Goal: Task Accomplishment & Management: Manage account settings

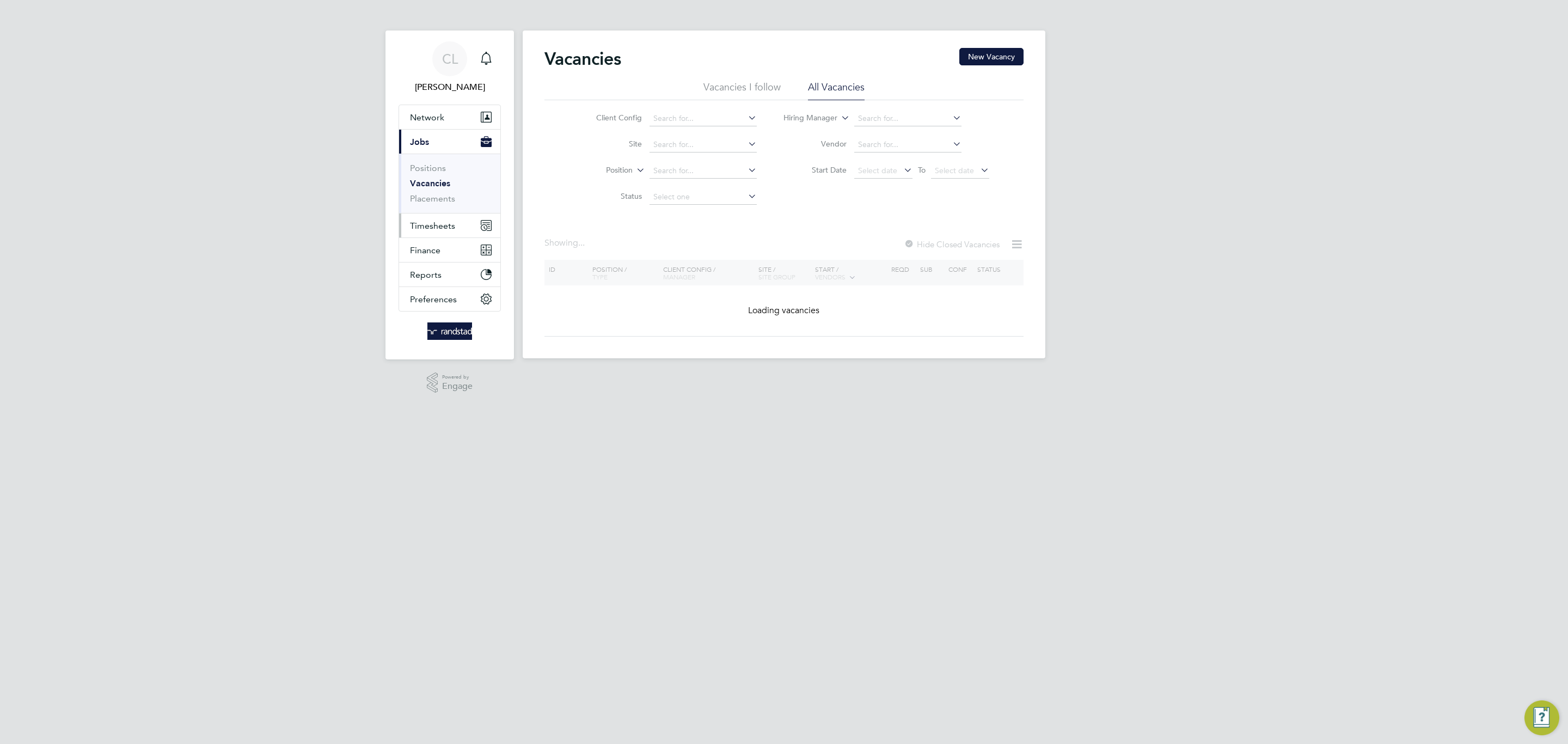
click at [430, 228] on span "Timesheets" at bounding box center [432, 225] width 45 height 10
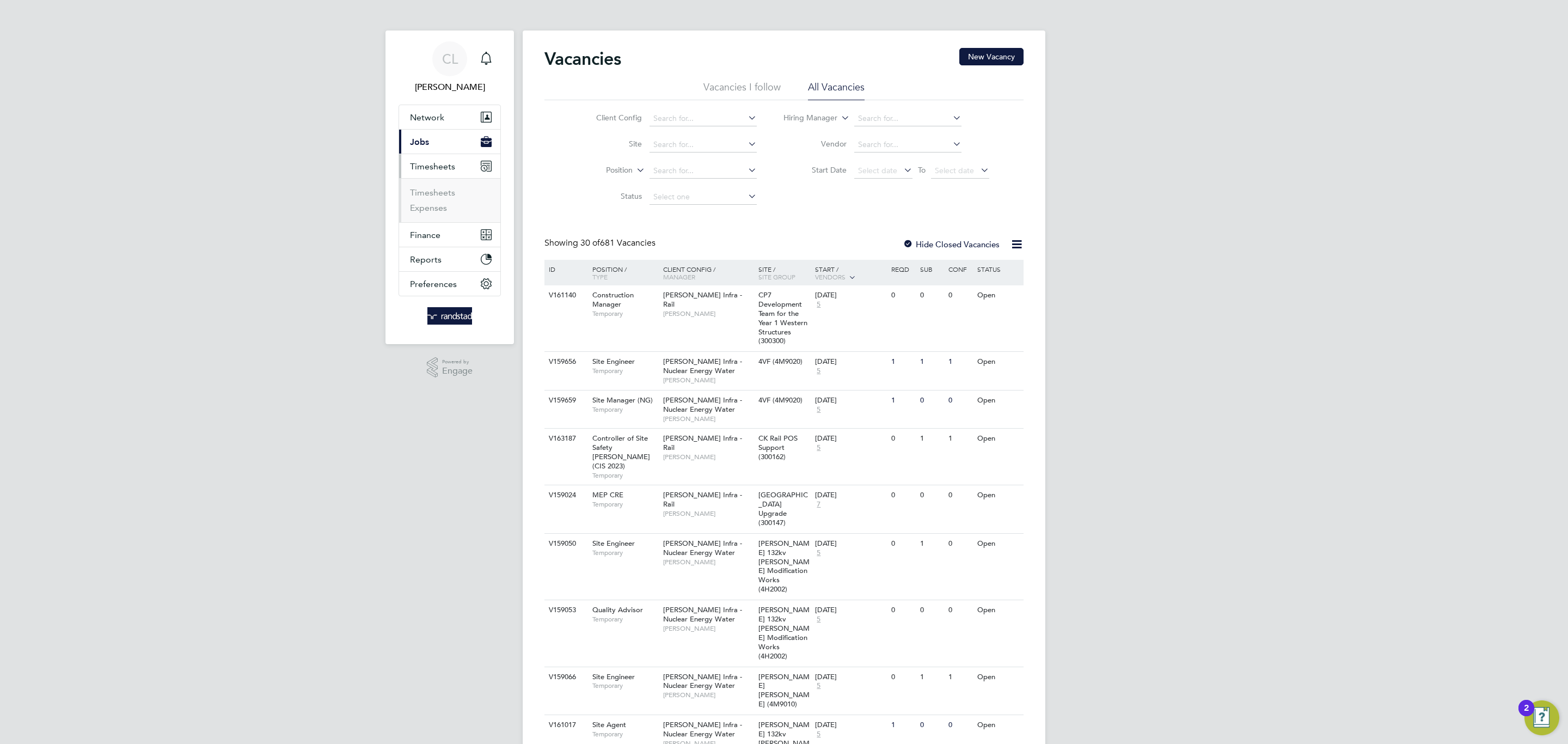
click at [426, 200] on li "Timesheets" at bounding box center [451, 195] width 81 height 15
click at [433, 189] on link "Timesheets" at bounding box center [432, 192] width 45 height 10
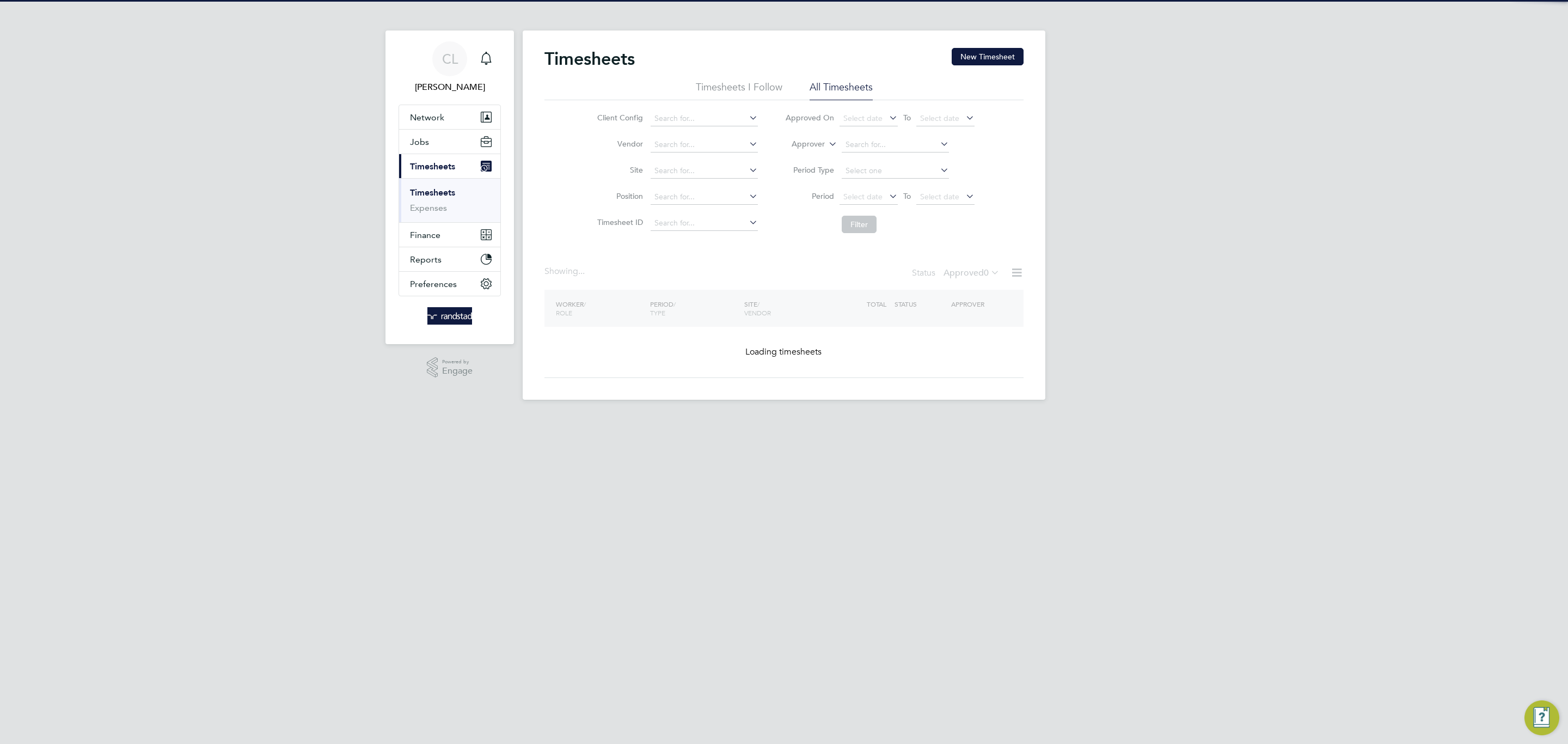
click at [657, 158] on li "Site" at bounding box center [676, 171] width 191 height 26
click at [675, 171] on input at bounding box center [704, 171] width 108 height 15
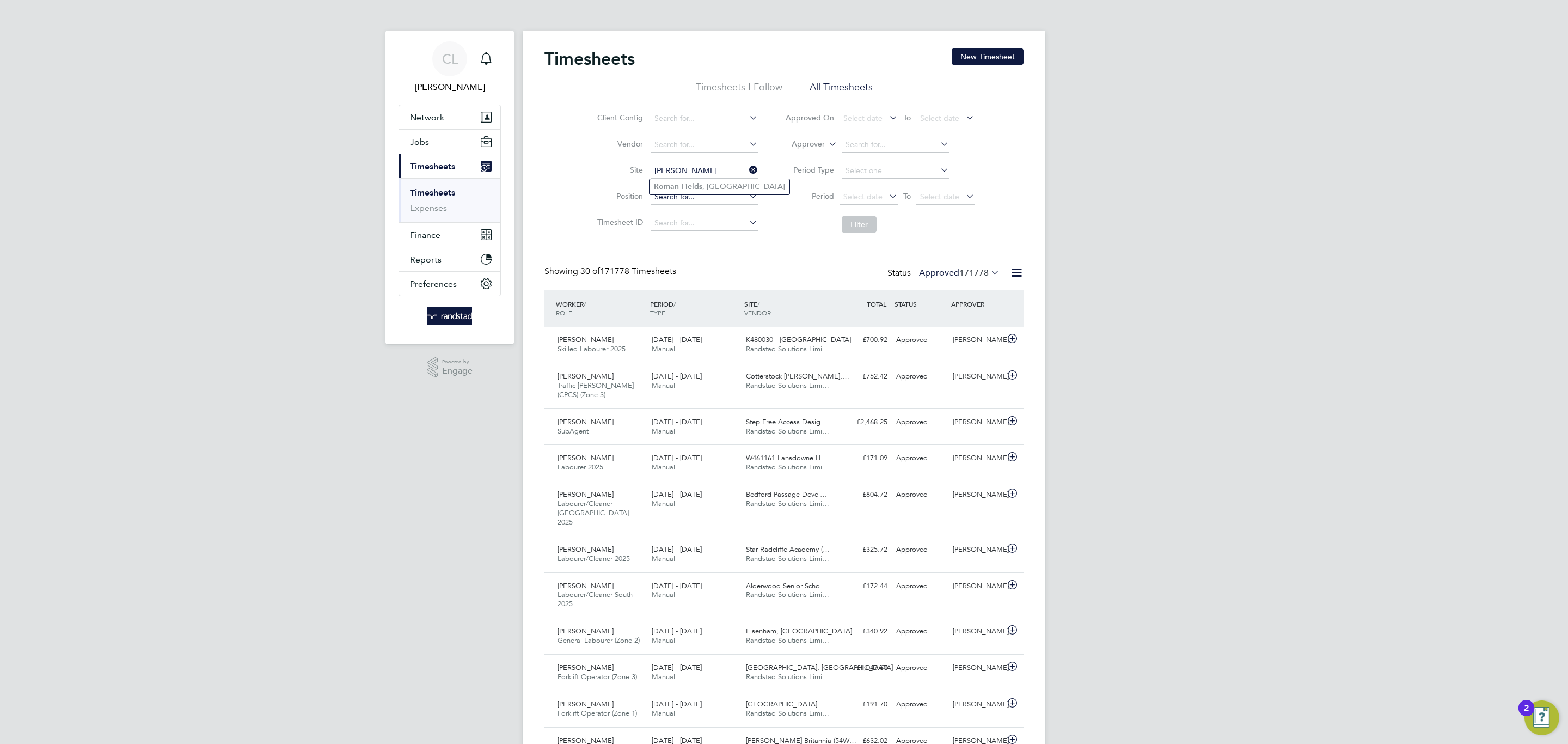
type input "roman fields"
click at [660, 196] on input at bounding box center [704, 197] width 108 height 15
click at [682, 173] on input at bounding box center [704, 171] width 108 height 15
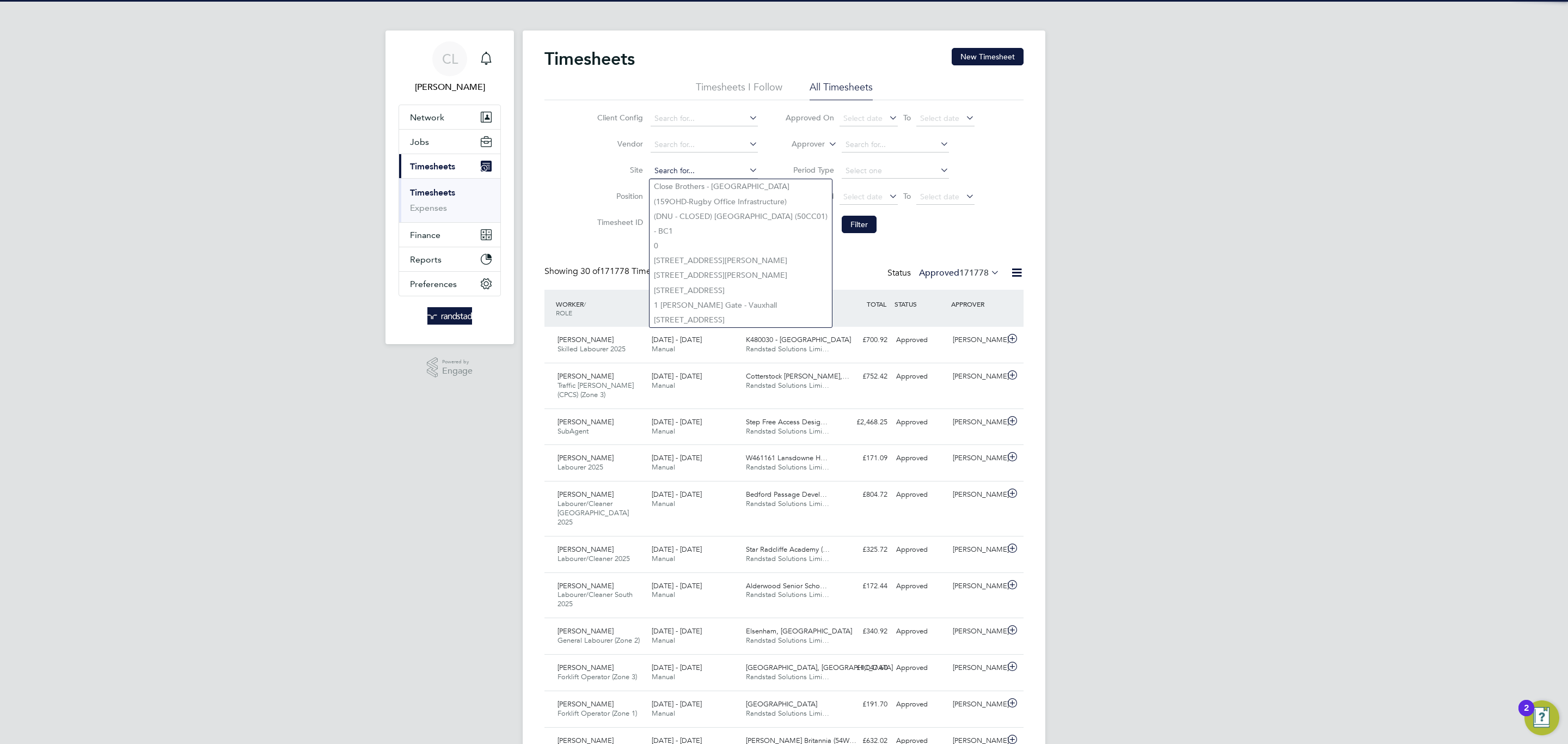
type input "o"
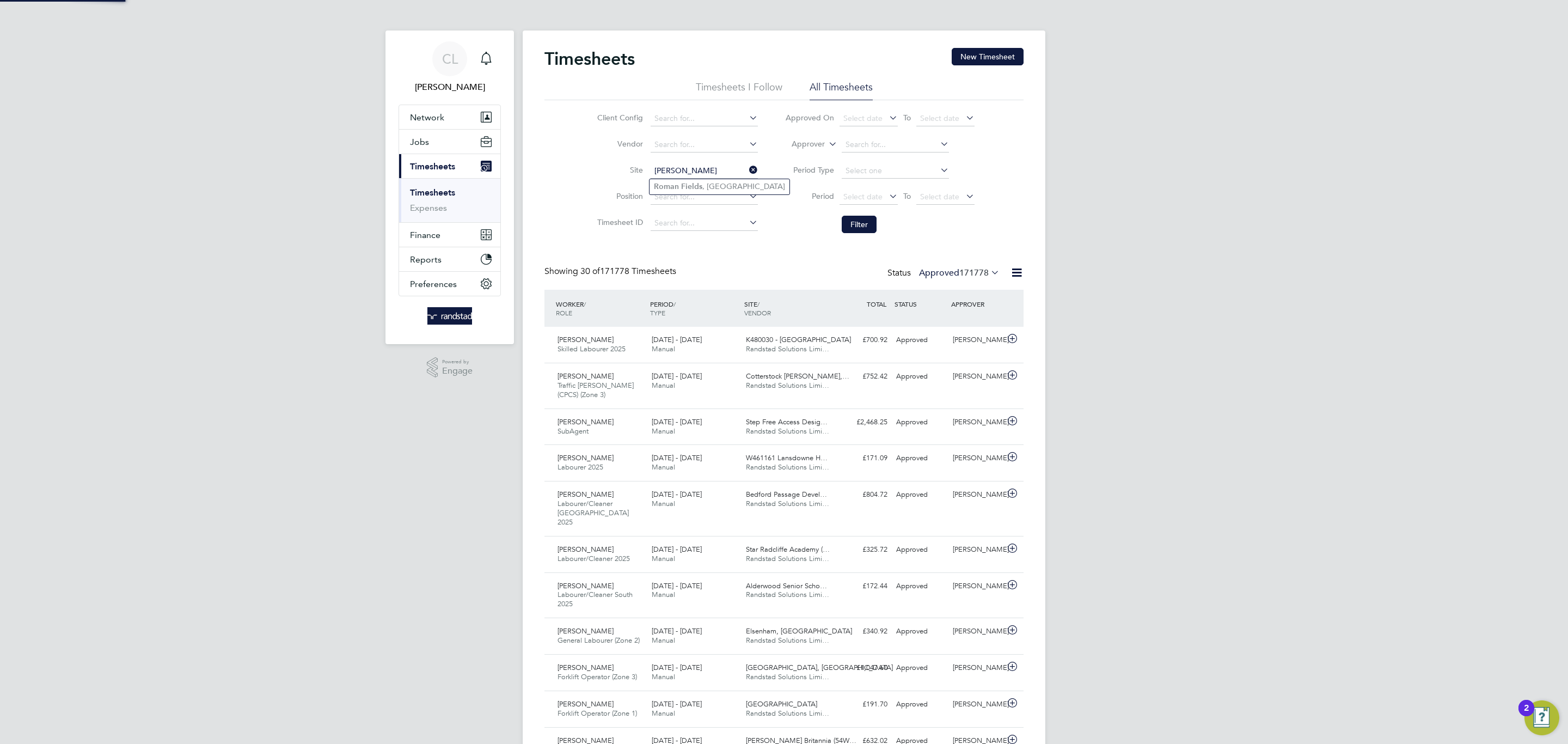
click at [685, 187] on b "Fields" at bounding box center [691, 186] width 21 height 10
type input "Roman Fields, Banbury"
click at [848, 232] on button "Filter" at bounding box center [859, 224] width 35 height 17
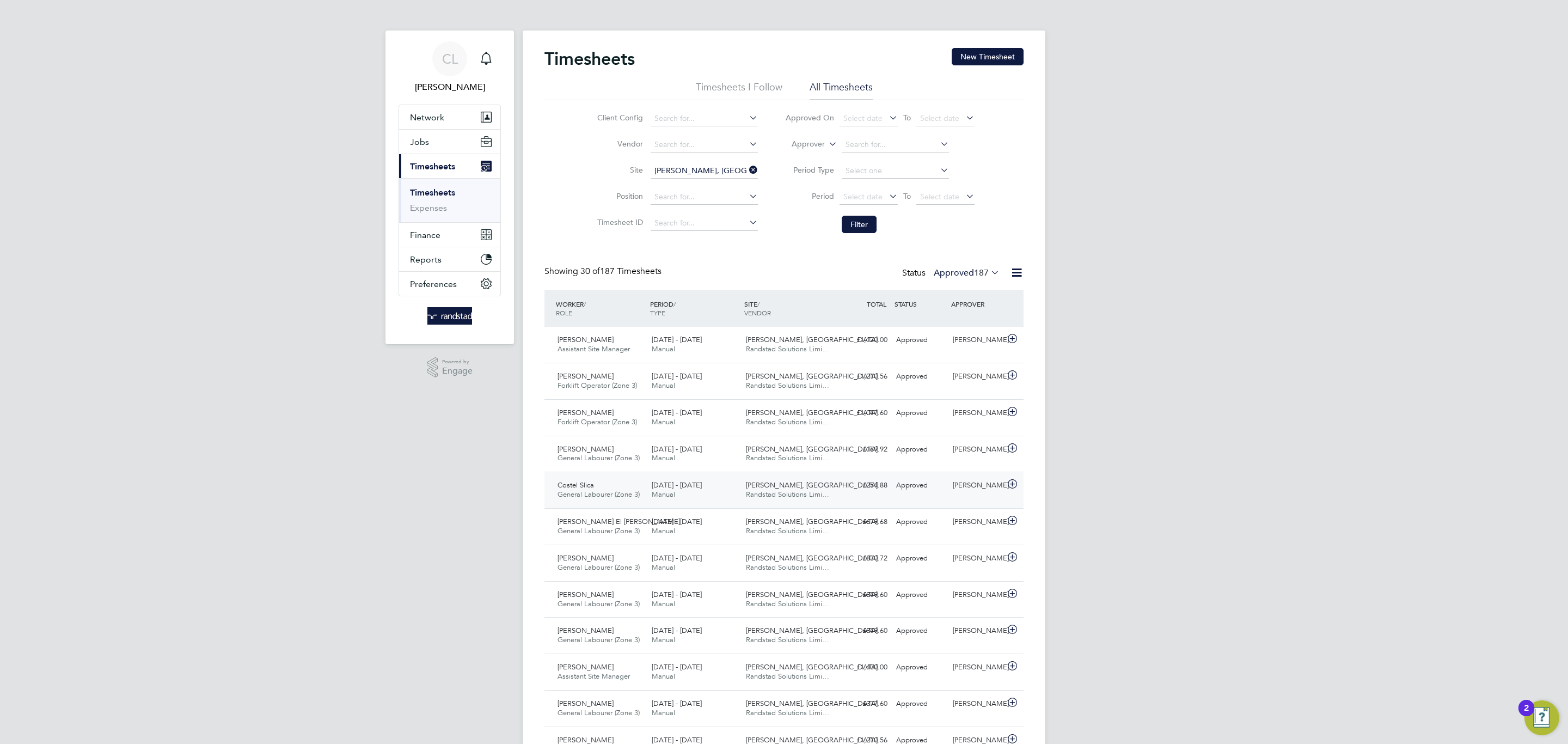
click at [673, 507] on div "Costel Slica General Labourer (Zone 3) 18 - 24 Aug 2025 18 - 24 Aug 2025 Manual…" at bounding box center [784, 489] width 479 height 36
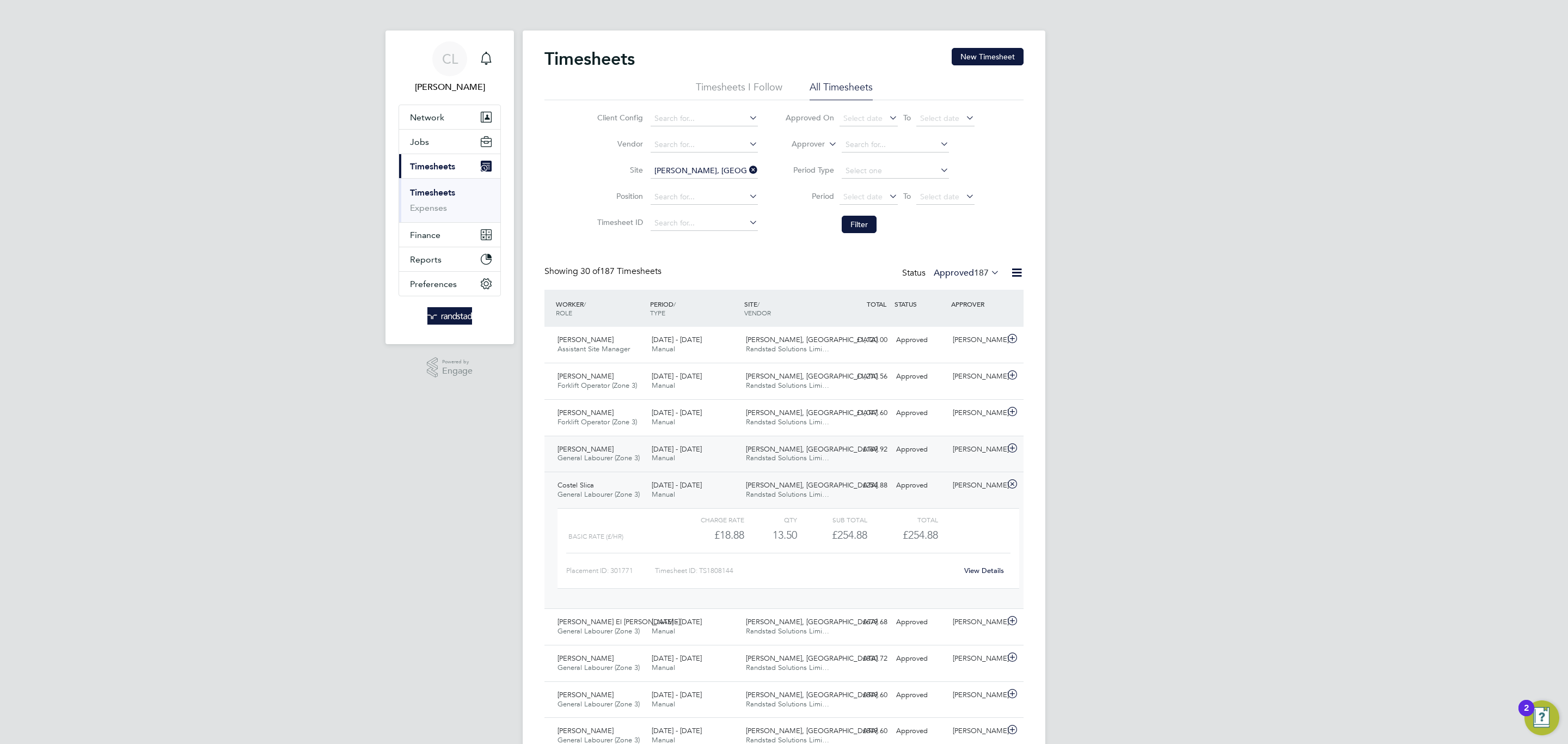
click at [673, 448] on span "18 - 24 Aug 2025" at bounding box center [676, 449] width 50 height 10
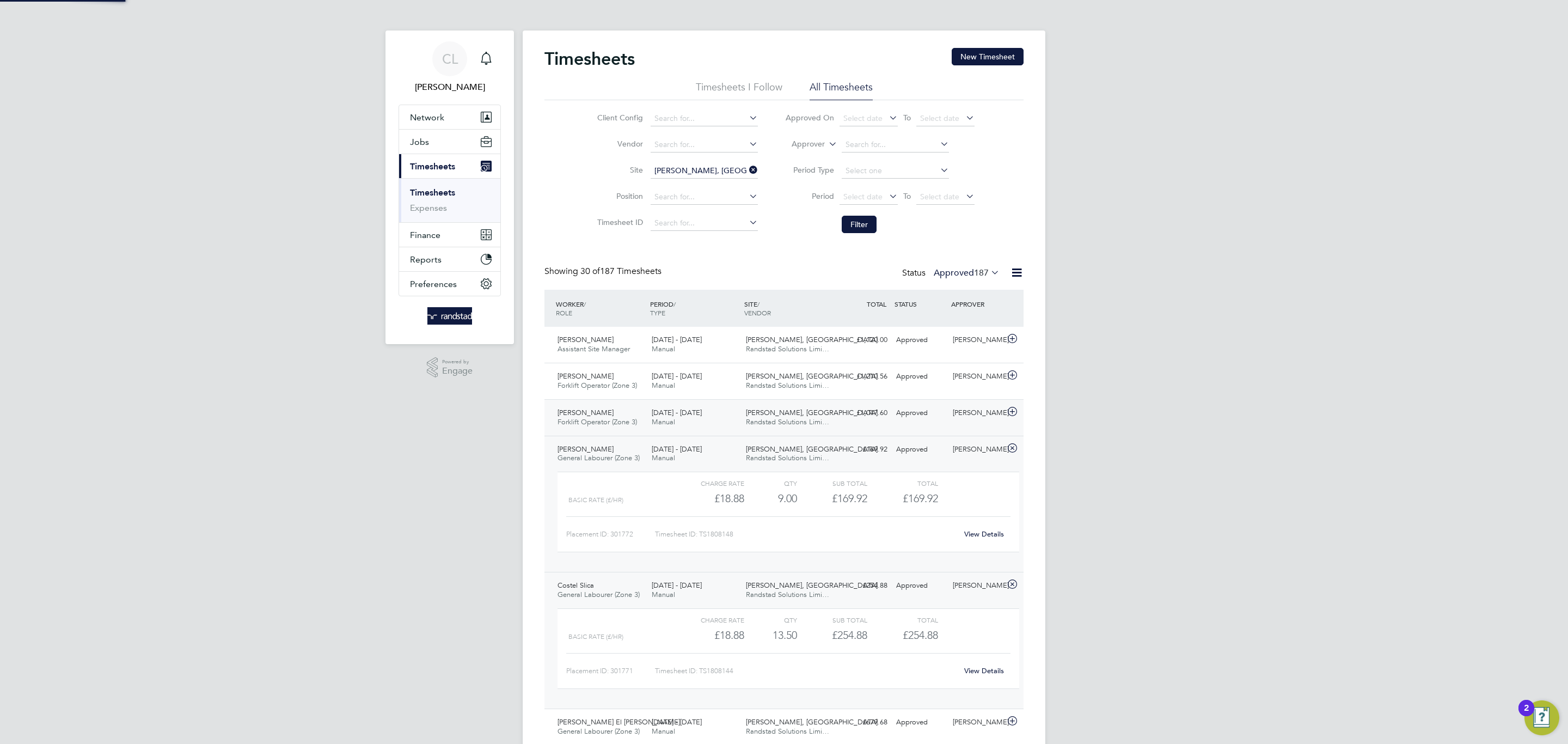
click at [699, 405] on div "18 - 24 Aug 2025 Manual" at bounding box center [694, 418] width 94 height 27
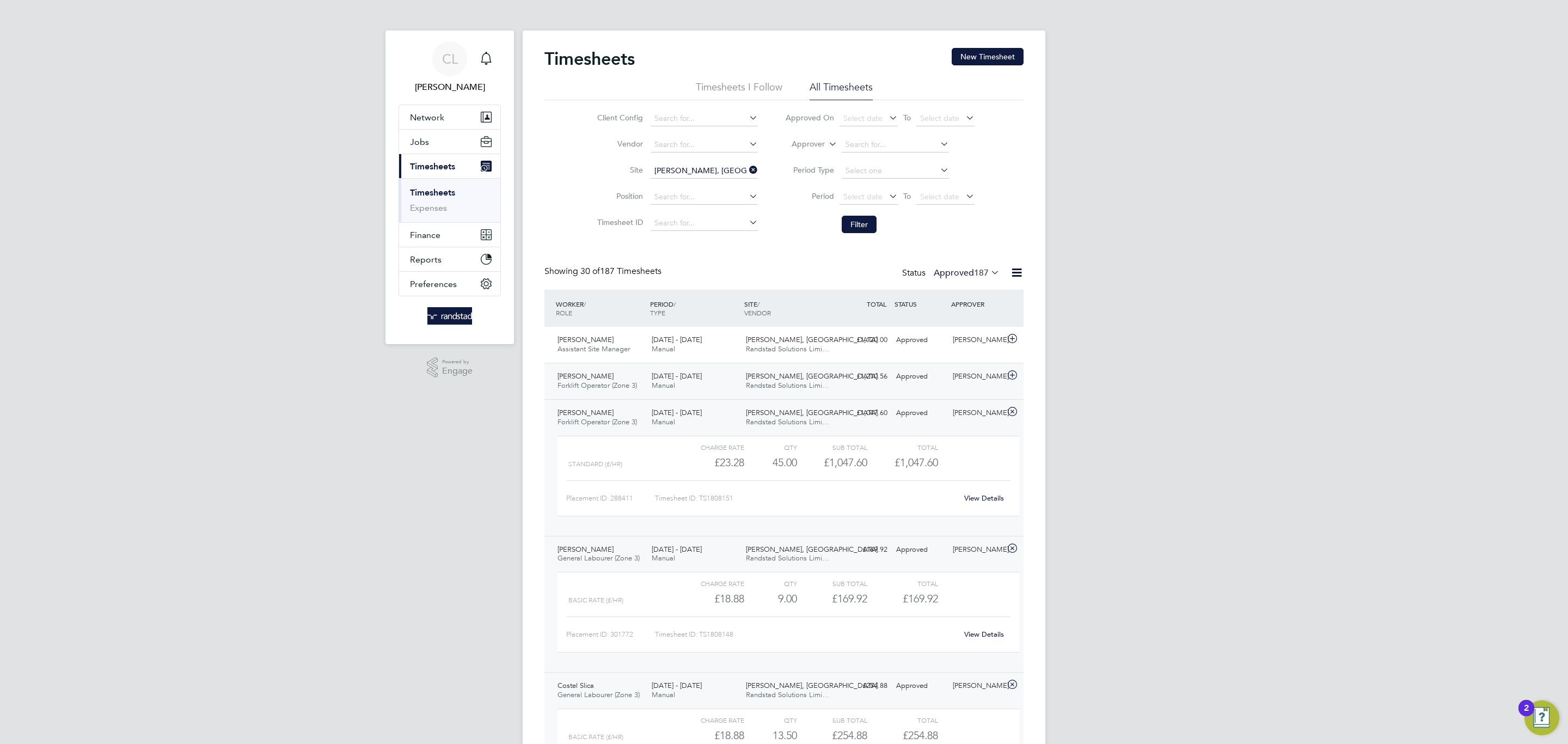
click at [702, 375] on span "18 - 24 Aug 2025" at bounding box center [676, 376] width 50 height 10
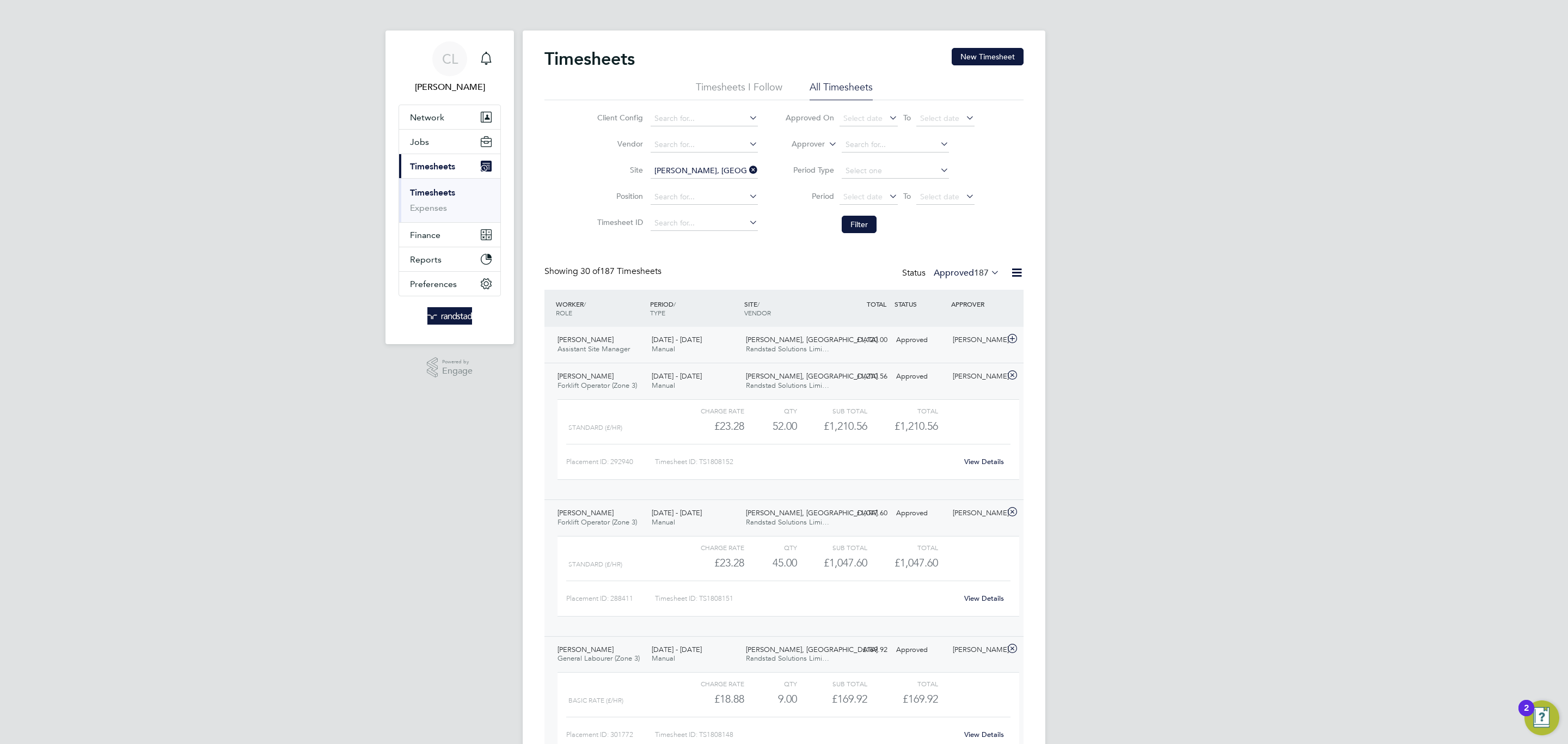
click at [709, 345] on div "18 - 24 Aug 2025 Manual" at bounding box center [694, 344] width 94 height 27
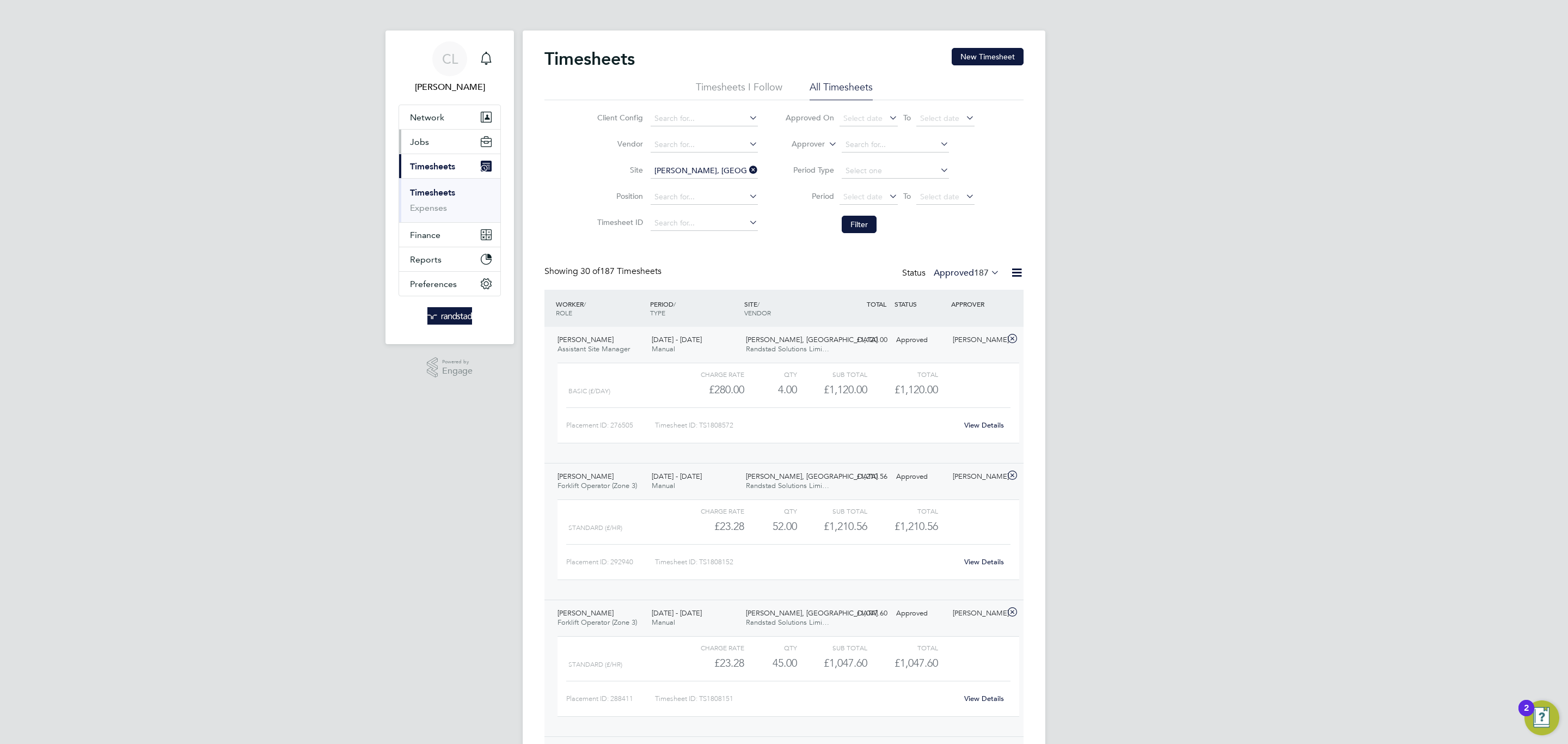
click at [433, 147] on button "Jobs" at bounding box center [449, 142] width 101 height 24
click at [429, 176] on li "Positions" at bounding box center [451, 171] width 81 height 15
click at [430, 185] on link "Vacancies" at bounding box center [429, 183] width 39 height 10
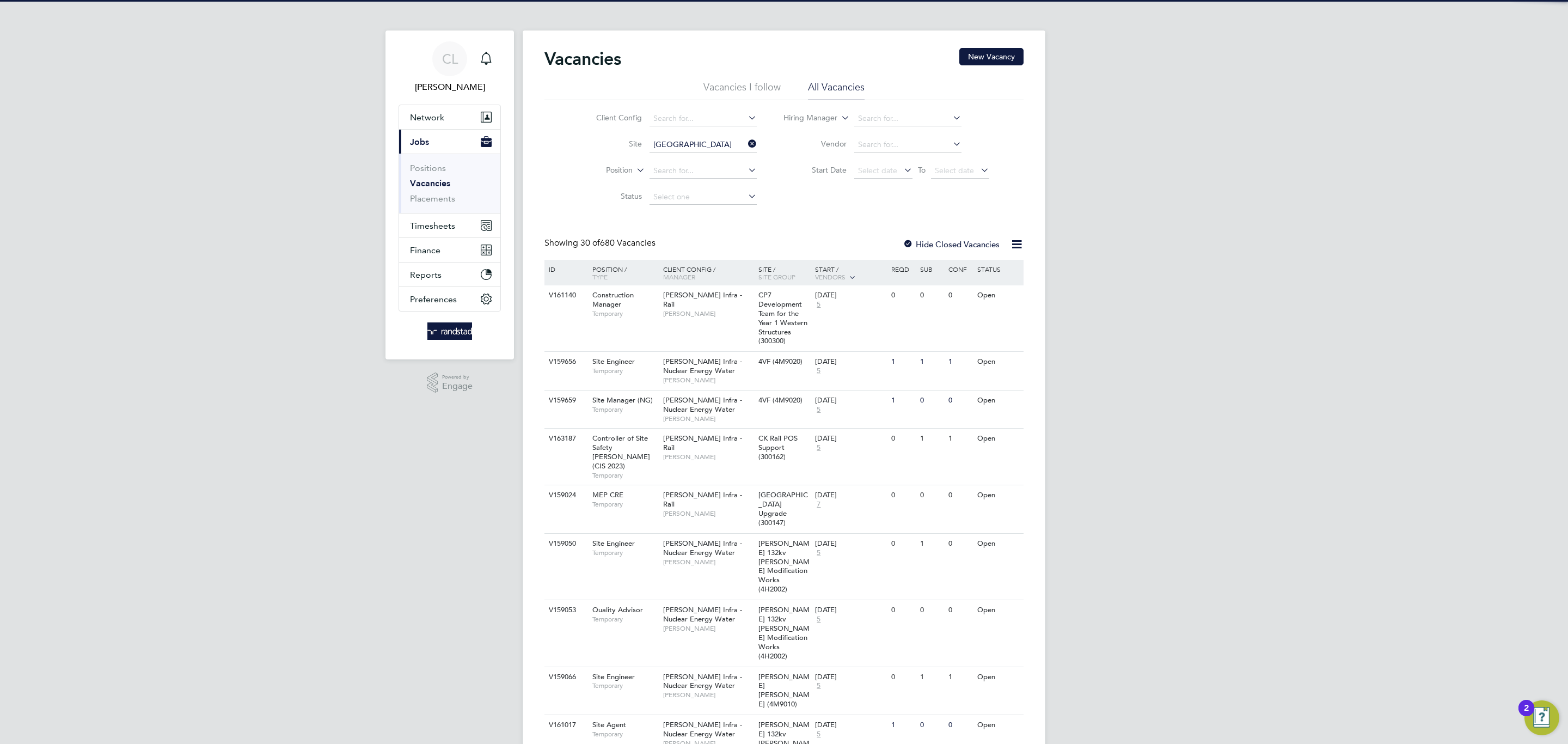
click at [719, 160] on b "Wilton" at bounding box center [725, 160] width 24 height 10
type input "Netherhampton / [GEOGRAPHIC_DATA] P1"
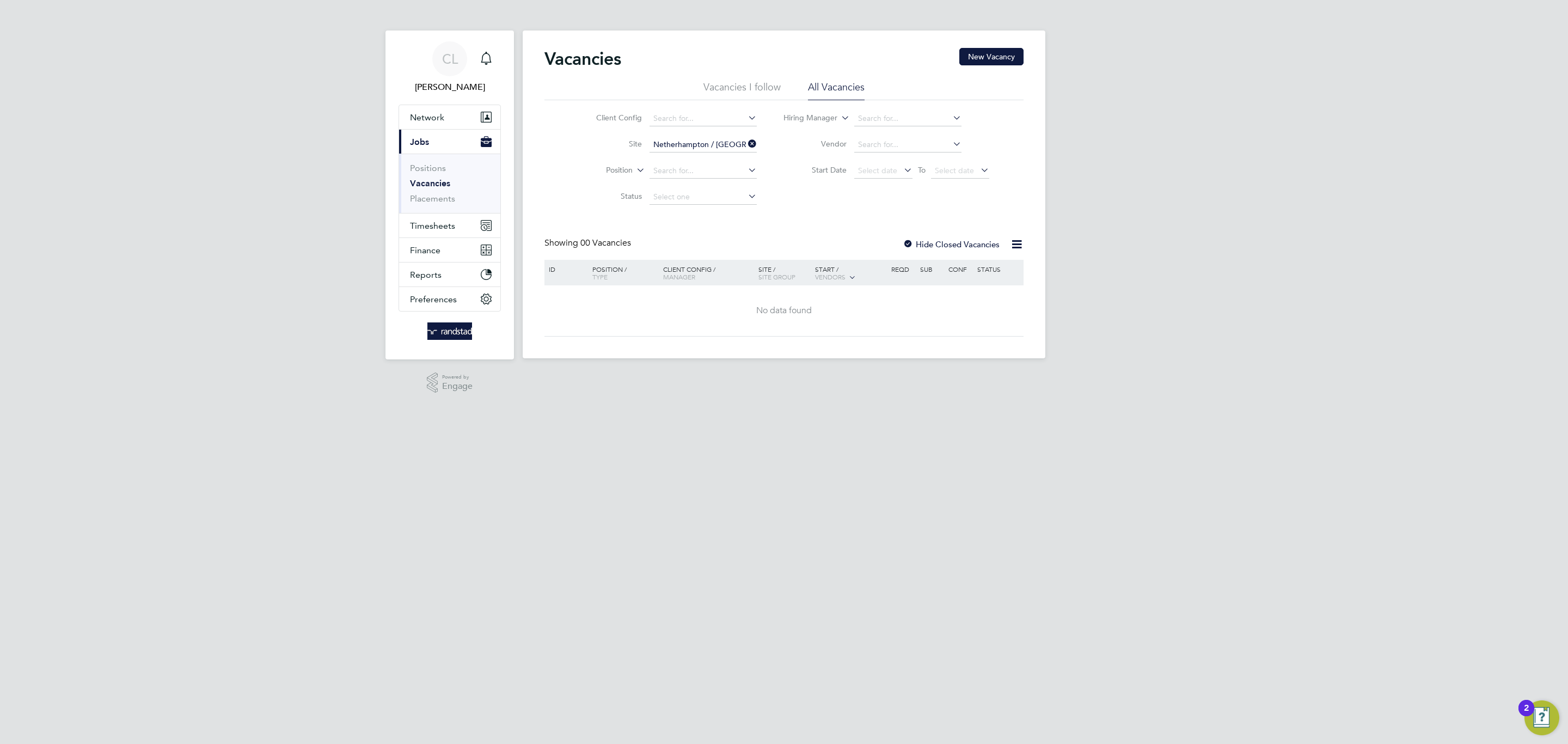
click at [906, 242] on div at bounding box center [907, 244] width 11 height 11
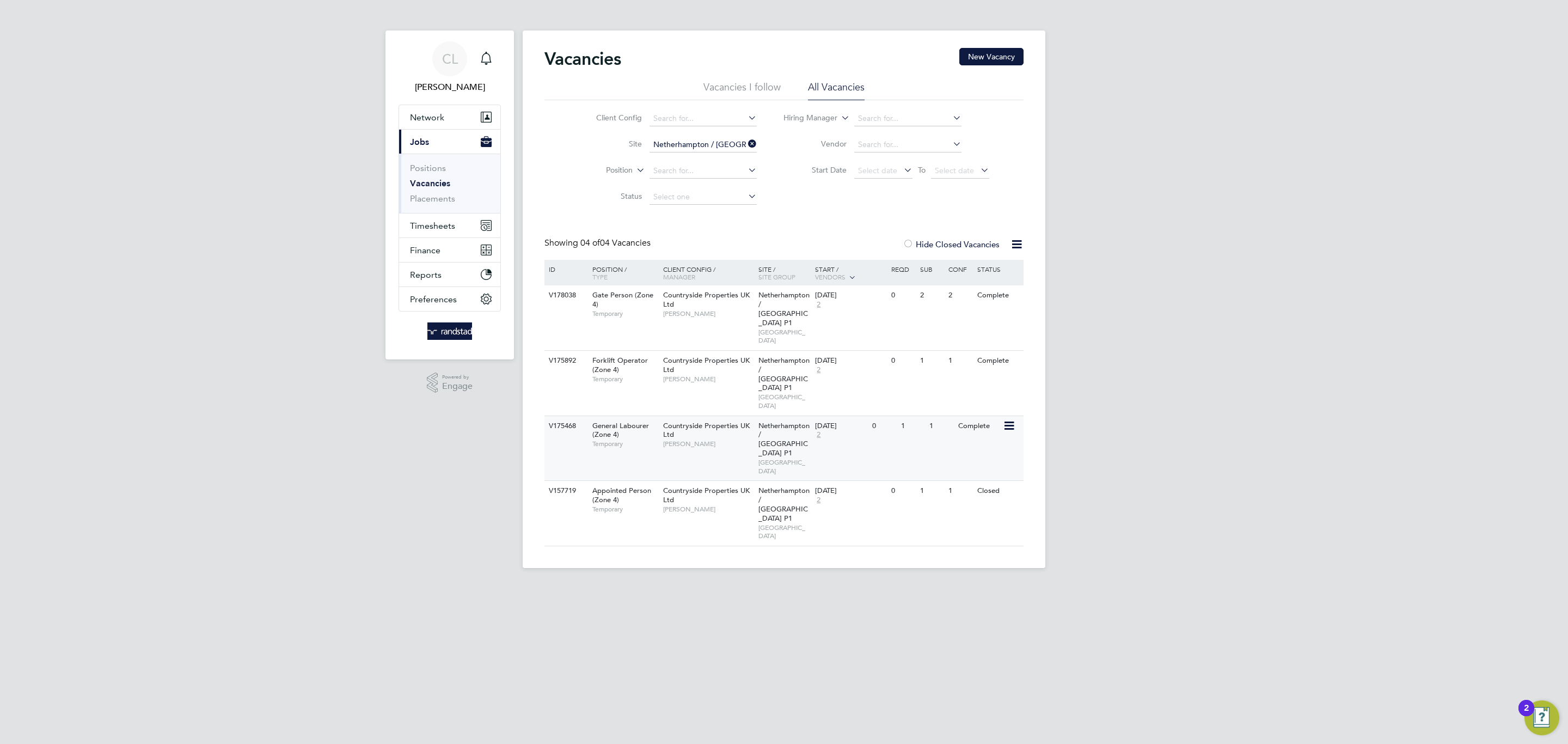
click at [725, 416] on div "Countryside Properties UK Ltd Richard Colborne" at bounding box center [708, 435] width 95 height 38
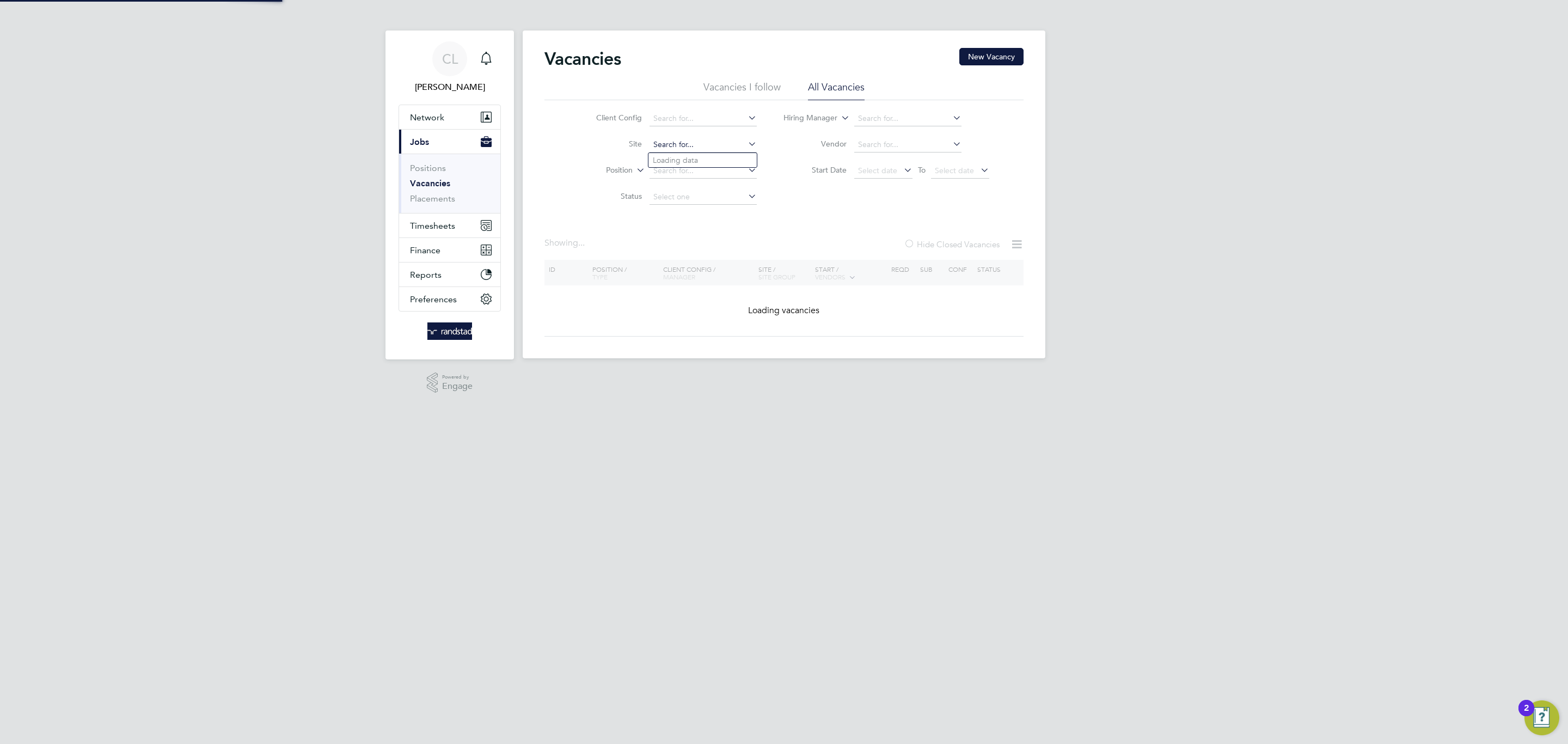
click at [718, 143] on input at bounding box center [703, 145] width 108 height 15
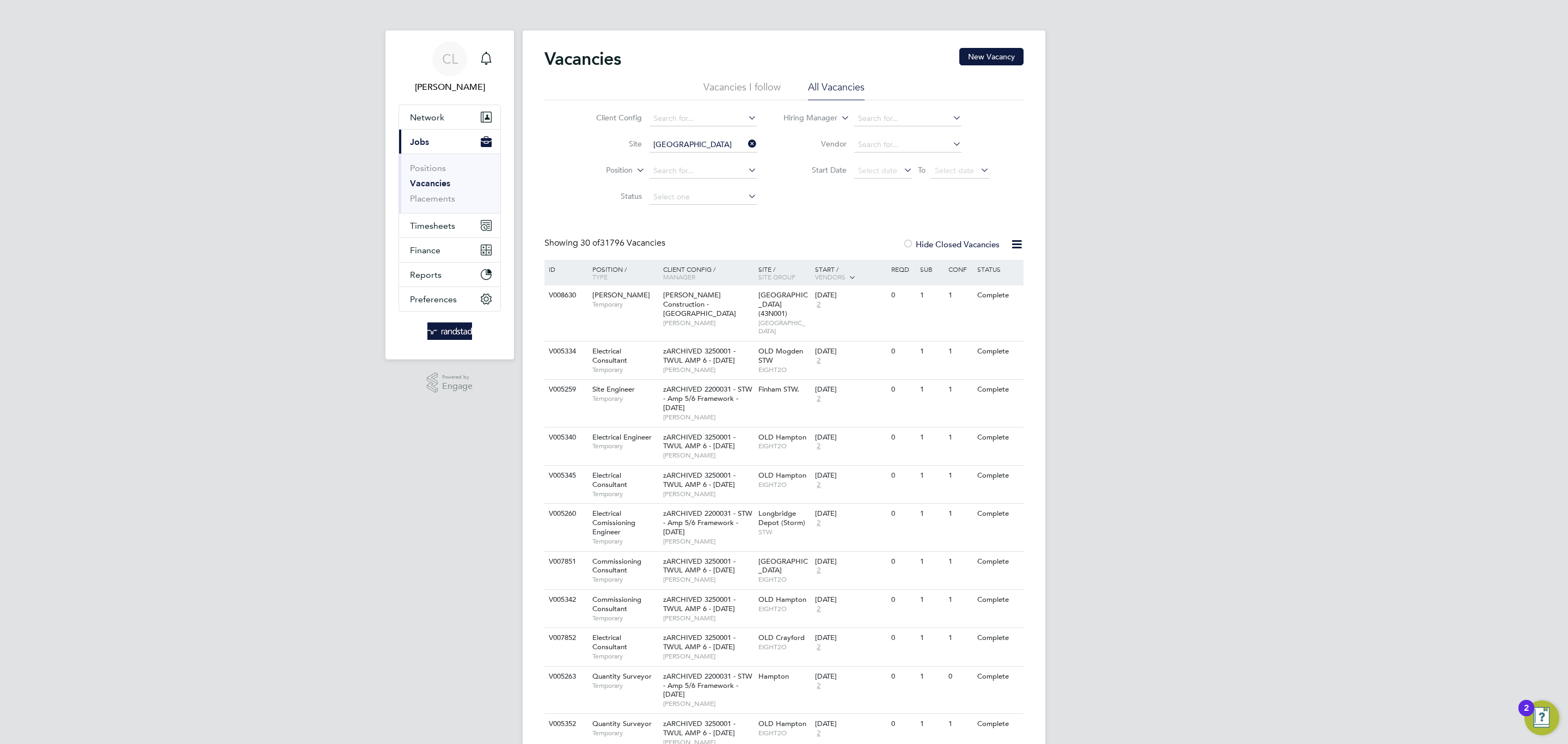
click at [703, 158] on li "Netherhampton / Wilton Gate P1" at bounding box center [709, 160] width 122 height 15
type input "Netherhampton / [GEOGRAPHIC_DATA] P1"
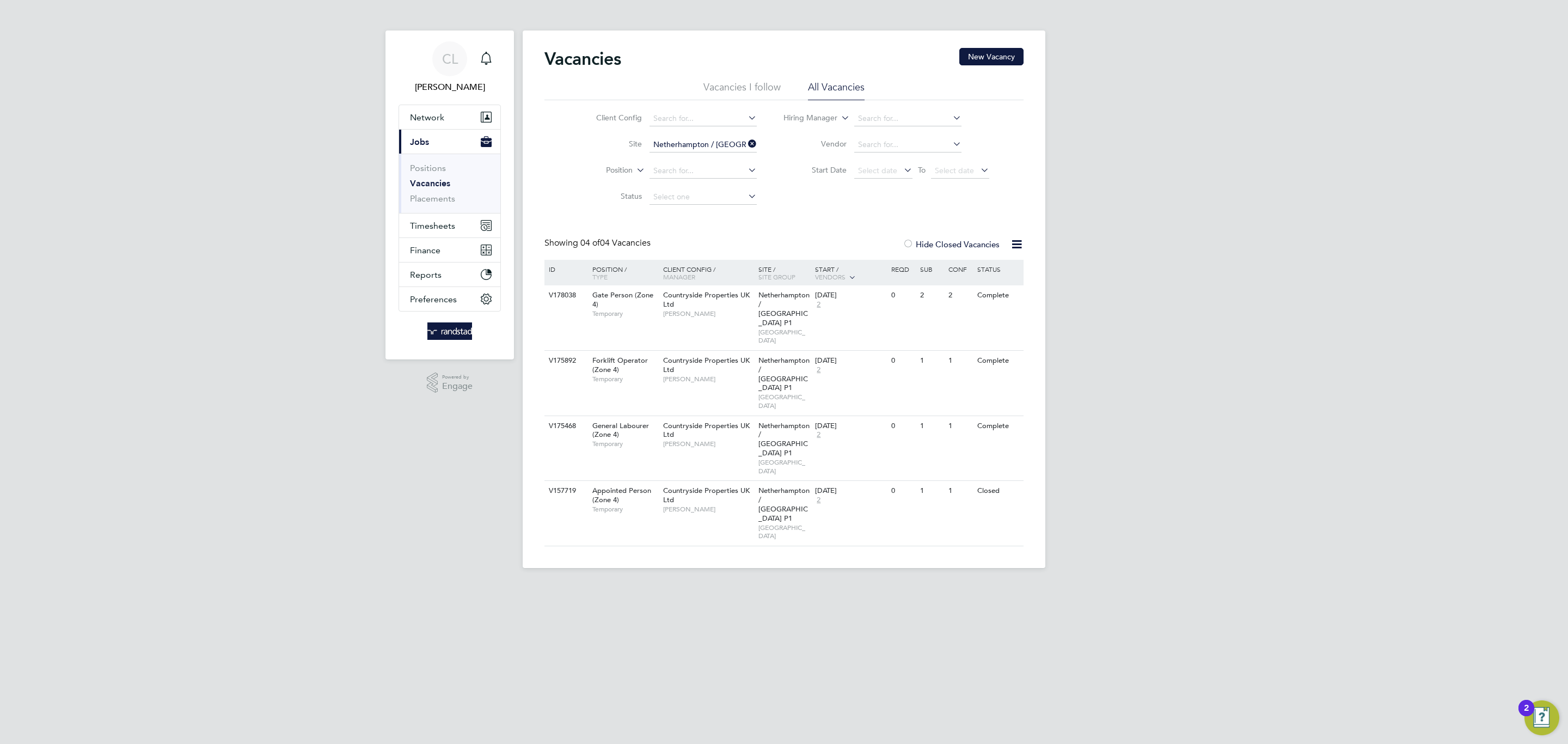
click at [911, 251] on div at bounding box center [907, 244] width 11 height 11
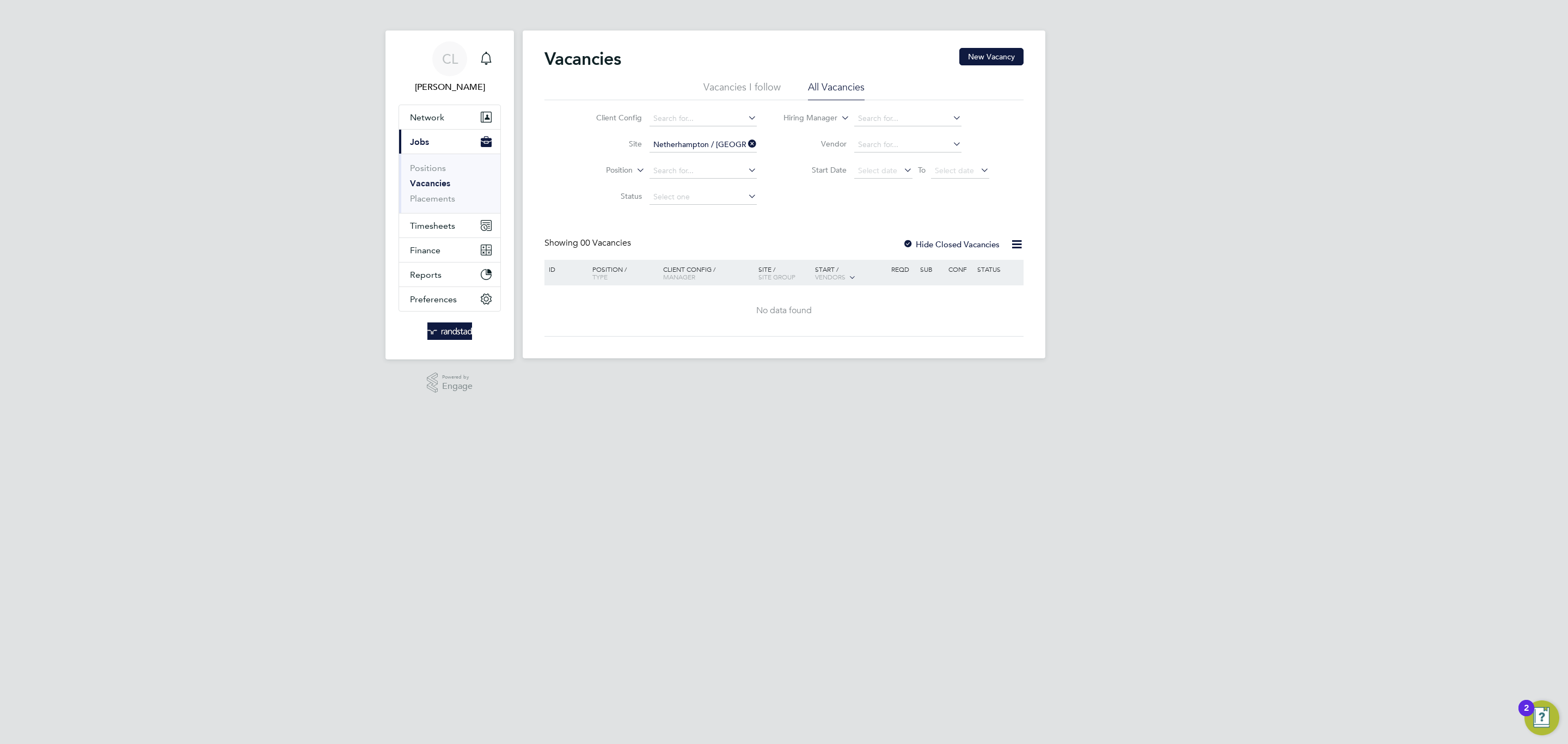
click at [909, 246] on div at bounding box center [907, 244] width 11 height 11
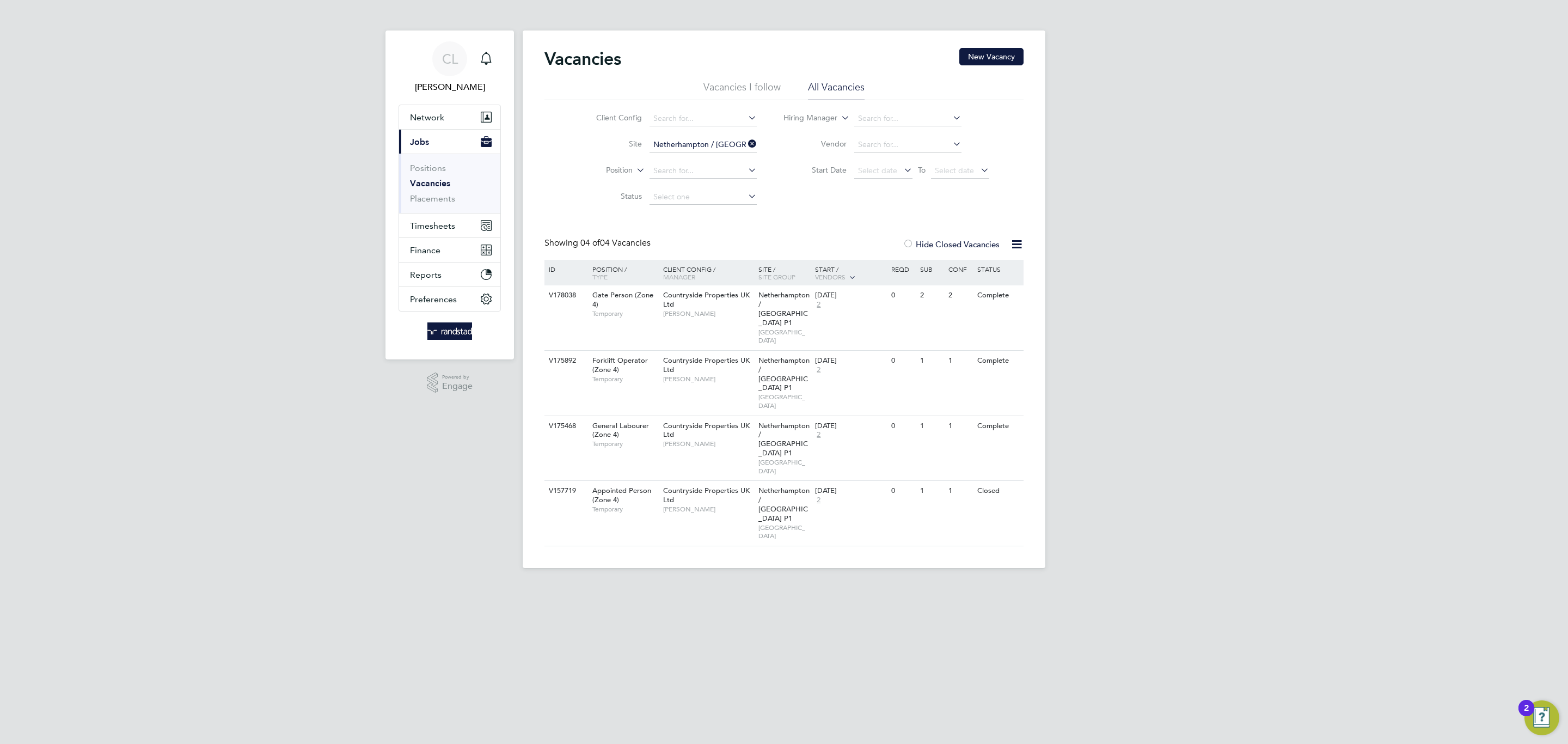
click at [909, 246] on div at bounding box center [907, 244] width 11 height 11
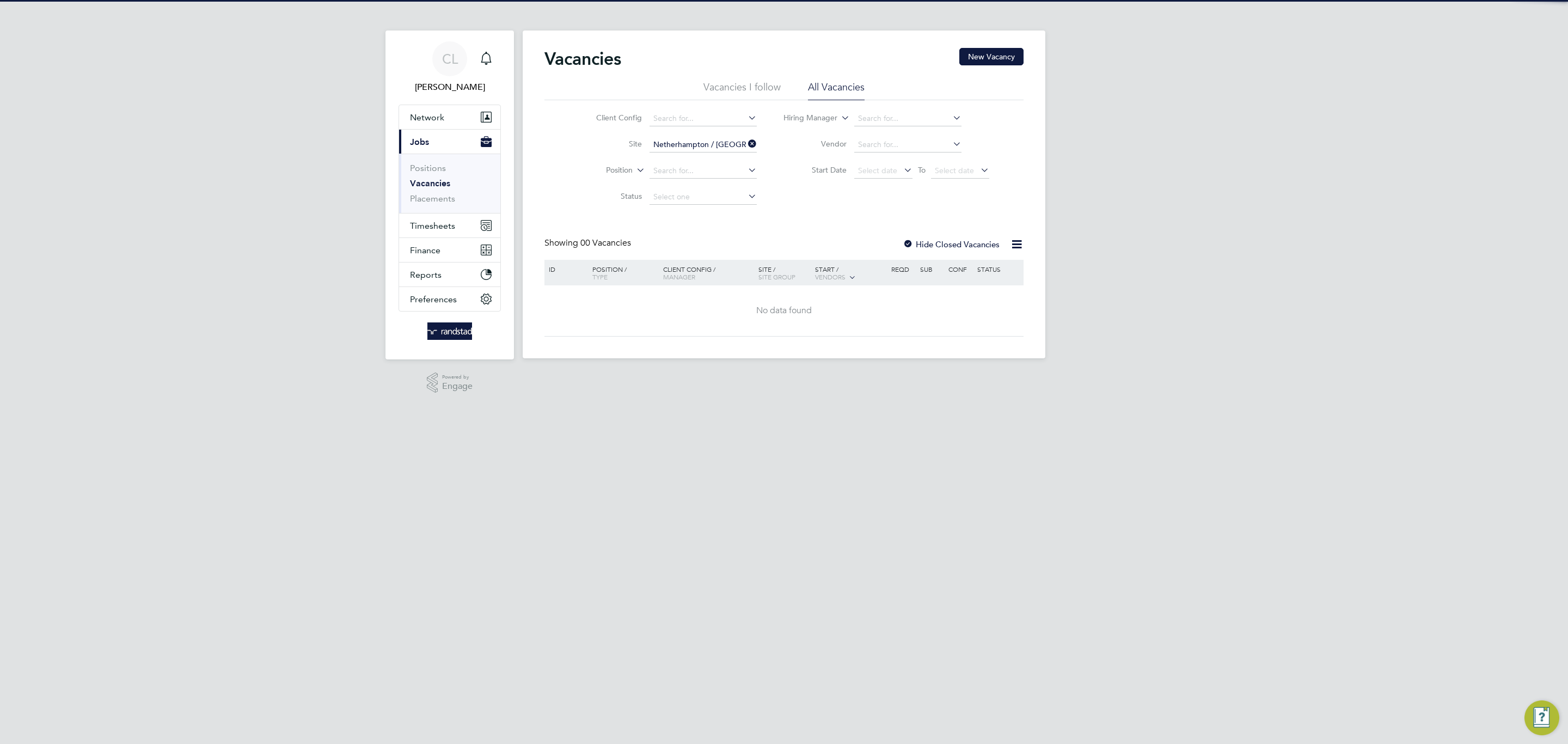
click at [752, 94] on li "Vacancies I follow" at bounding box center [741, 90] width 77 height 20
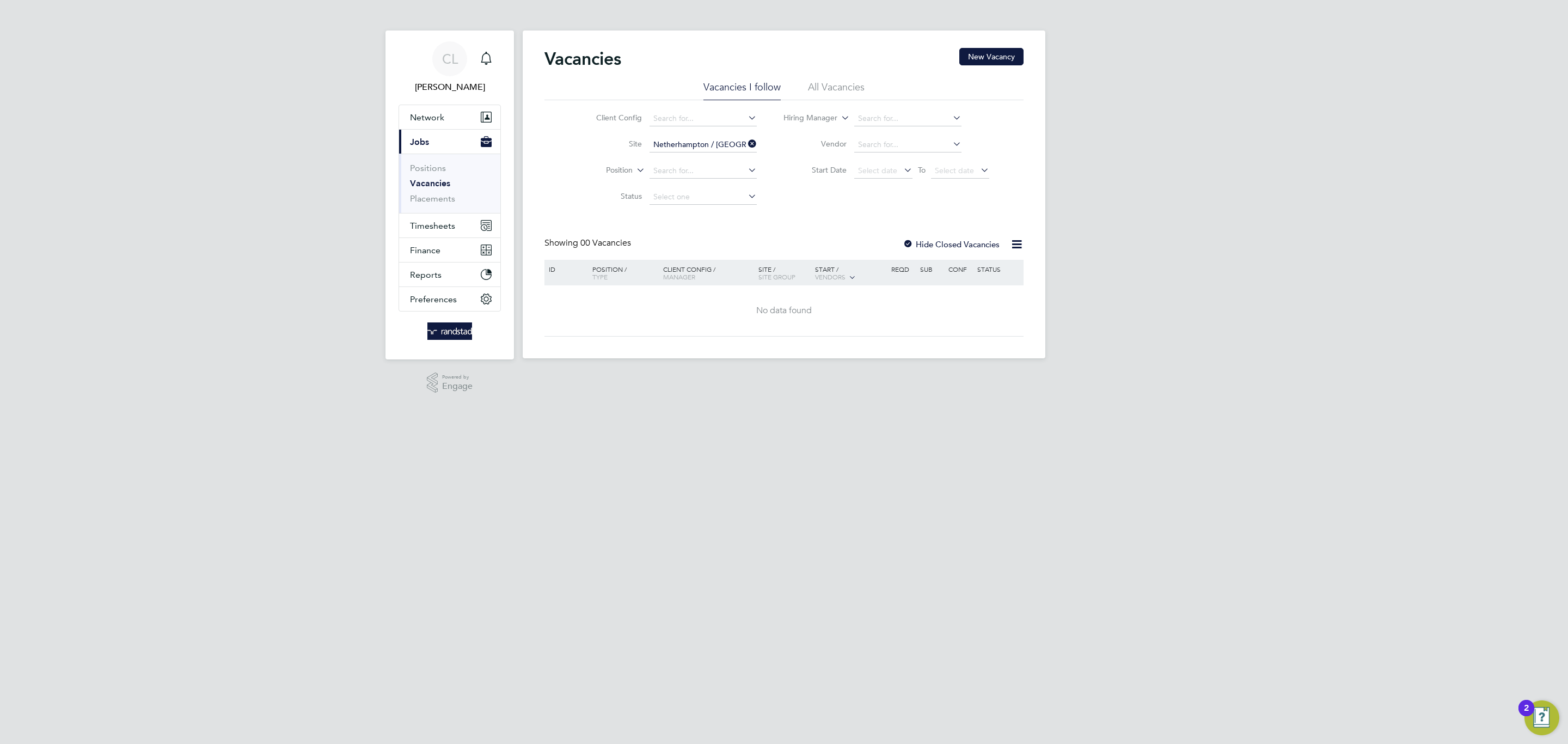
click at [913, 244] on div at bounding box center [907, 244] width 11 height 11
click at [822, 82] on li "All Vacancies" at bounding box center [836, 90] width 57 height 20
click at [977, 60] on button "New Vacancy" at bounding box center [991, 56] width 64 height 17
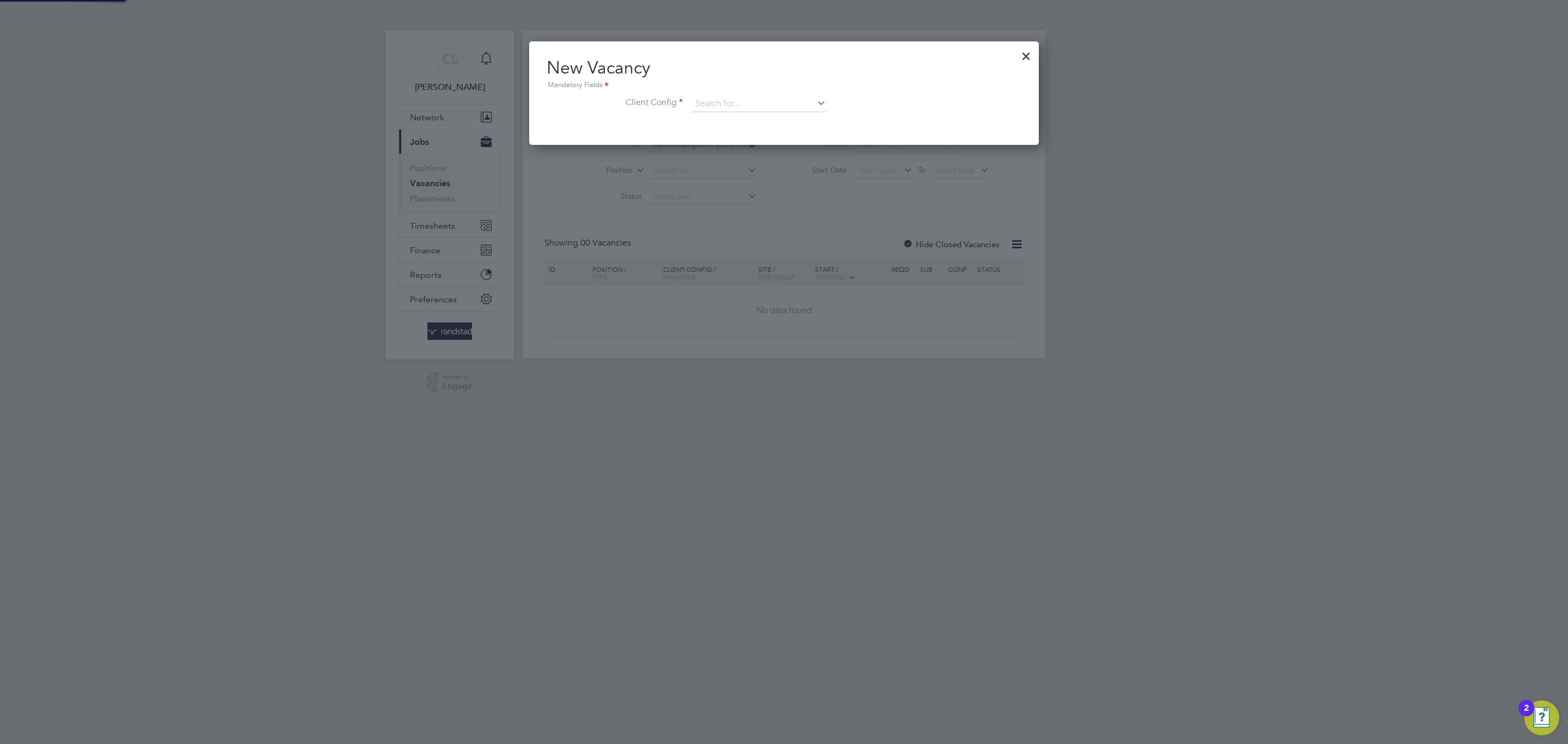
scroll to position [104, 510]
click at [763, 105] on input at bounding box center [759, 104] width 134 height 17
click at [1040, 50] on div at bounding box center [784, 372] width 1568 height 744
click at [1026, 53] on div at bounding box center [1026, 53] width 20 height 20
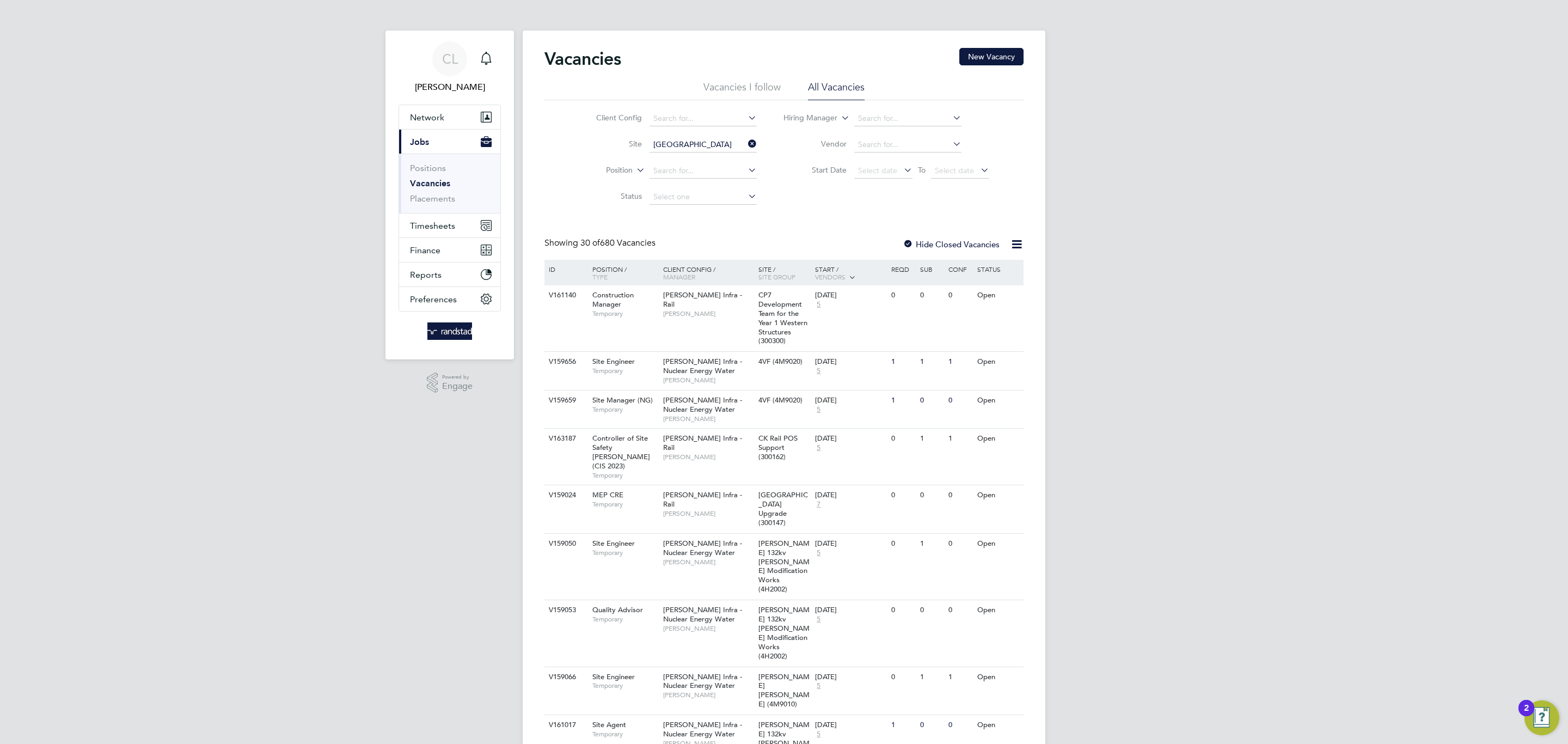
click at [720, 167] on li "Netherhampton / Wilton Gate P1" at bounding box center [709, 160] width 122 height 15
type input "Netherhampton / [GEOGRAPHIC_DATA] P1"
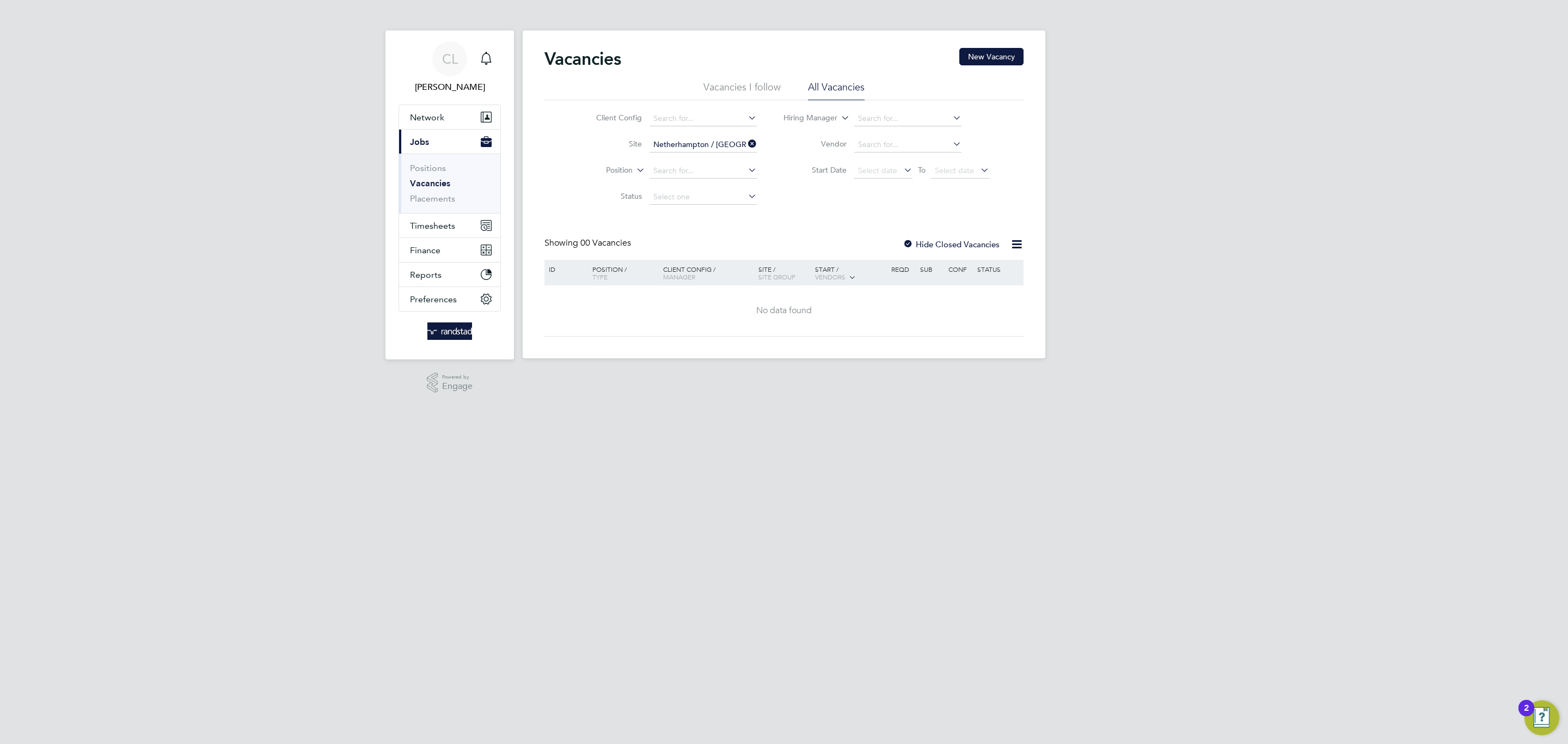
click at [907, 247] on div at bounding box center [907, 244] width 11 height 11
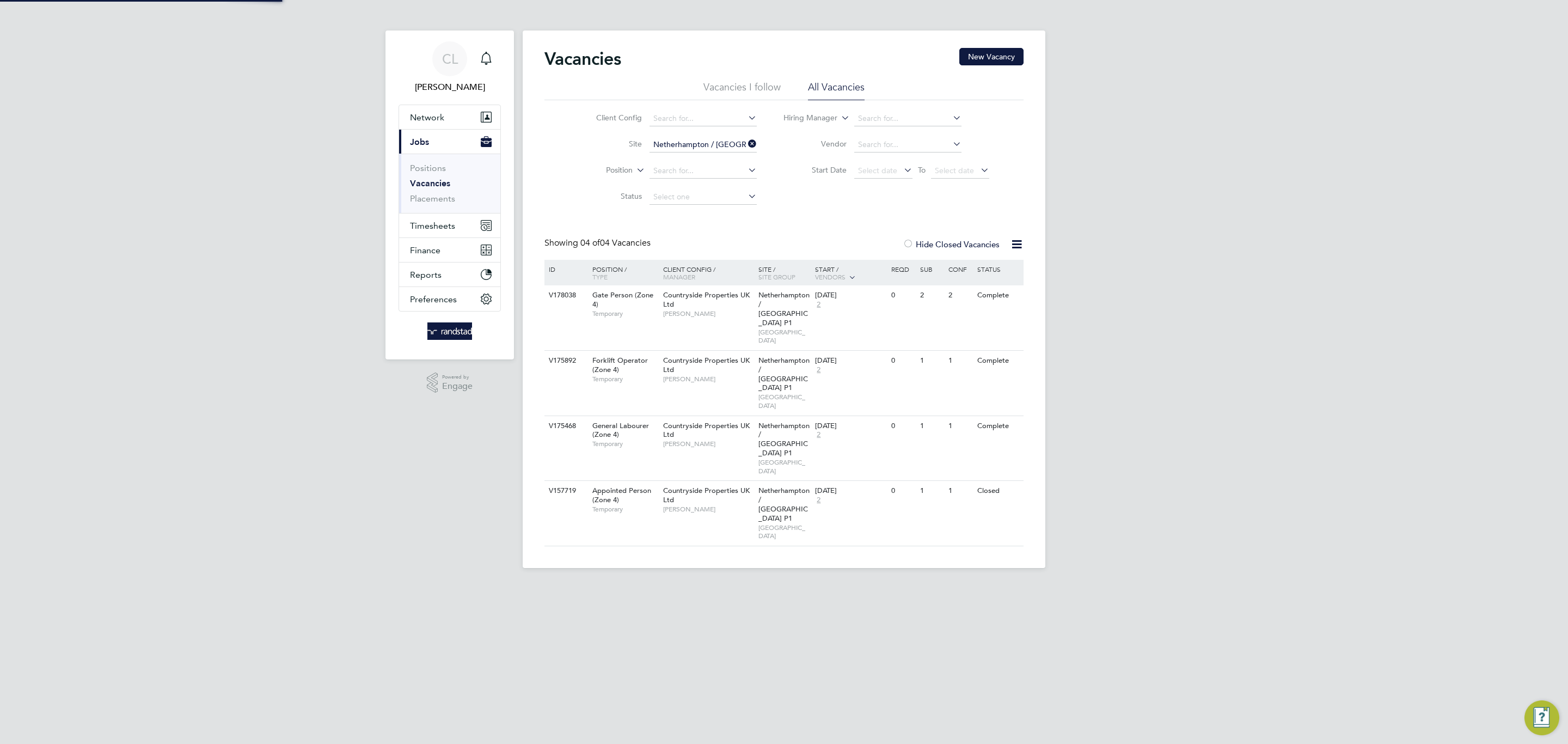
click at [907, 244] on div at bounding box center [907, 244] width 11 height 11
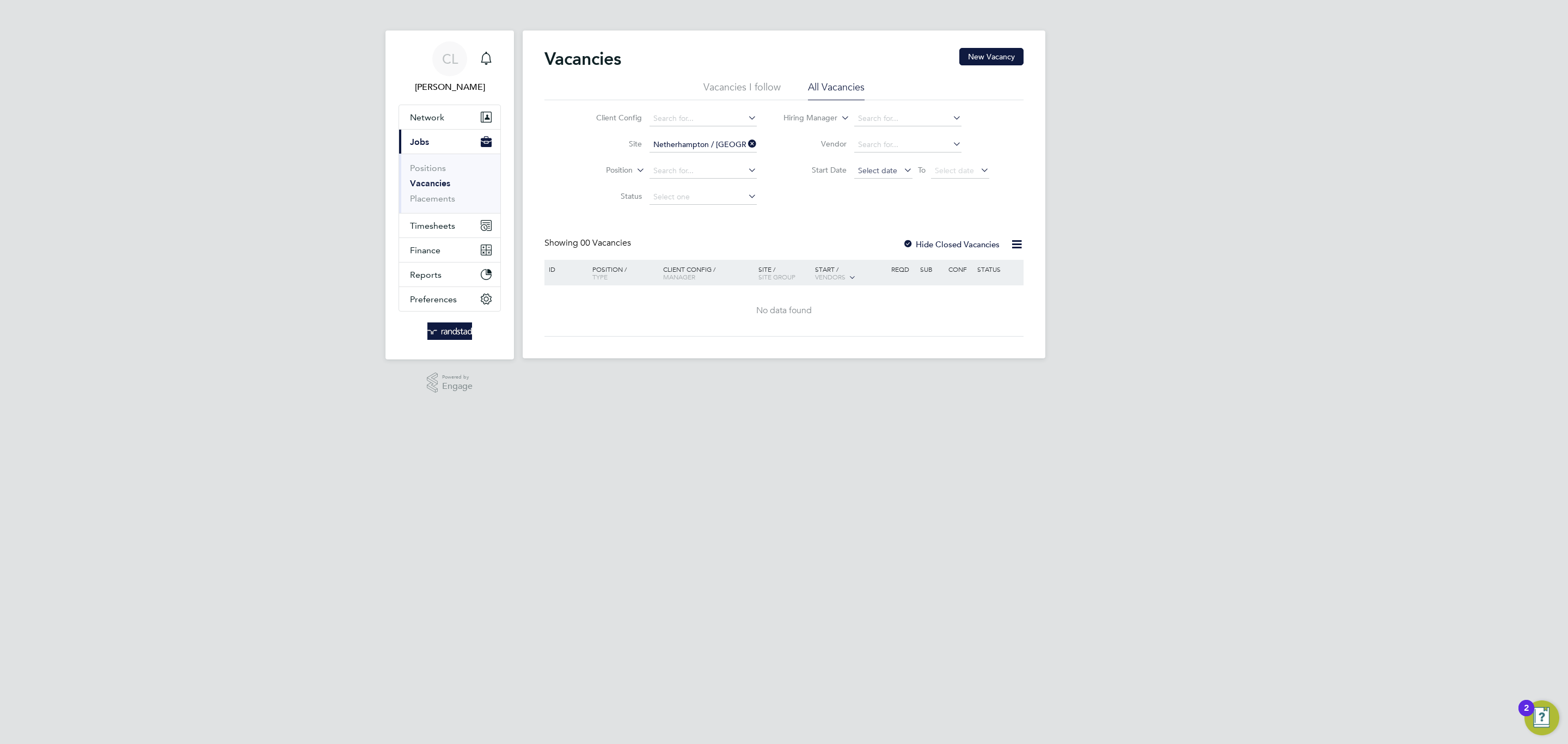
click at [909, 178] on span "Select date" at bounding box center [883, 171] width 59 height 15
click at [872, 276] on span "25" at bounding box center [871, 271] width 21 height 21
click at [881, 173] on span "25 Aug 2025" at bounding box center [869, 170] width 24 height 10
click at [768, 186] on li "Status" at bounding box center [668, 197] width 205 height 26
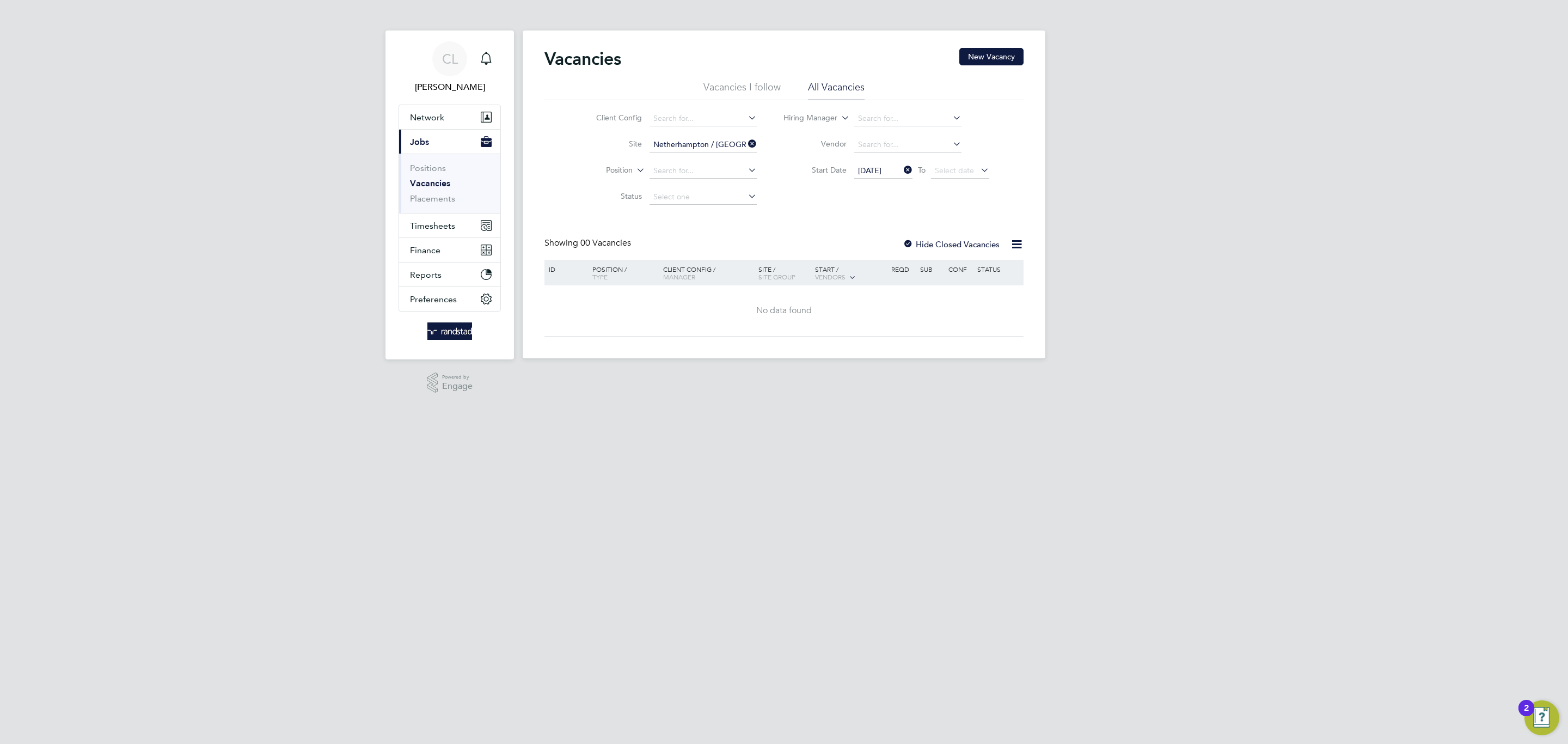
click at [715, 144] on input "Netherhampton / [GEOGRAPHIC_DATA] P1" at bounding box center [703, 145] width 108 height 15
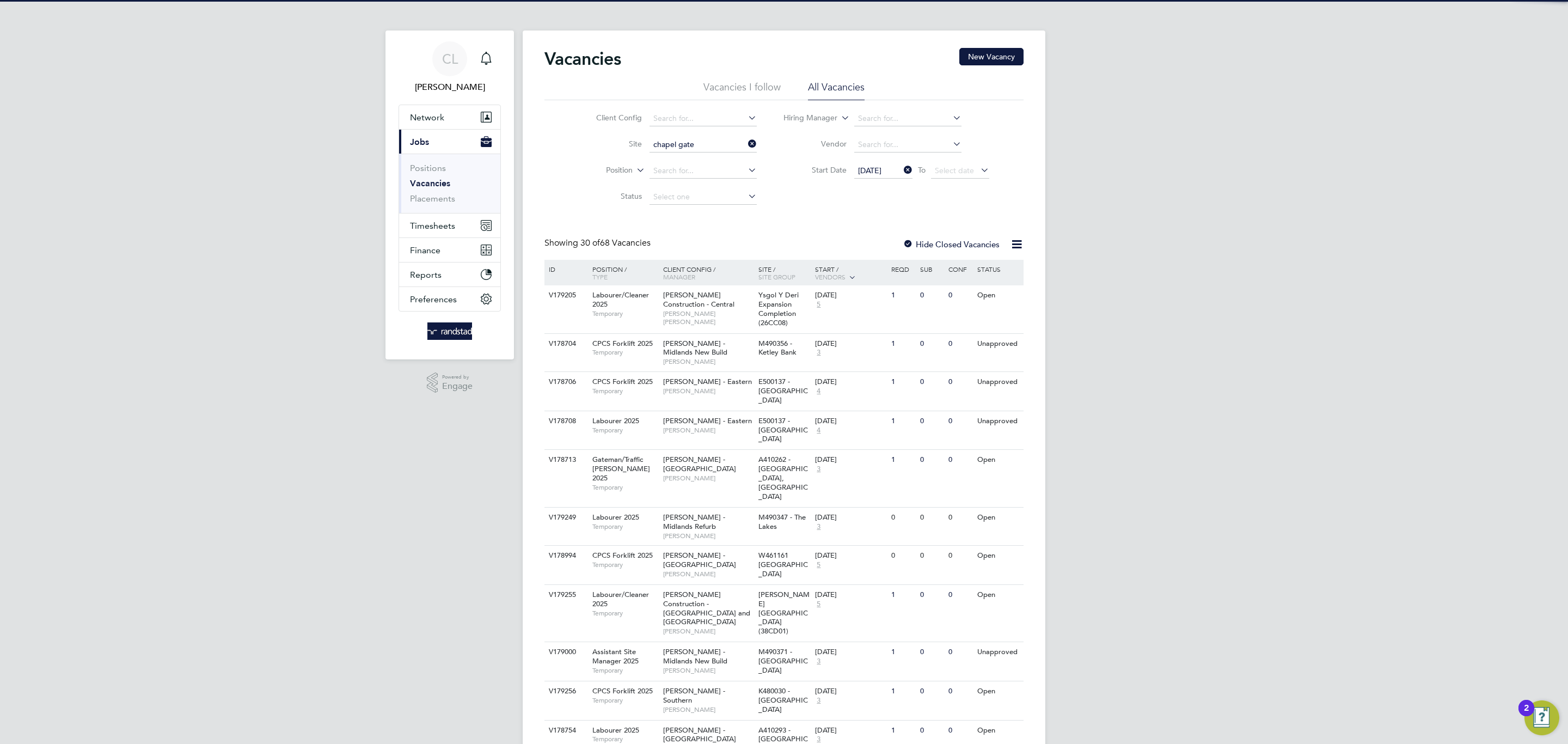
click at [715, 160] on b "Chapel" at bounding box center [726, 160] width 25 height 10
type input "Netherhampton / Chapel Gate"
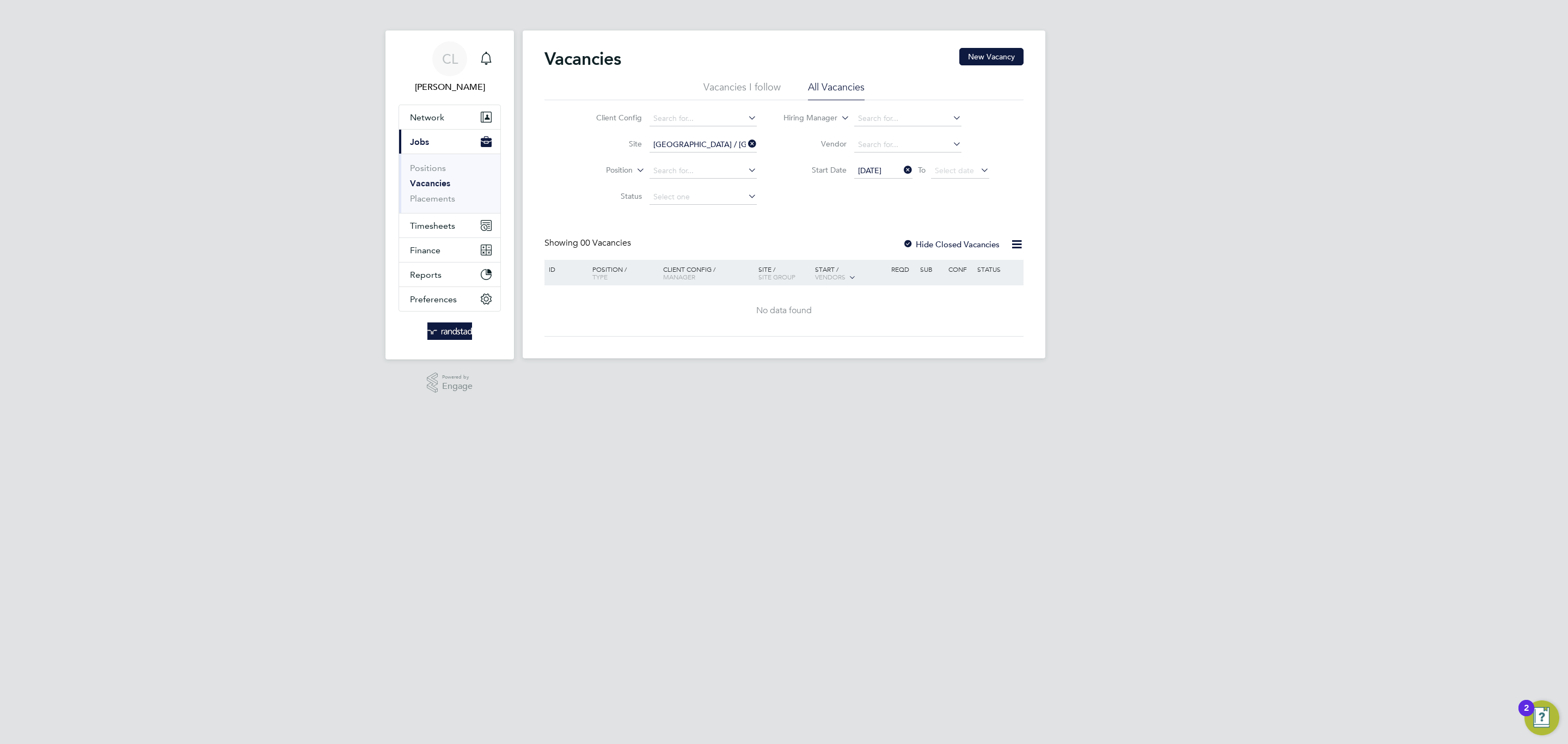
click at [908, 239] on div at bounding box center [907, 244] width 11 height 11
click at [892, 164] on span "25 Aug 2025" at bounding box center [883, 171] width 59 height 15
click at [872, 276] on span "25" at bounding box center [871, 271] width 21 height 21
click at [902, 167] on icon at bounding box center [902, 170] width 0 height 15
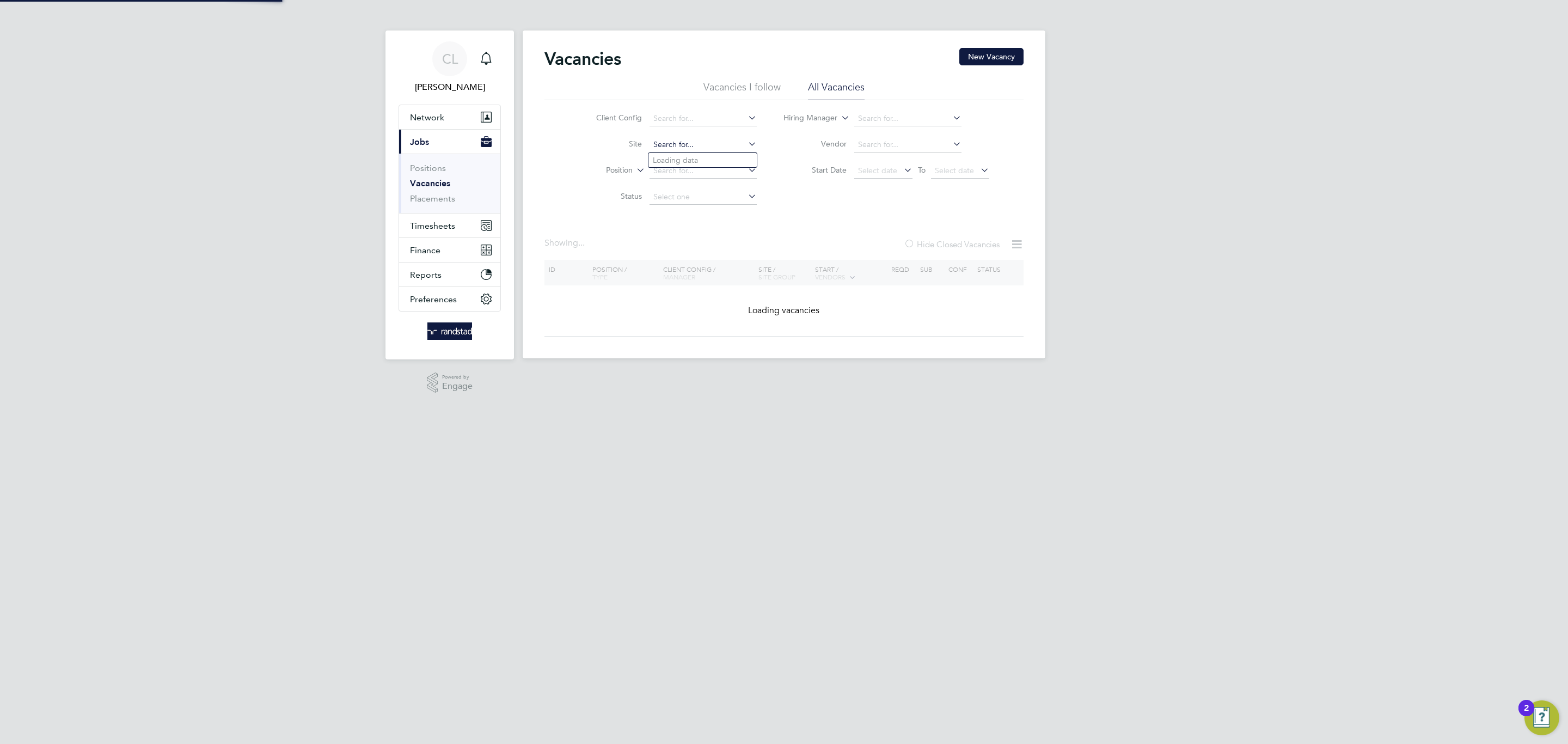
click at [703, 140] on input at bounding box center [703, 145] width 108 height 15
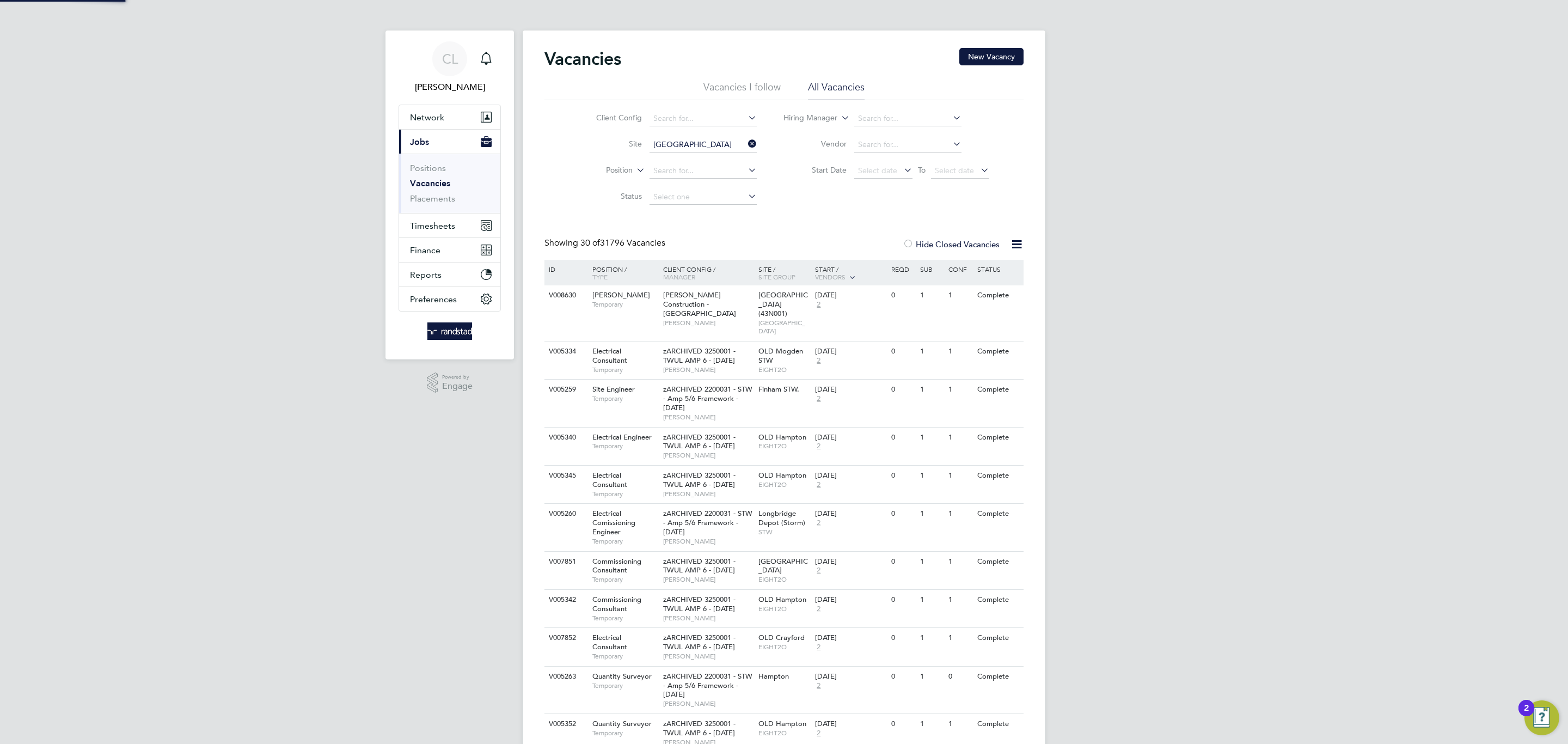
click at [715, 154] on li "Netherhampton / Wilton Gate P1" at bounding box center [709, 160] width 122 height 15
type input "Netherhampton / [GEOGRAPHIC_DATA] P1"
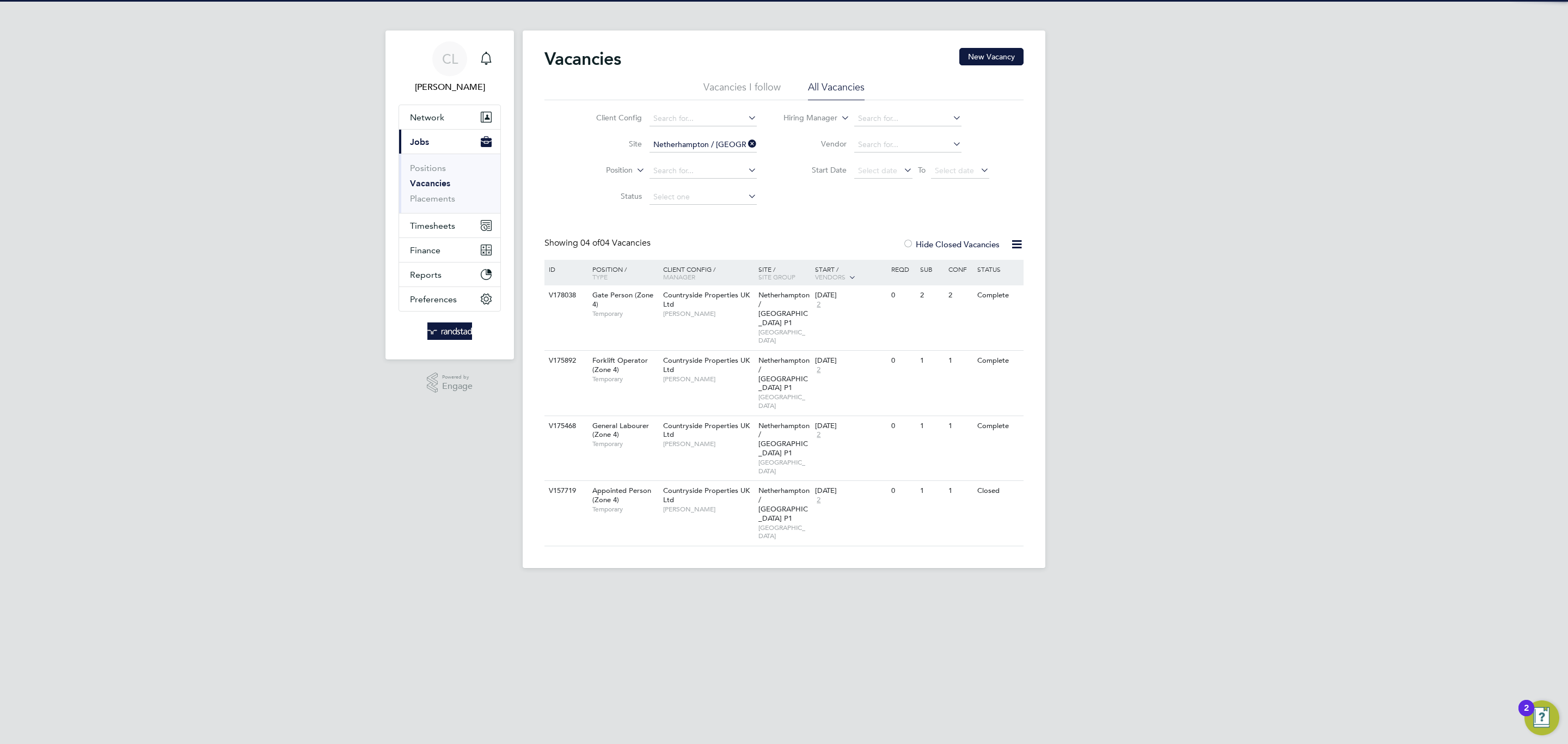
click at [912, 244] on div at bounding box center [907, 244] width 11 height 11
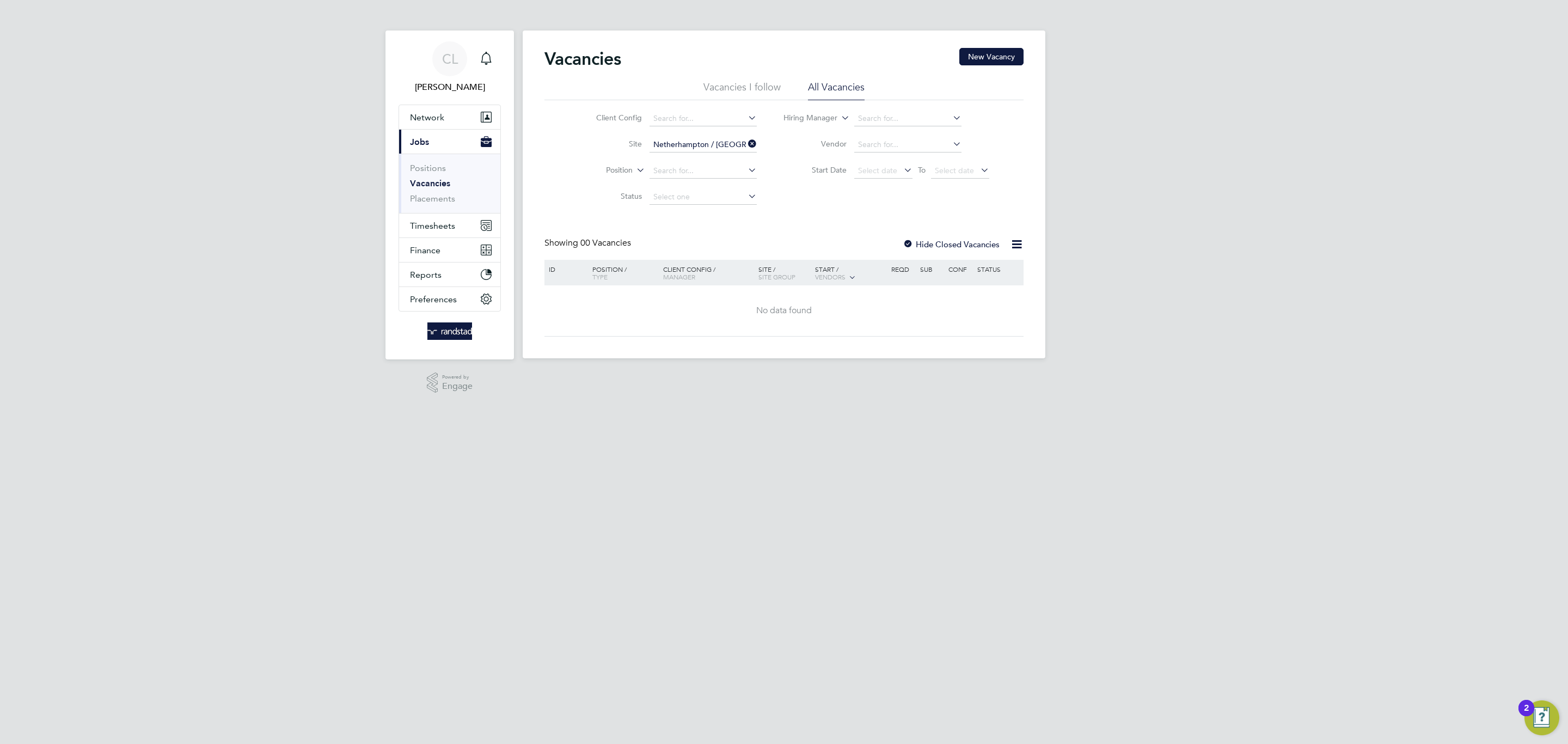
click at [709, 135] on li "Site Netherhampton / Wilton Gate P1" at bounding box center [668, 144] width 205 height 26
click at [706, 151] on input "Netherhampton / [GEOGRAPHIC_DATA] P1" at bounding box center [703, 145] width 108 height 15
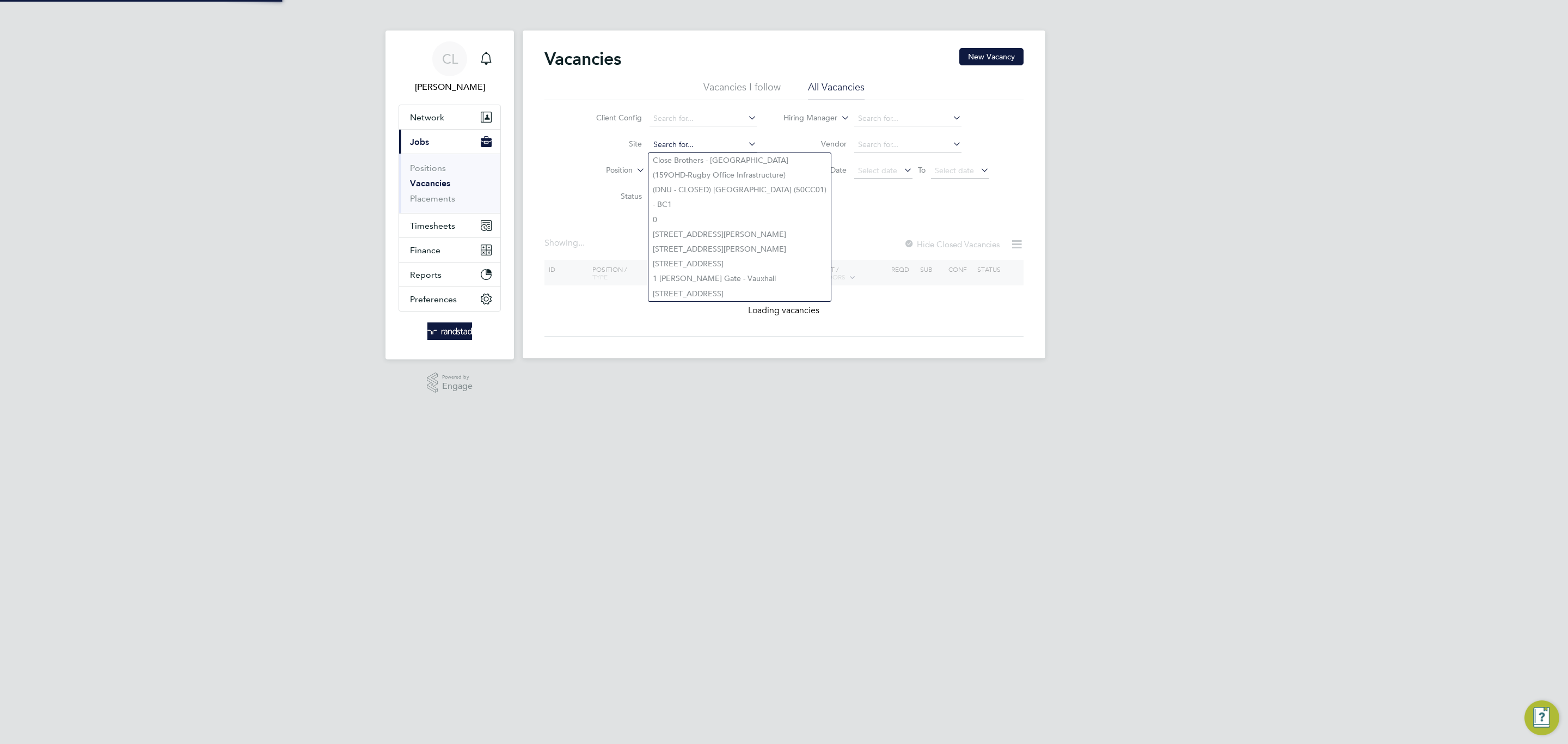
click at [705, 150] on input at bounding box center [703, 145] width 108 height 15
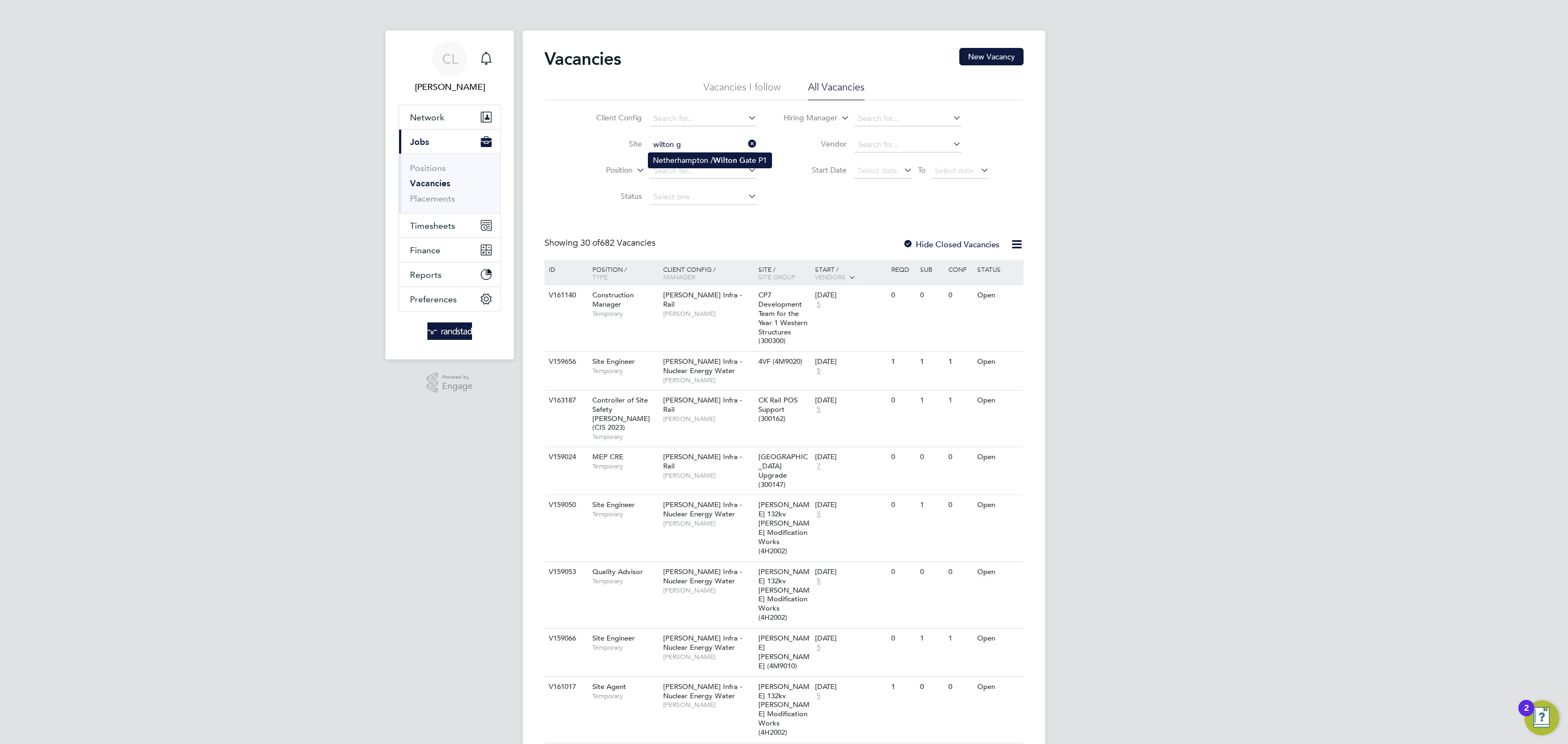
drag, startPoint x: 671, startPoint y: 151, endPoint x: 676, endPoint y: 157, distance: 7.8
click at [676, 157] on li "Netherhampton / Wilton G ate P1" at bounding box center [710, 160] width 123 height 15
type input "Netherhampton / [GEOGRAPHIC_DATA] P1"
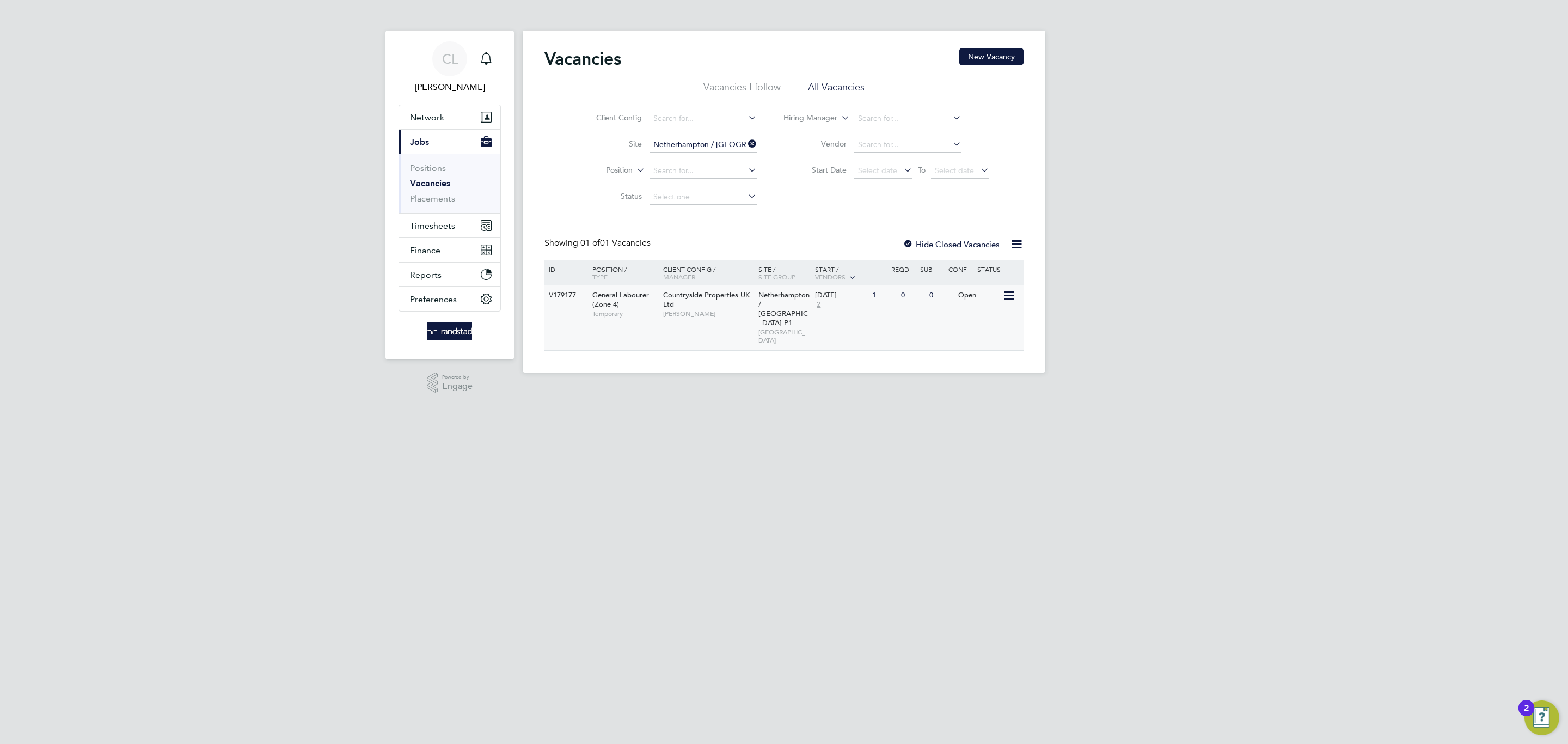
click at [806, 305] on div "Netherhampton / Wilton Gate P1 BRISTOL" at bounding box center [784, 318] width 57 height 65
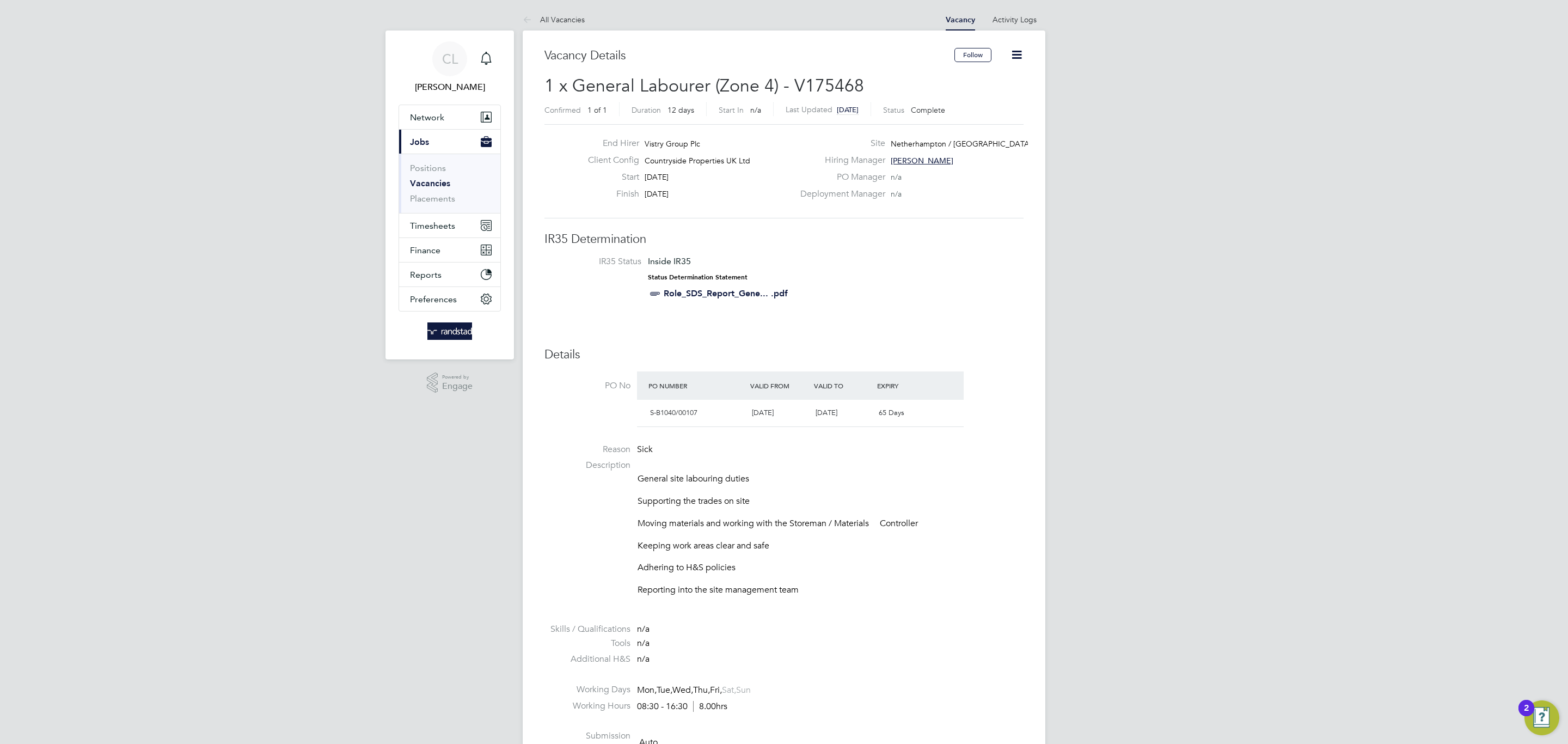
click at [1023, 55] on icon at bounding box center [1016, 54] width 13 height 13
click at [997, 97] on li "Update Status" at bounding box center [990, 96] width 63 height 15
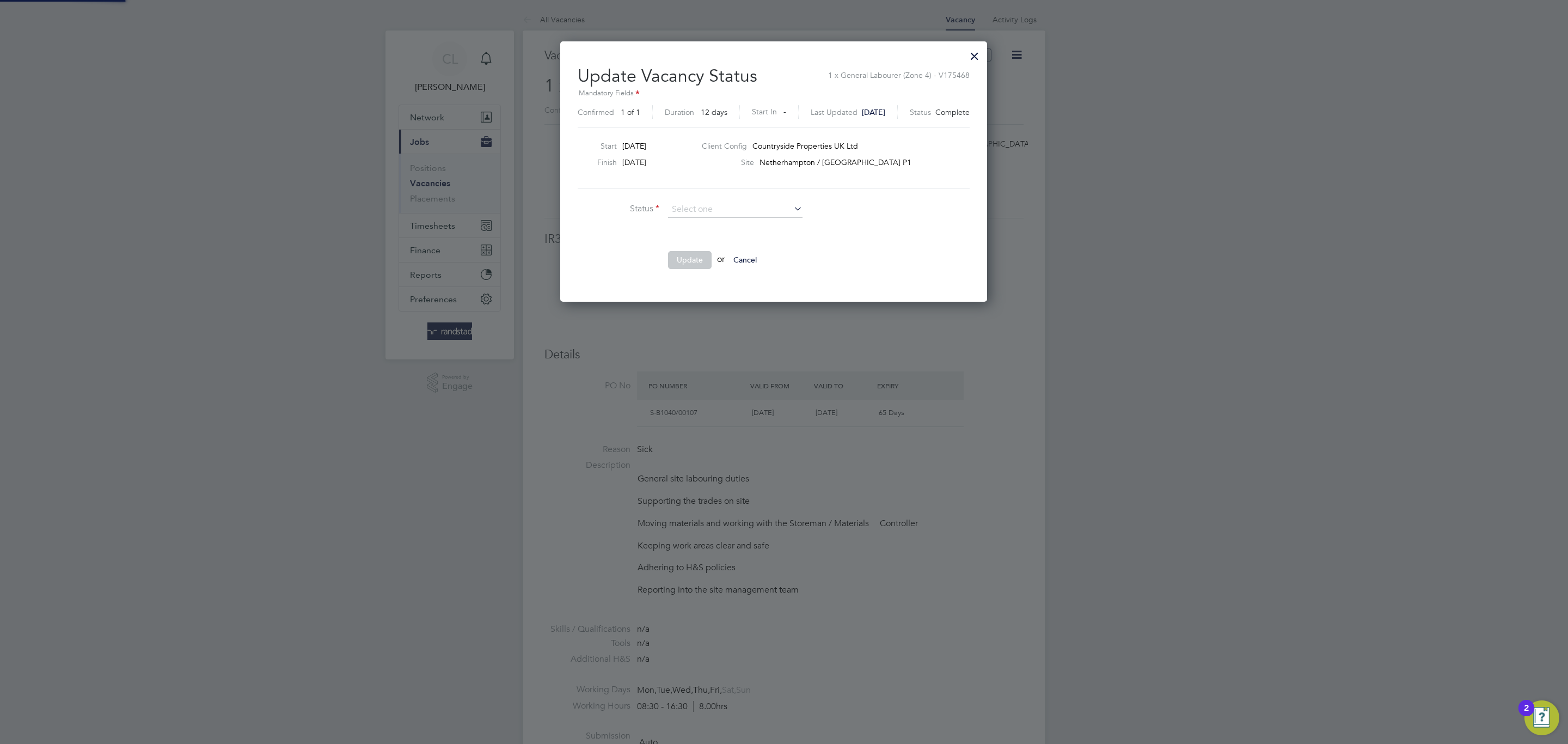
scroll to position [262, 447]
click at [690, 227] on li "Open" at bounding box center [735, 225] width 136 height 14
type input "Open"
click at [692, 265] on button "Update" at bounding box center [690, 259] width 43 height 17
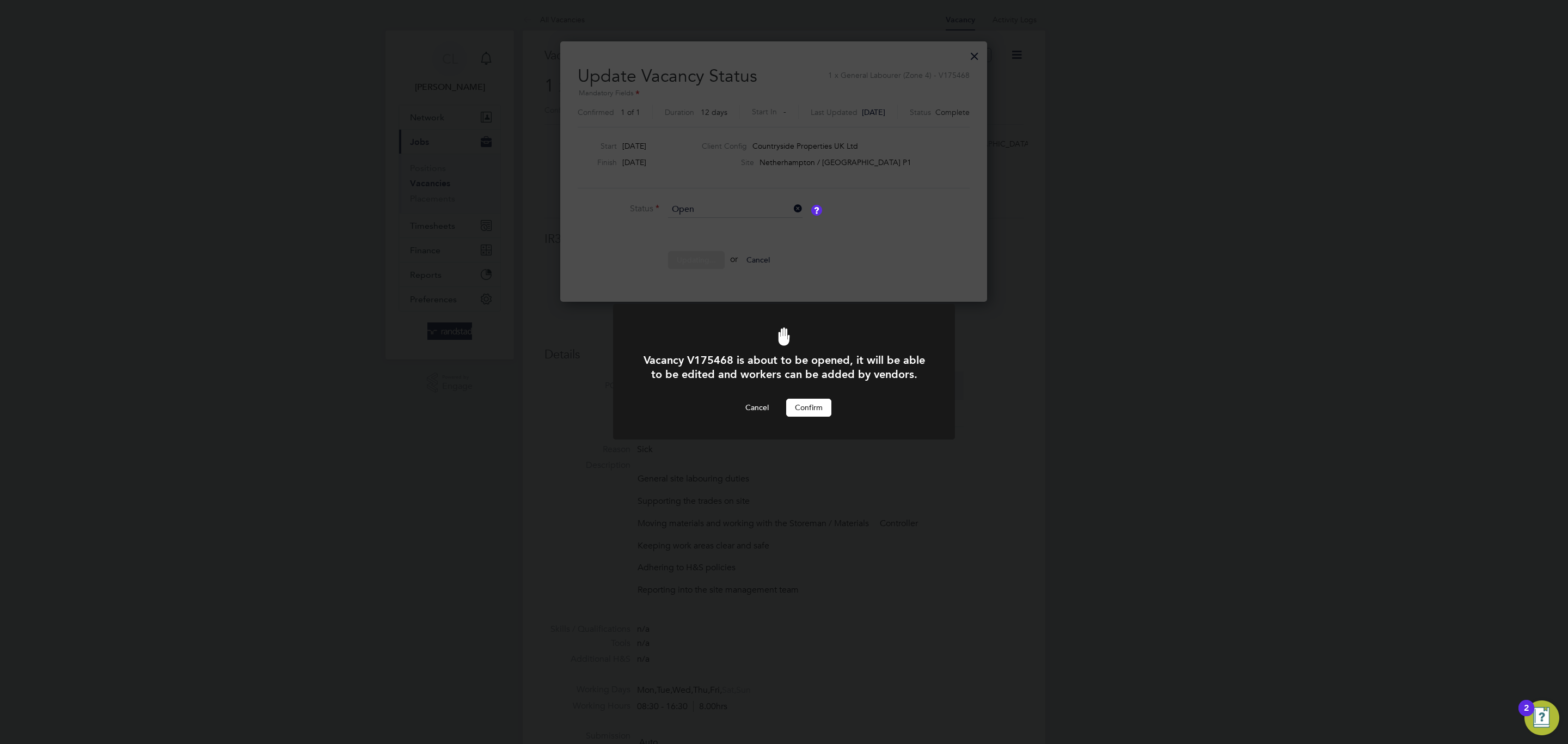
click at [808, 401] on button "Confirm" at bounding box center [808, 407] width 45 height 17
drag, startPoint x: 582, startPoint y: 337, endPoint x: 570, endPoint y: 283, distance: 55.3
click at [580, 337] on div "Error while Updating Status Cannot open a vacancy that doesn't have a saved or …" at bounding box center [784, 372] width 1568 height 744
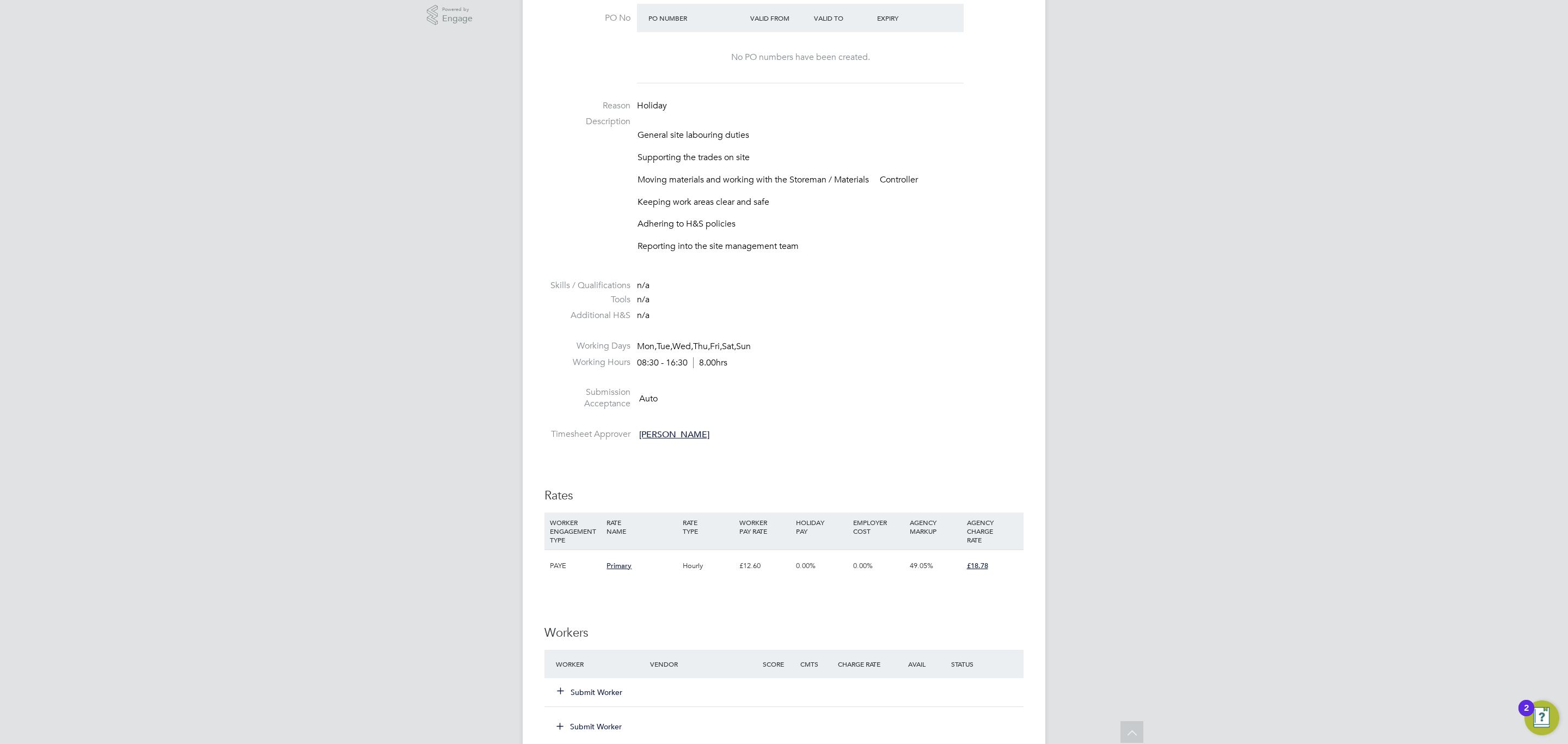
scroll to position [393, 0]
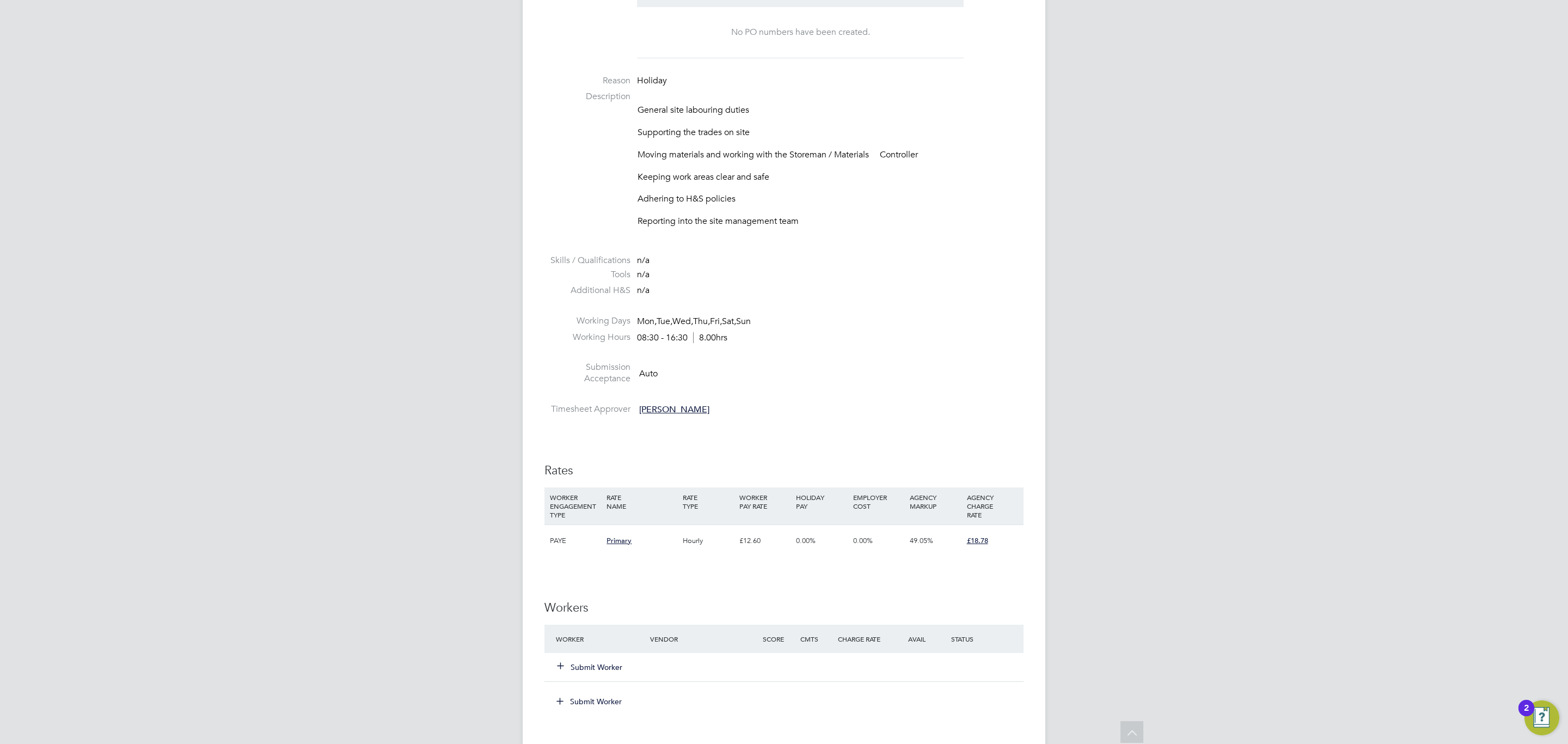
click at [611, 664] on button "Submit Worker" at bounding box center [590, 666] width 66 height 11
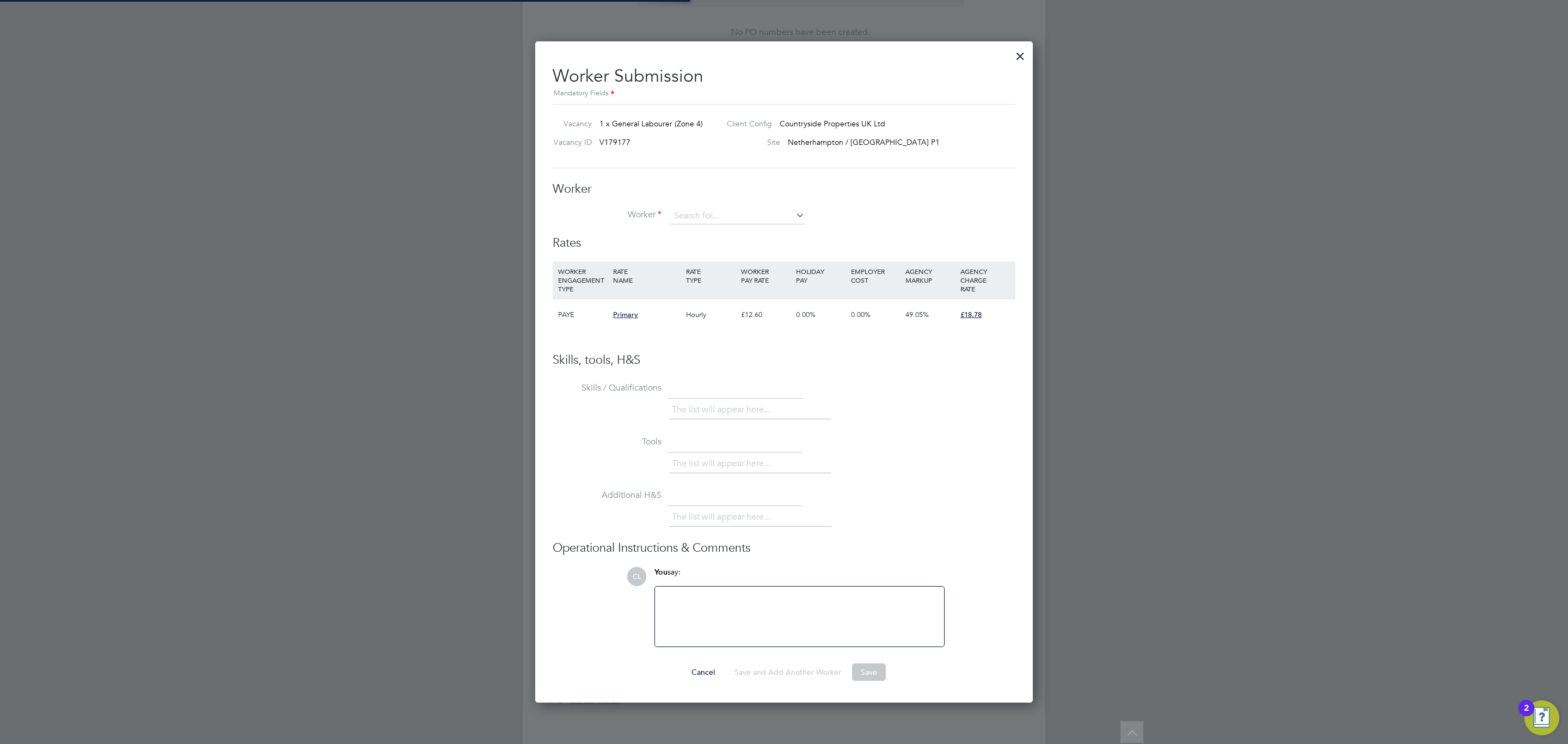
scroll to position [32, 74]
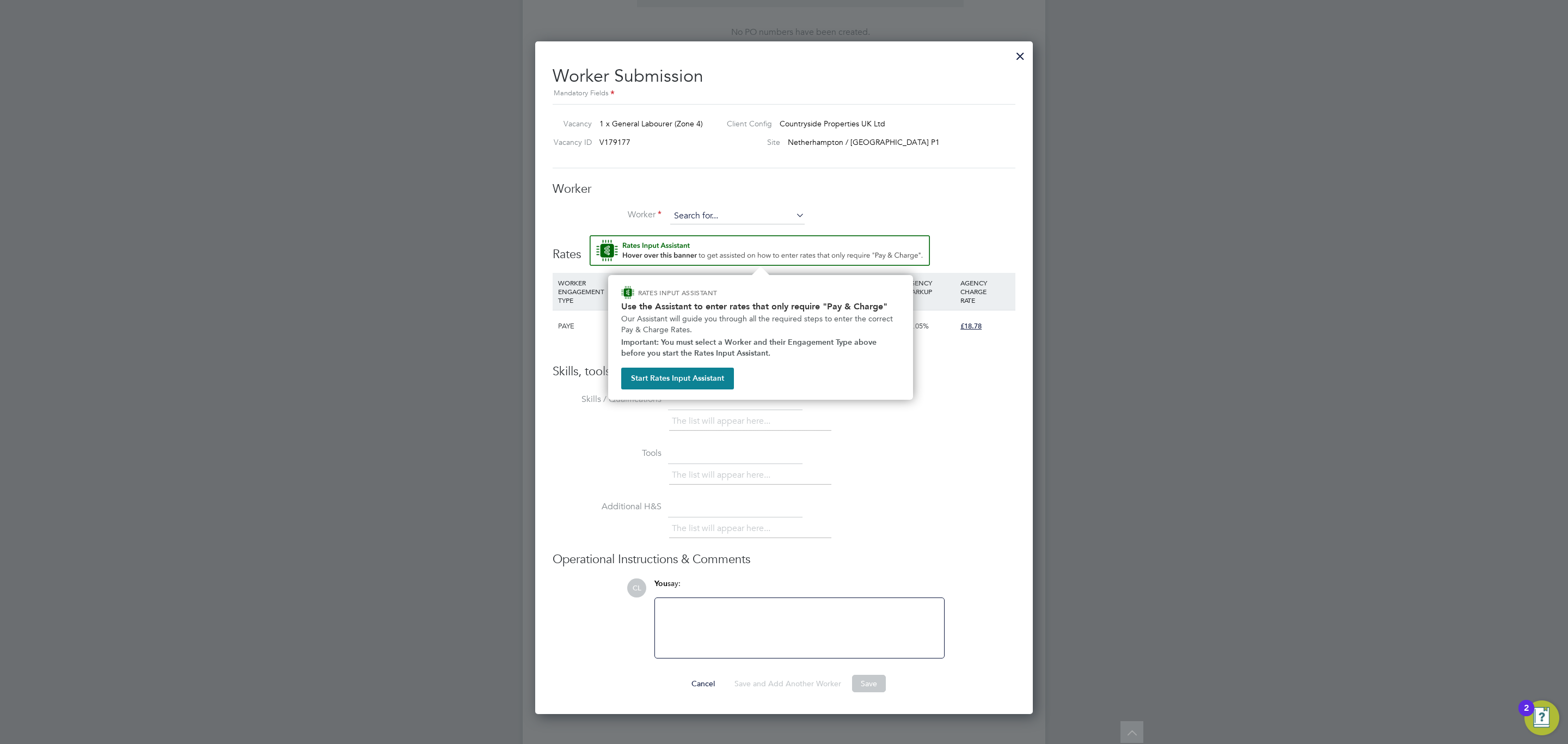
click at [718, 221] on input at bounding box center [737, 216] width 134 height 17
click at [715, 244] on li "+ Add new" at bounding box center [737, 246] width 136 height 15
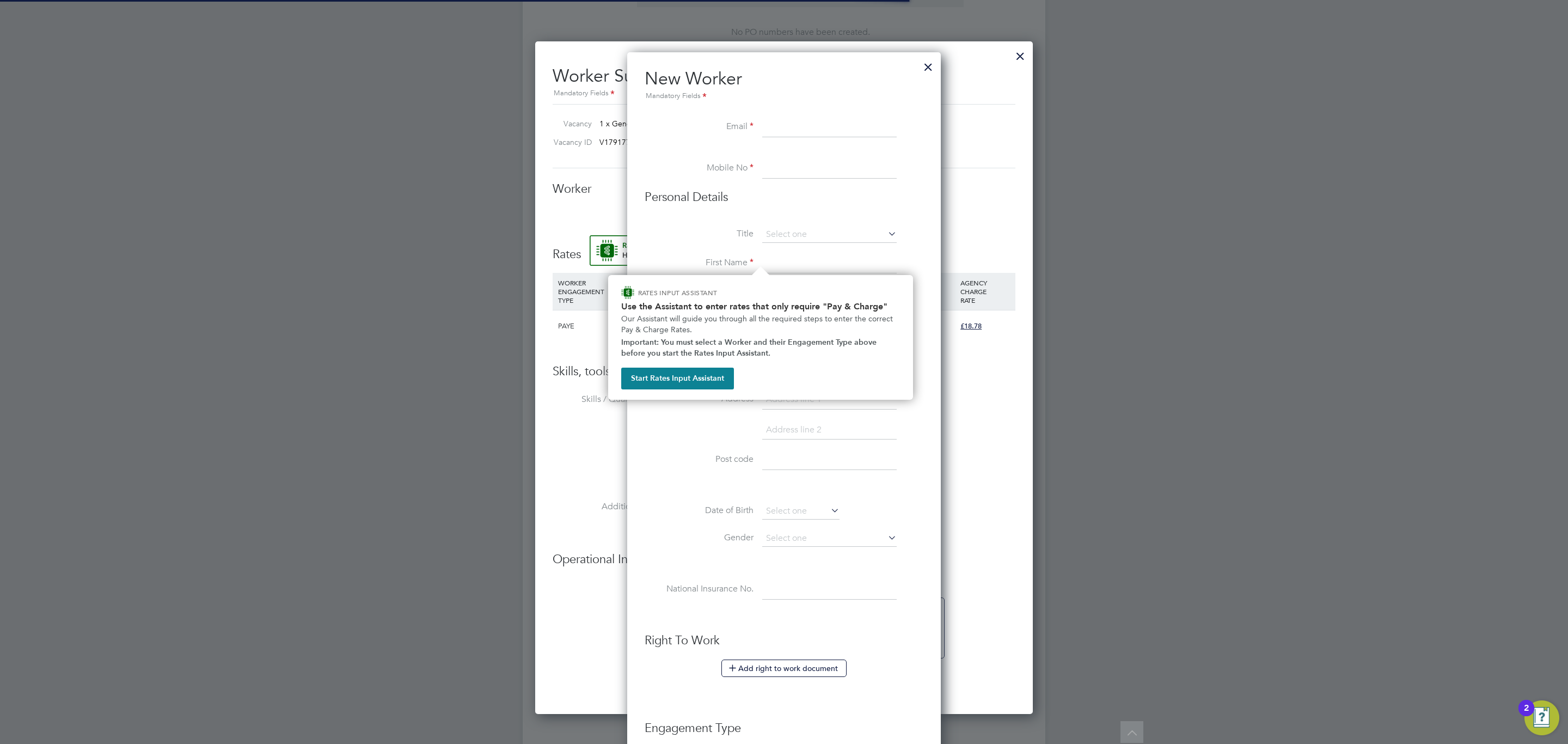
scroll to position [982, 314]
paste input "Daniel"
drag, startPoint x: 805, startPoint y: 131, endPoint x: 727, endPoint y: 119, distance: 78.9
click at [727, 119] on li "Email Daniel" at bounding box center [784, 133] width 279 height 31
paste input "charlie7162@yahoo.com"
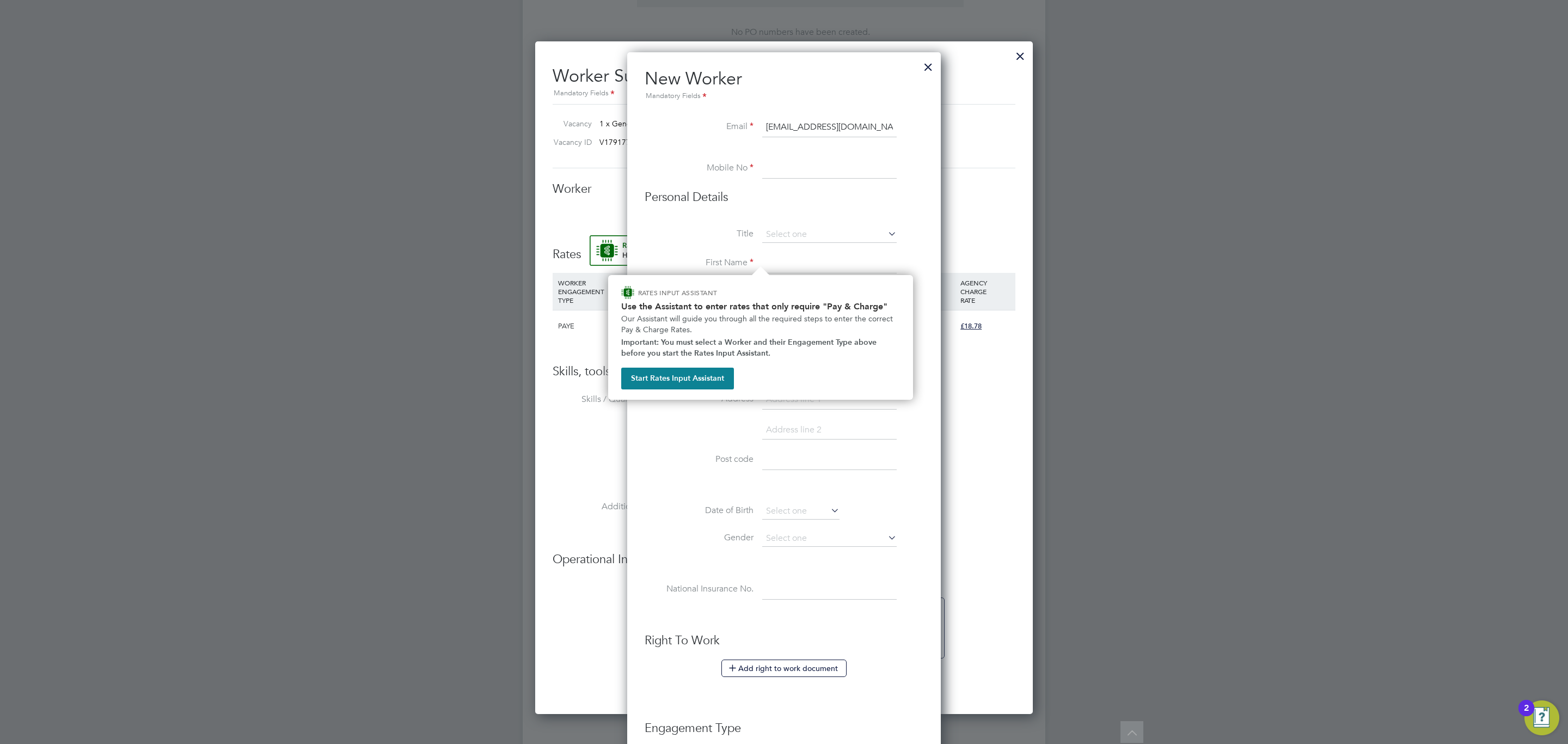
type input "charlie7162@yahoo.com"
click at [825, 165] on input at bounding box center [829, 169] width 134 height 20
paste input "+447522611148"
type input "+447522611148"
click at [861, 214] on li "Personal Details" at bounding box center [784, 208] width 279 height 38
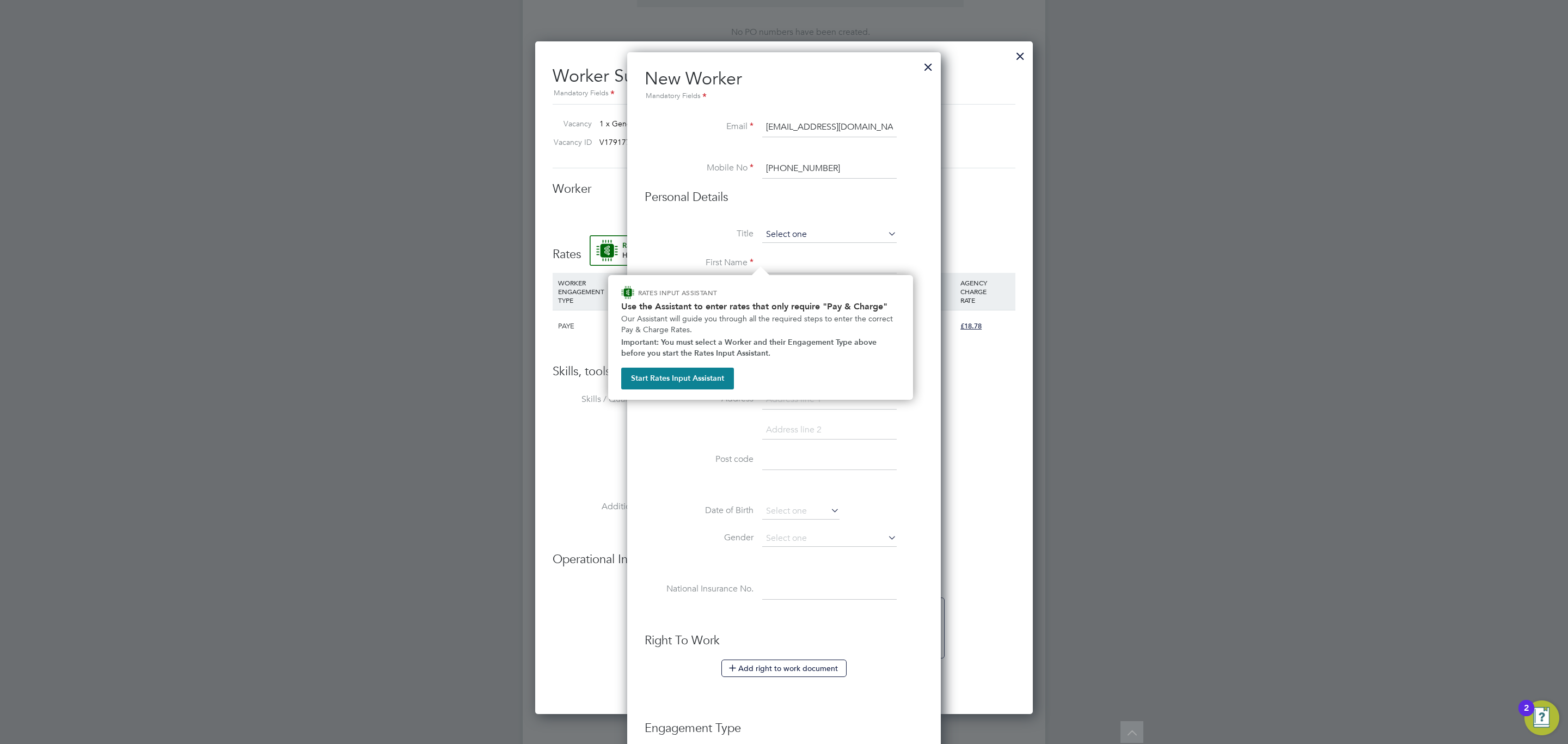
click at [839, 237] on input at bounding box center [829, 235] width 134 height 17
click at [815, 253] on li "Mr" at bounding box center [829, 250] width 136 height 14
type input "Mr"
click at [706, 365] on div "Start Rates Input Assistant" at bounding box center [677, 376] width 113 height 24
click at [707, 370] on button "Start Rates Input Assistant" at bounding box center [677, 378] width 113 height 22
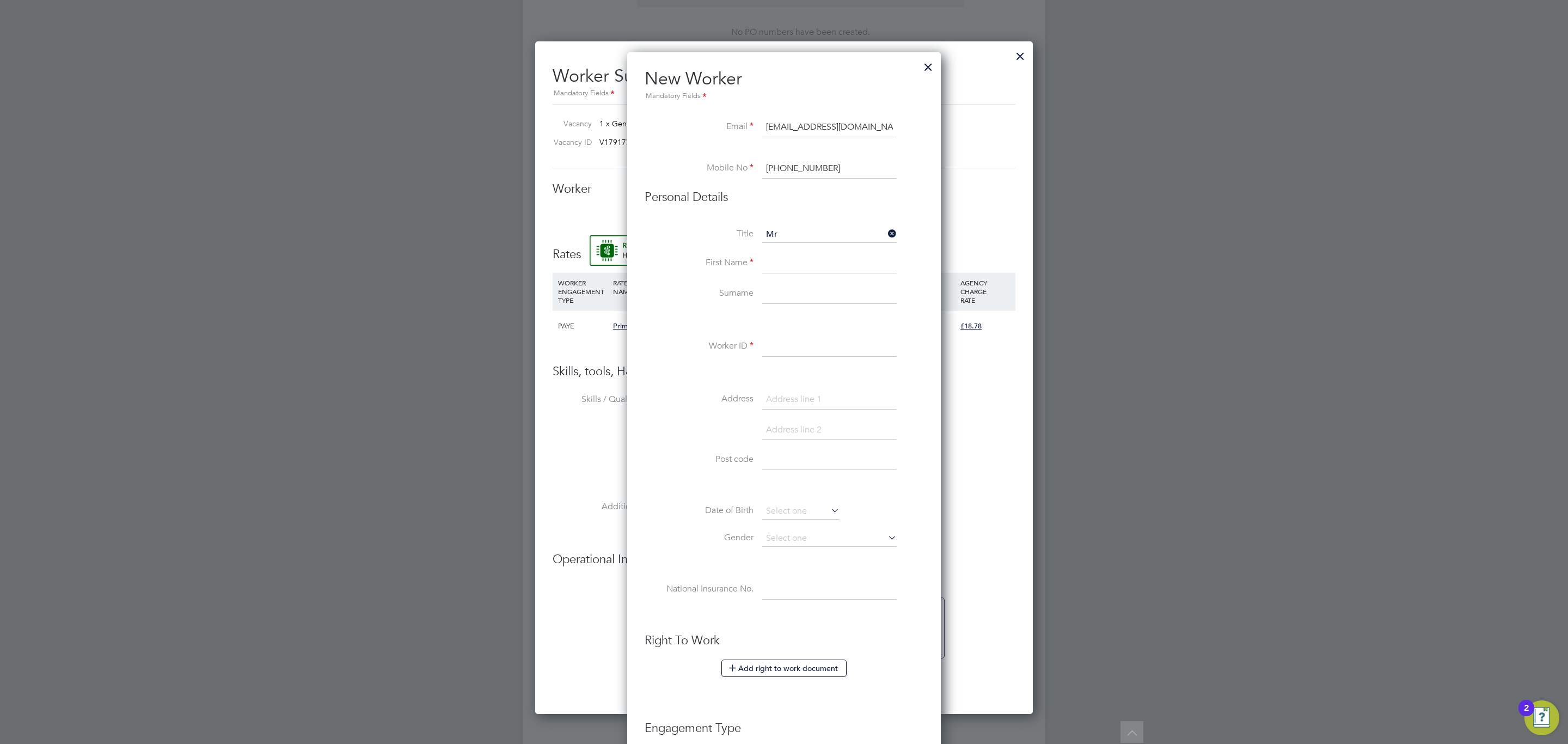
click at [802, 262] on input at bounding box center [829, 263] width 134 height 20
paste input "Daniel"
type input "Daniel"
click at [836, 295] on input at bounding box center [829, 294] width 134 height 20
paste input "McVicker"
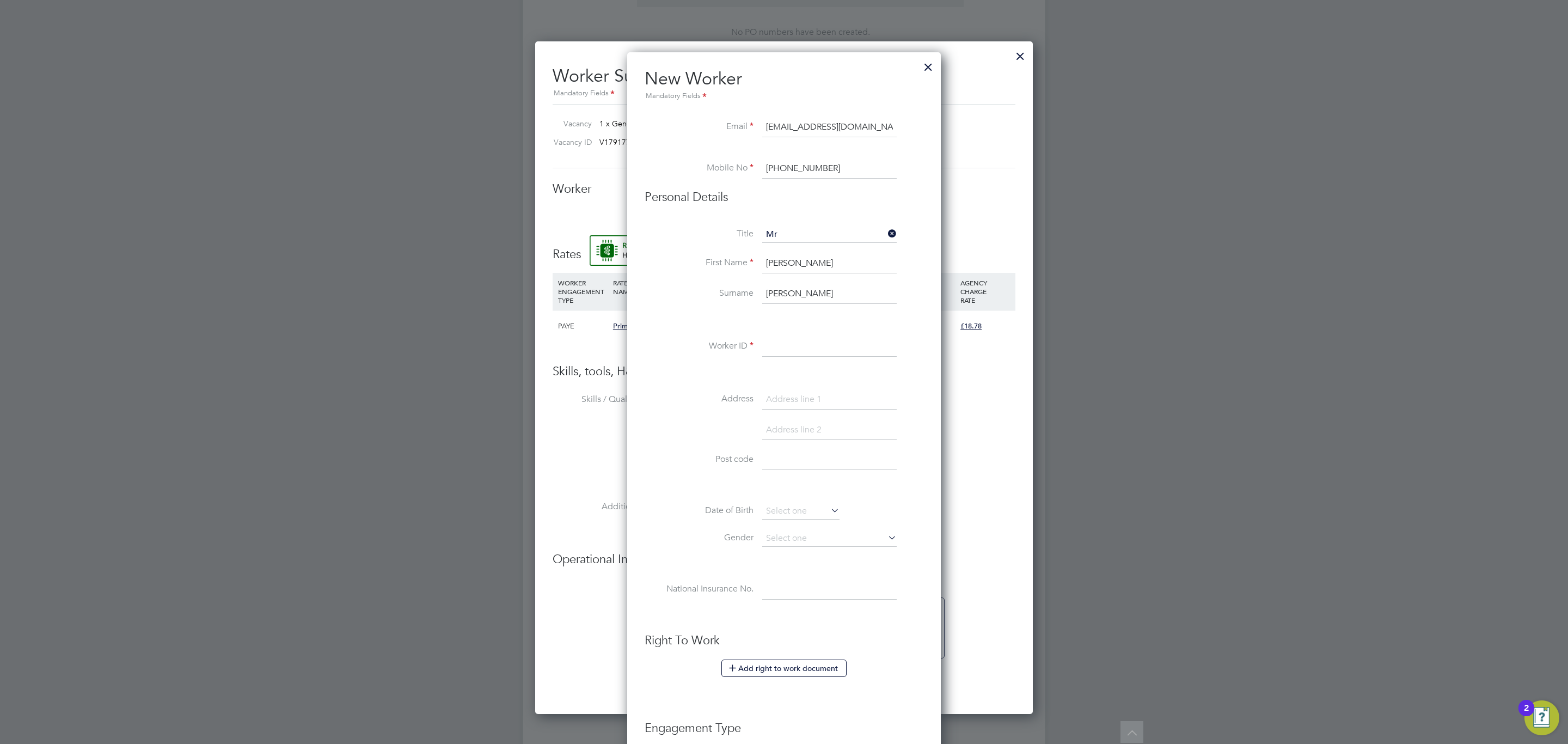
type input "McVicker"
click at [829, 351] on input at bounding box center [829, 347] width 134 height 20
paste input "C-004596658"
type input "C-004596658"
click at [819, 404] on input at bounding box center [829, 400] width 134 height 20
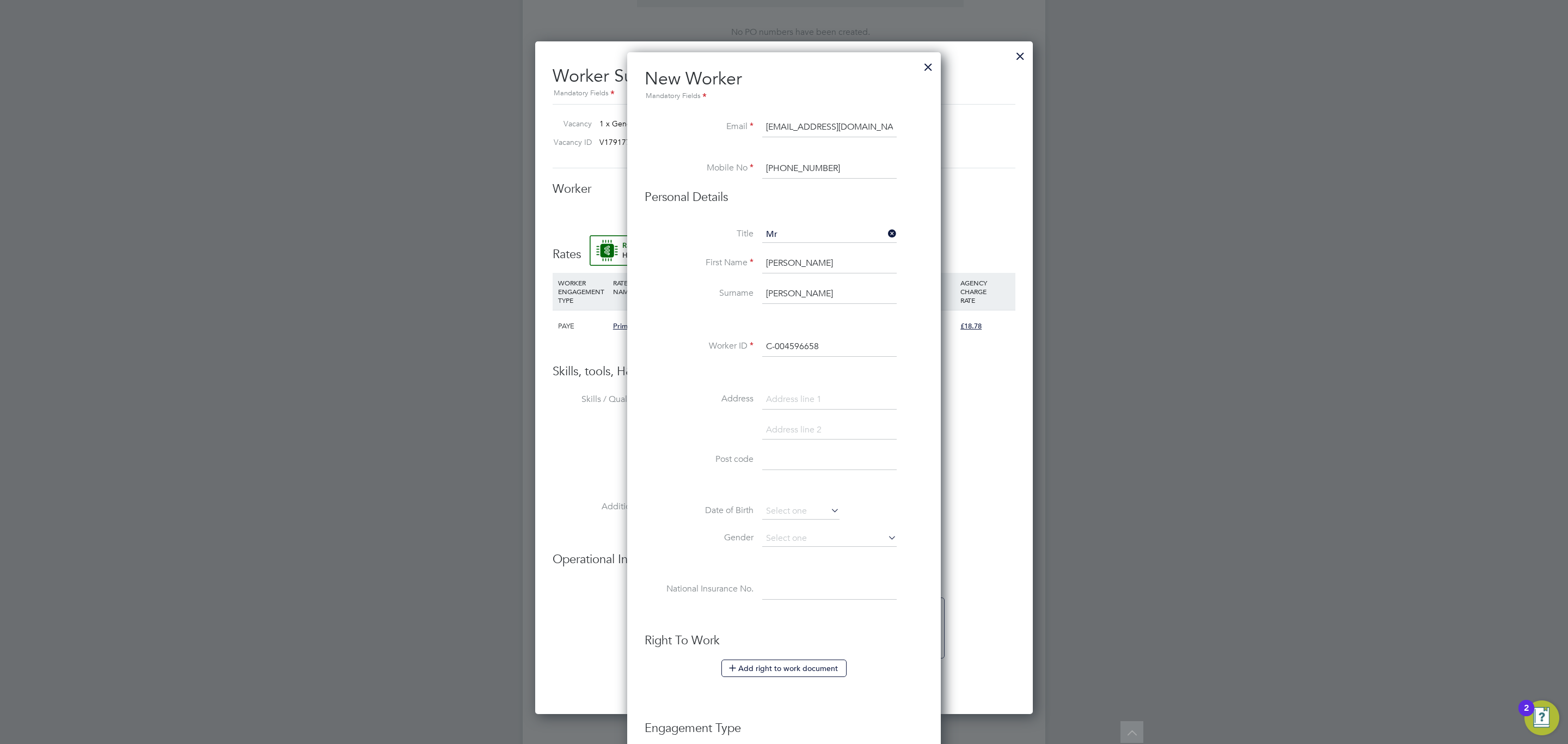
paste input "49 Bishopdown Road"
type input "49 Bishopdown Road"
click at [846, 456] on input at bounding box center [829, 460] width 134 height 20
paste input "SP1 3EE"
type input "SP1 3EE"
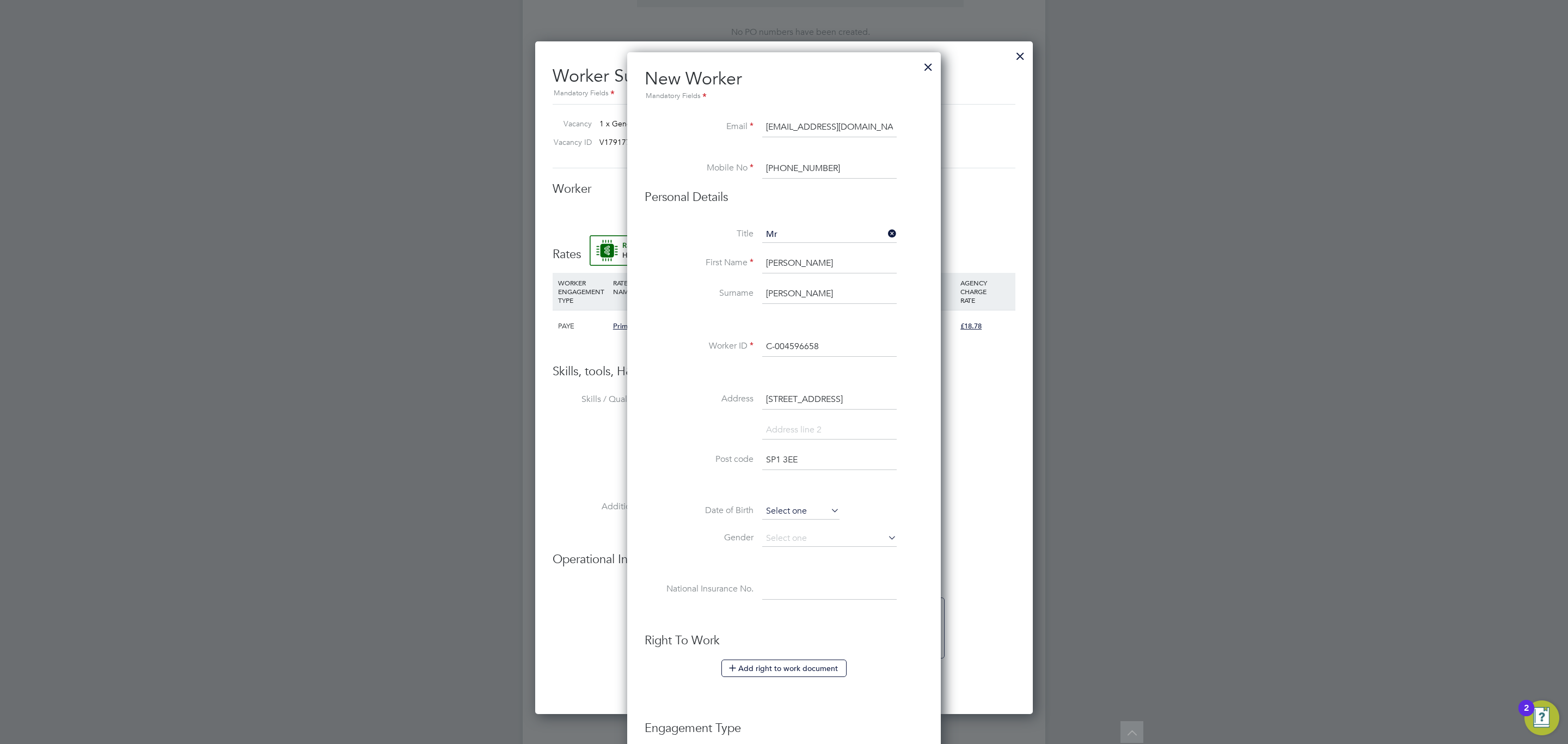
click at [816, 519] on input at bounding box center [801, 512] width 77 height 17
click at [867, 318] on span "2012" at bounding box center [861, 319] width 20 height 10
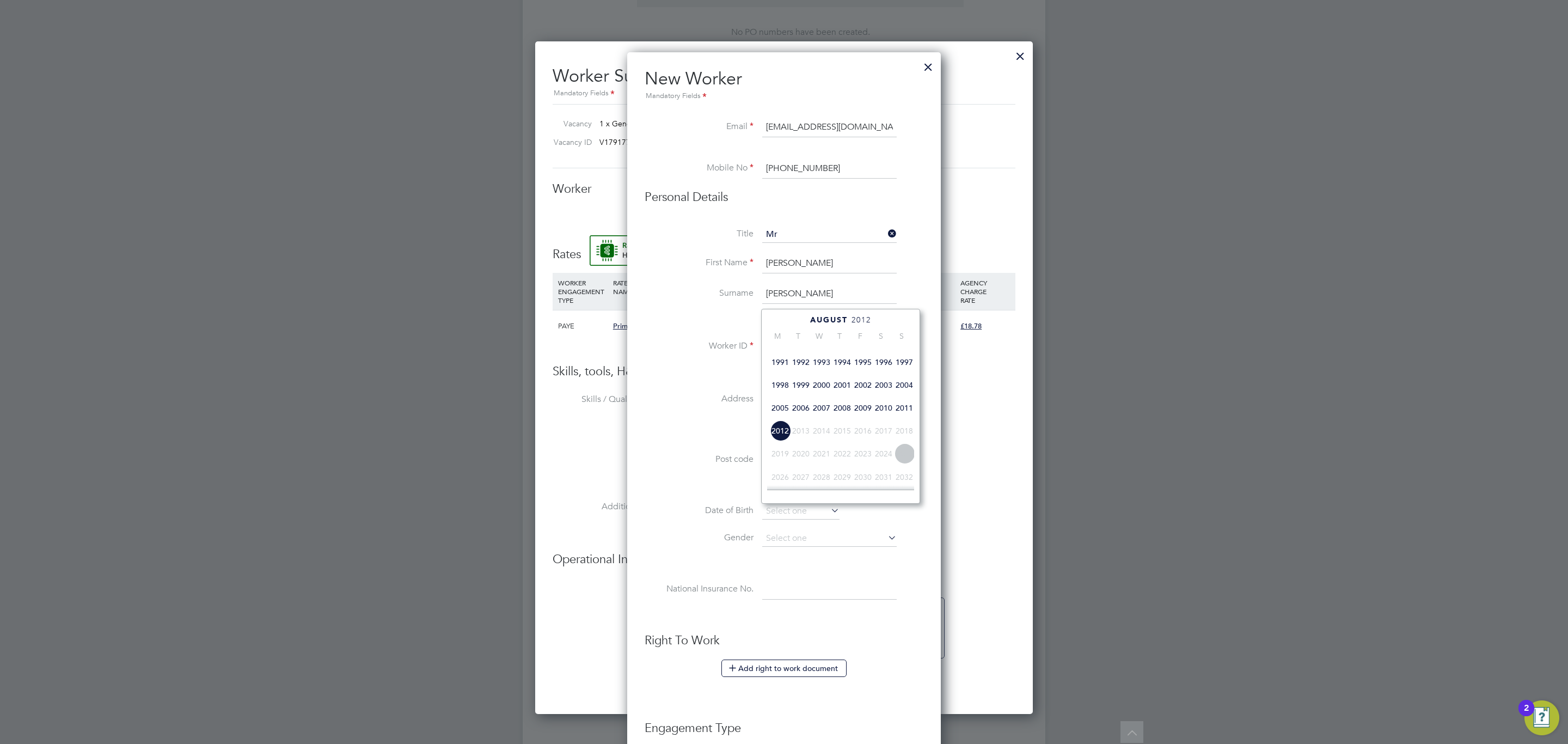
scroll to position [266, 0]
click at [866, 397] on span "2002" at bounding box center [863, 393] width 21 height 21
click at [890, 319] on icon at bounding box center [890, 321] width 10 height 12
click at [893, 318] on icon at bounding box center [890, 321] width 10 height 12
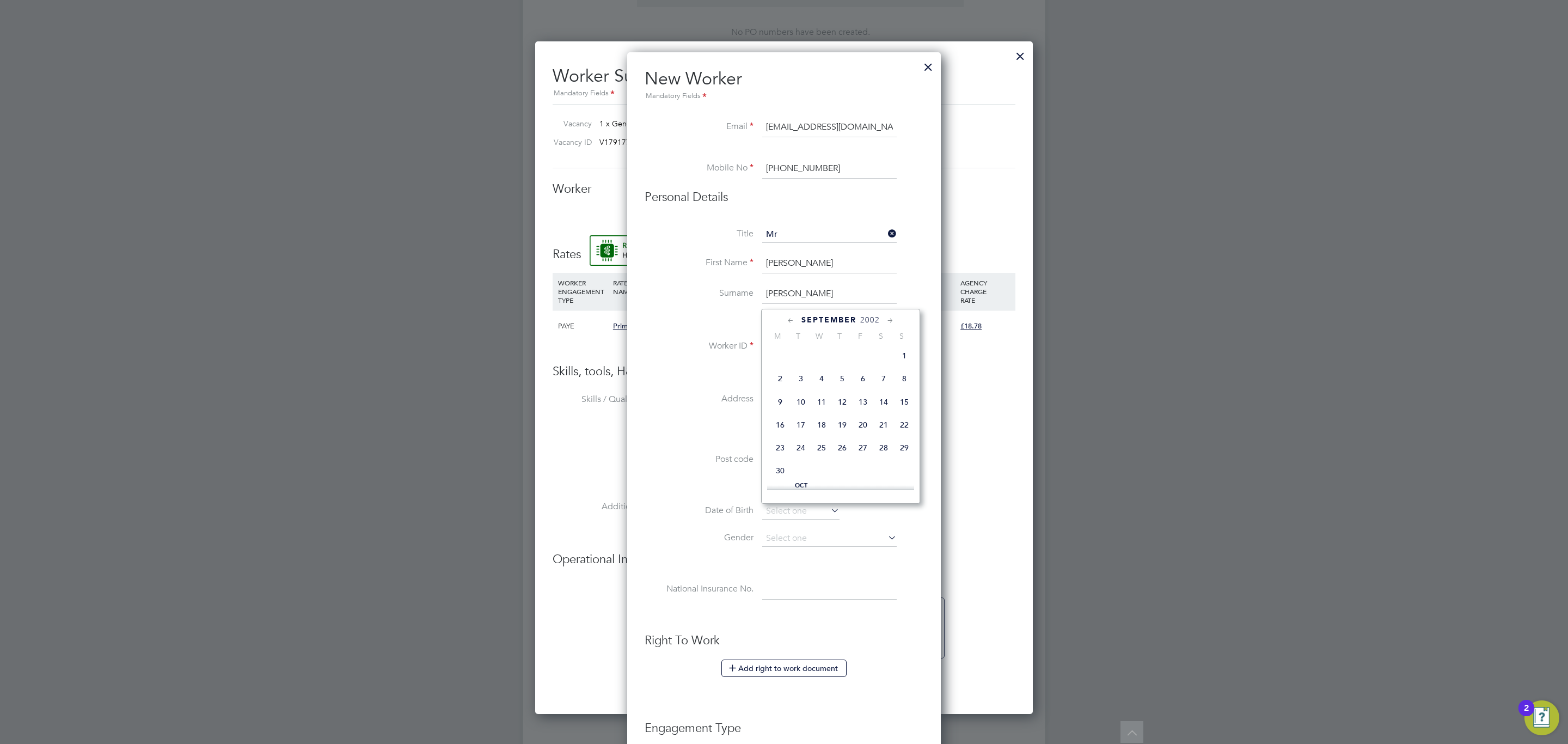
click at [850, 406] on span "12" at bounding box center [842, 402] width 21 height 21
type input "12 Sep 2002"
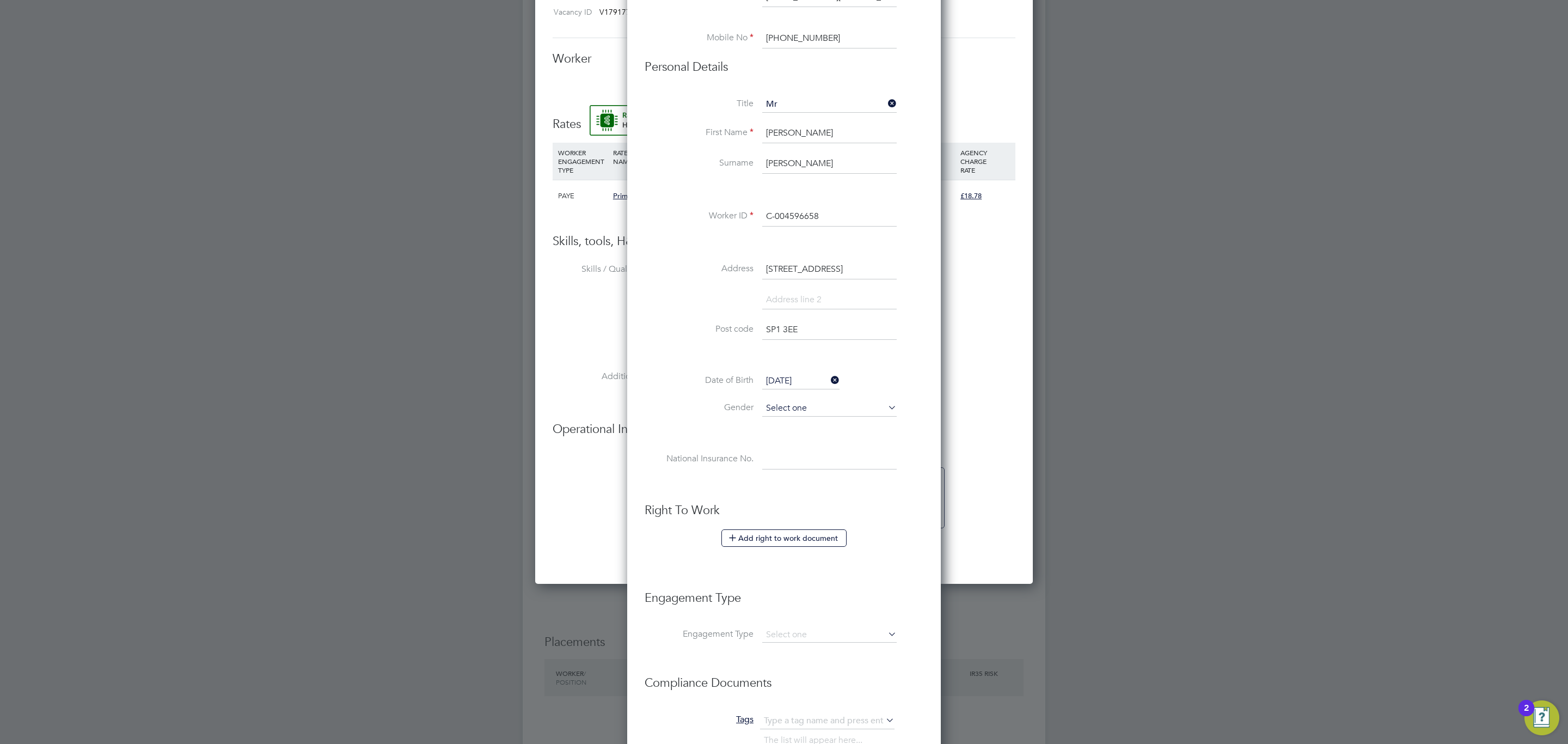
click at [799, 402] on input at bounding box center [829, 409] width 134 height 17
click at [812, 435] on li "Female" at bounding box center [829, 440] width 136 height 14
type input "Female"
click at [812, 435] on div "All Vacancies Vacancy Activity Logs Vacancy Activity Logs All Vacancies Vacancy…" at bounding box center [783, 251] width 522 height 1532
click at [808, 405] on input at bounding box center [829, 409] width 134 height 17
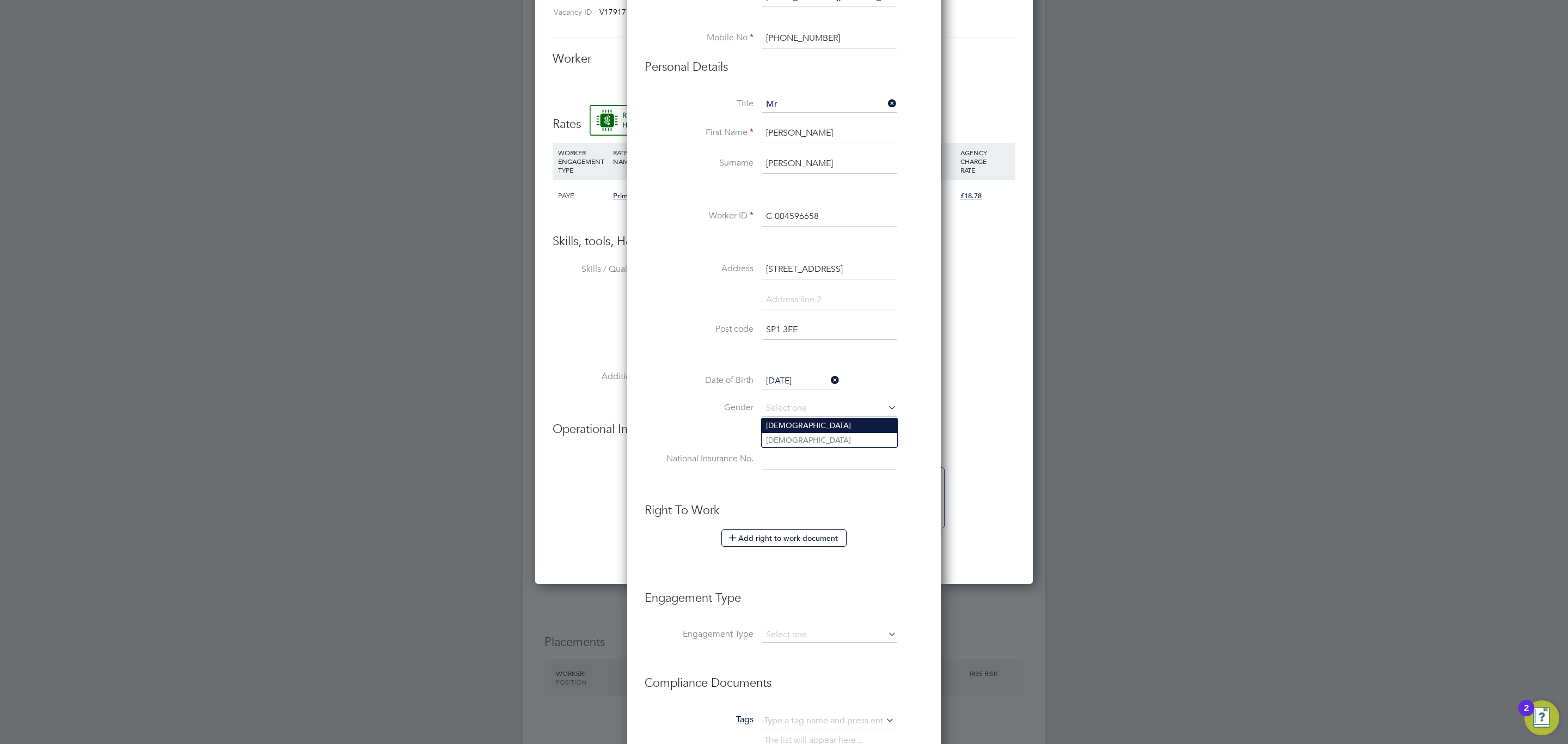
click at [812, 422] on li "Male" at bounding box center [829, 425] width 136 height 14
type input "Male"
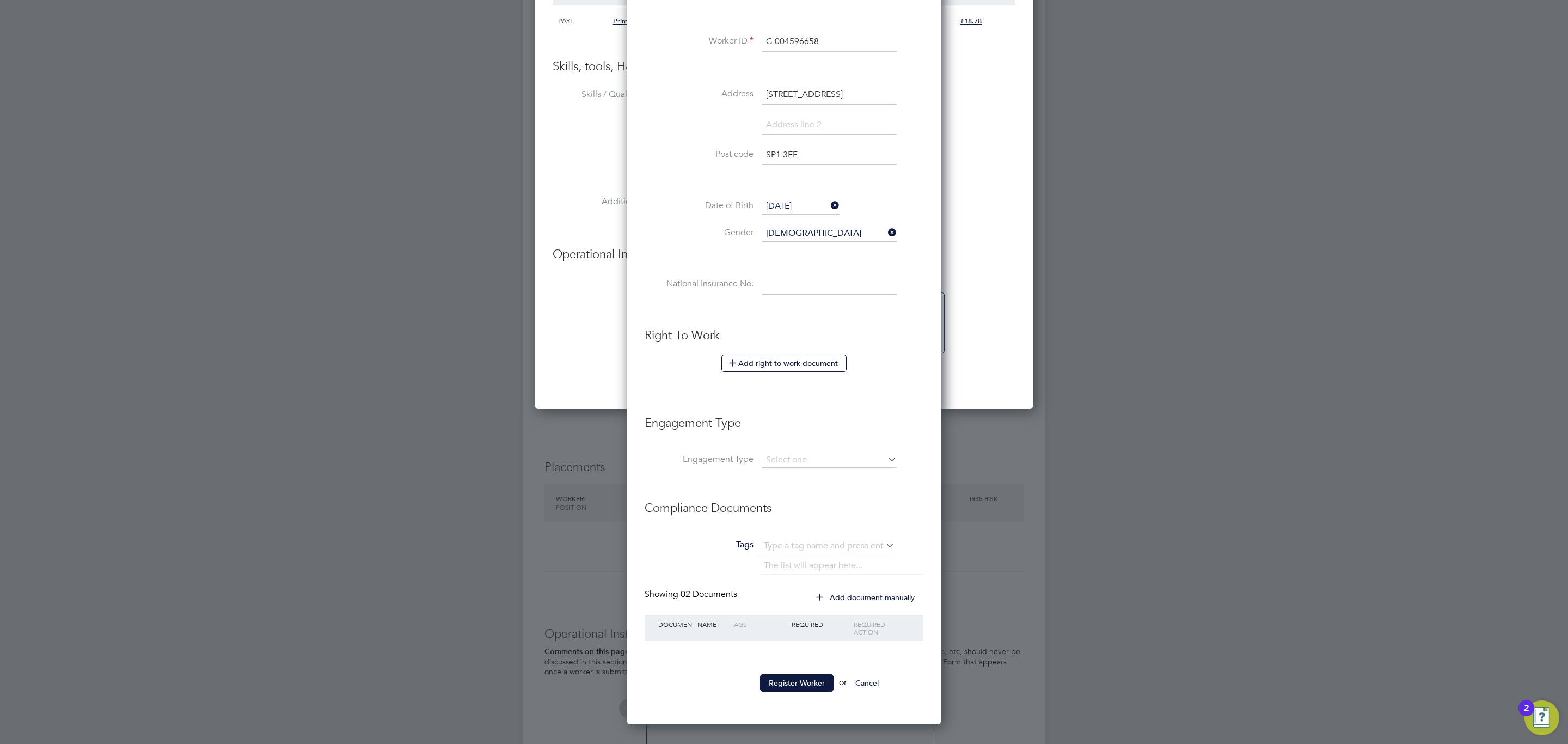
scroll to position [820, 0]
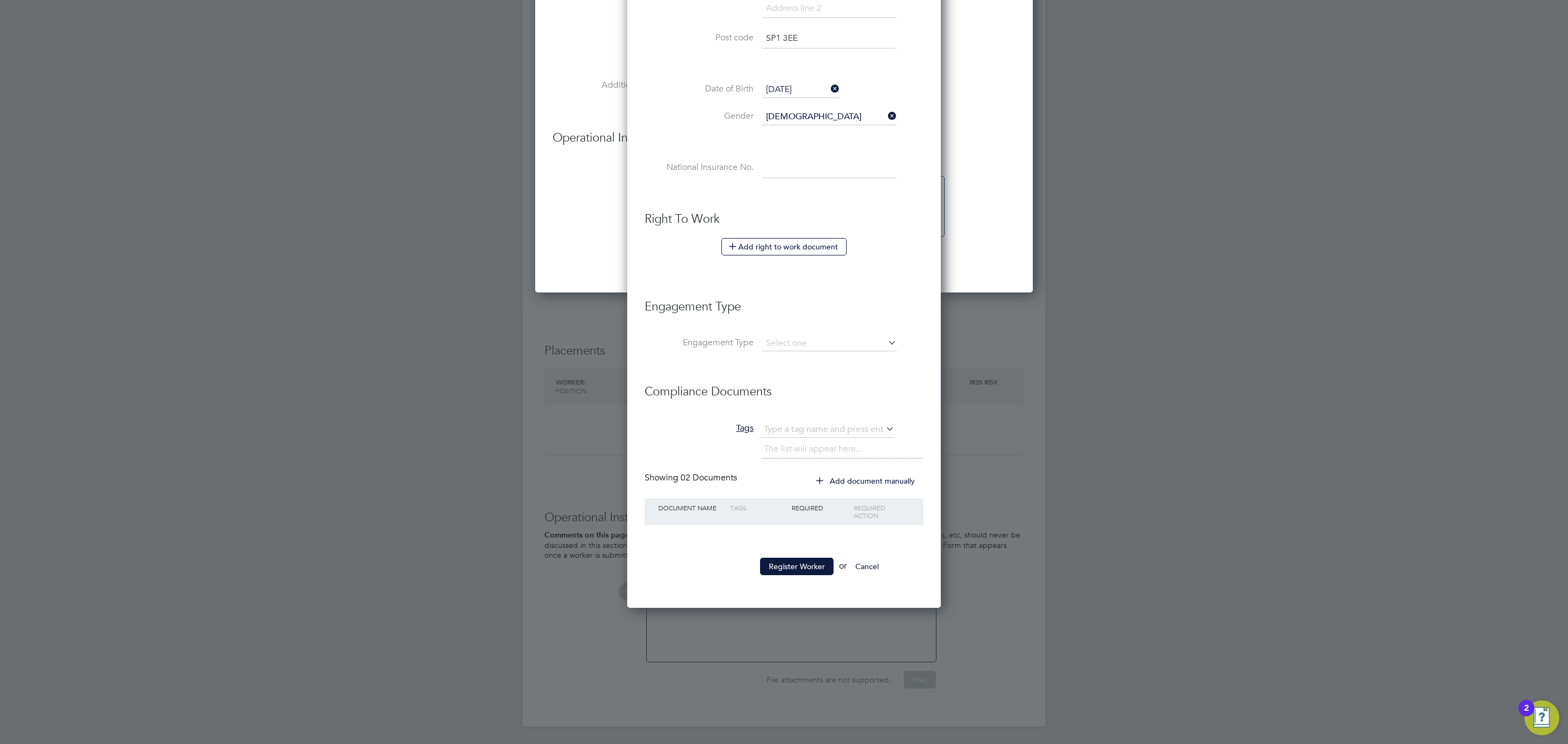
click at [796, 582] on li "Register Worker or Cancel" at bounding box center [784, 572] width 279 height 28
click at [799, 563] on button "Register Worker" at bounding box center [796, 566] width 73 height 17
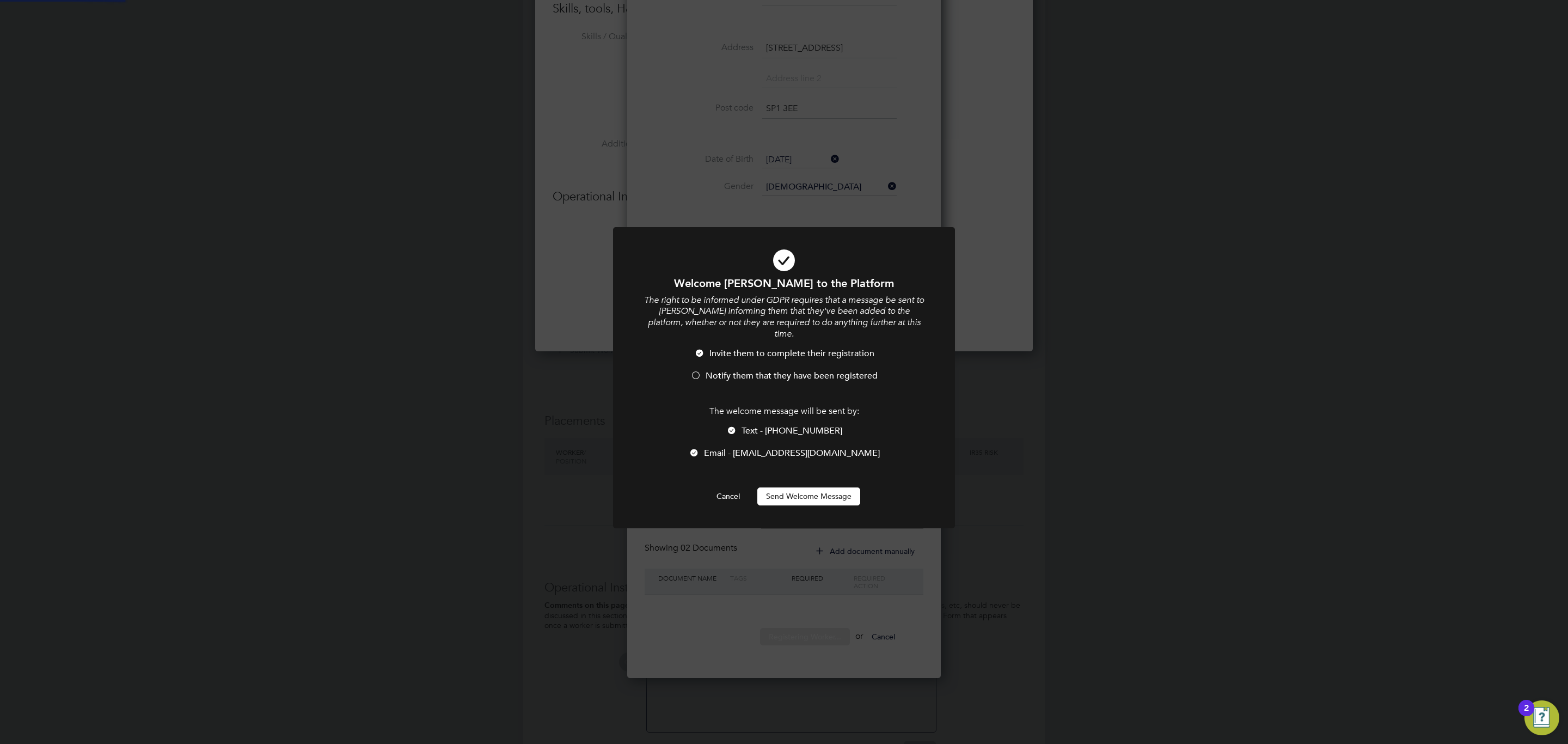
scroll to position [664, 498]
click at [766, 370] on span "Notify them that they have been registered" at bounding box center [792, 376] width 172 height 11
click at [736, 426] on div at bounding box center [731, 431] width 11 height 11
click at [797, 488] on button "Send Welcome Message" at bounding box center [809, 496] width 103 height 17
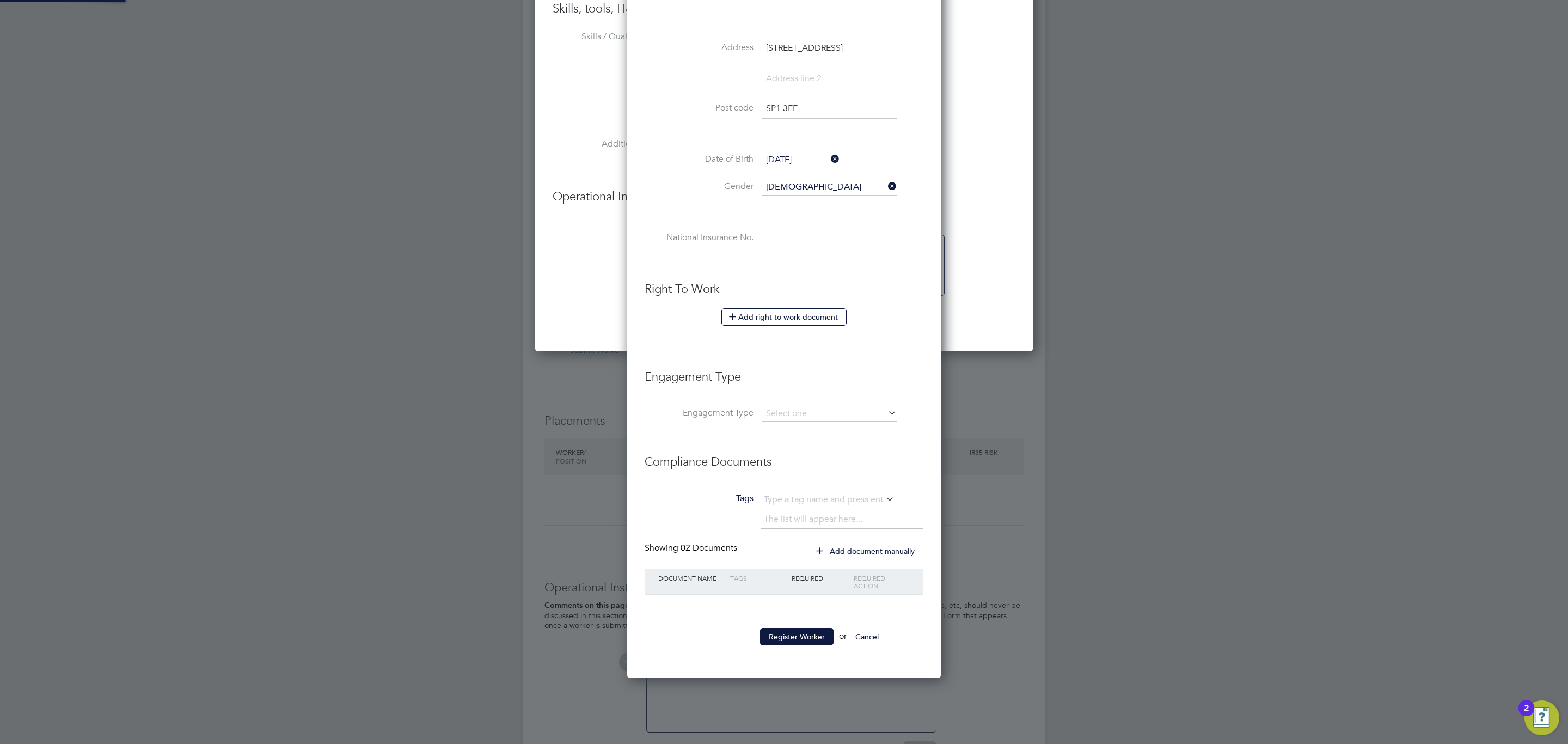
scroll to position [675, 498]
type input "Daniel McVicker (C-004596658)"
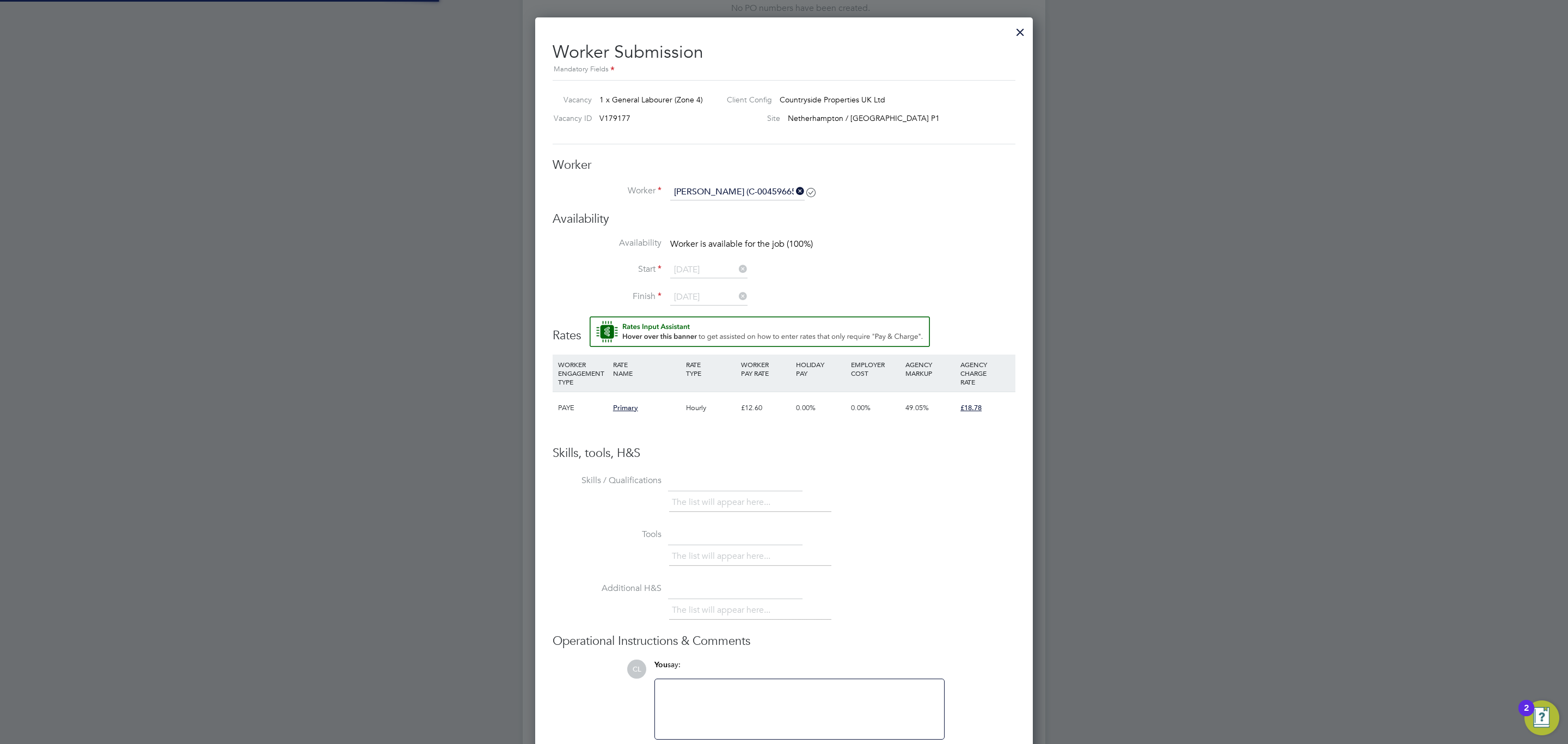
scroll to position [393, 0]
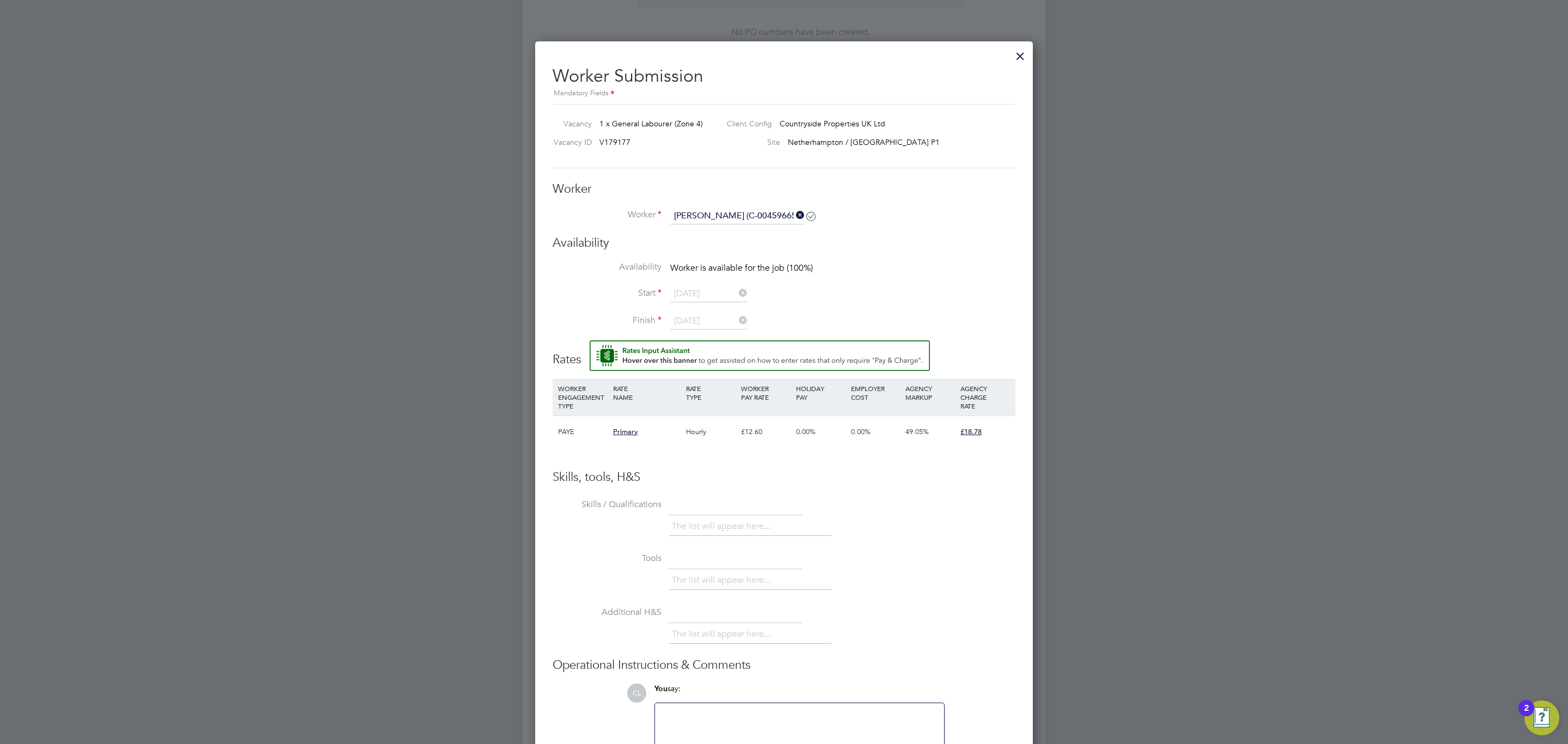
click at [737, 237] on h3 "Availability" at bounding box center [783, 243] width 463 height 16
click at [741, 208] on input "Daniel McVicker (C-004596658)" at bounding box center [737, 216] width 134 height 17
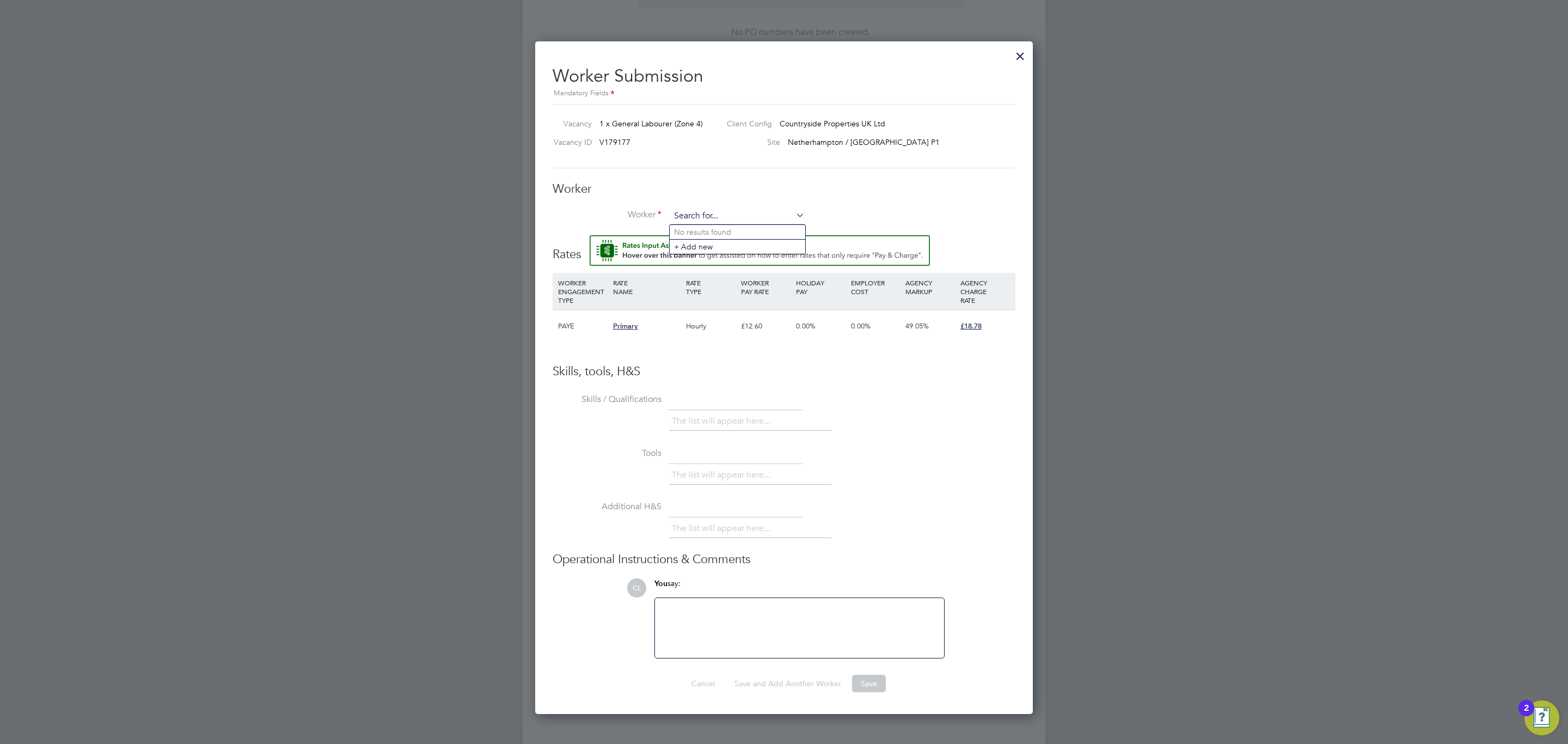
scroll to position [675, 498]
click at [771, 234] on li "Daniel Mcvi cker (C-004596658)" at bounding box center [749, 232] width 159 height 15
type input "Daniel Mcvicker (C-004596658)"
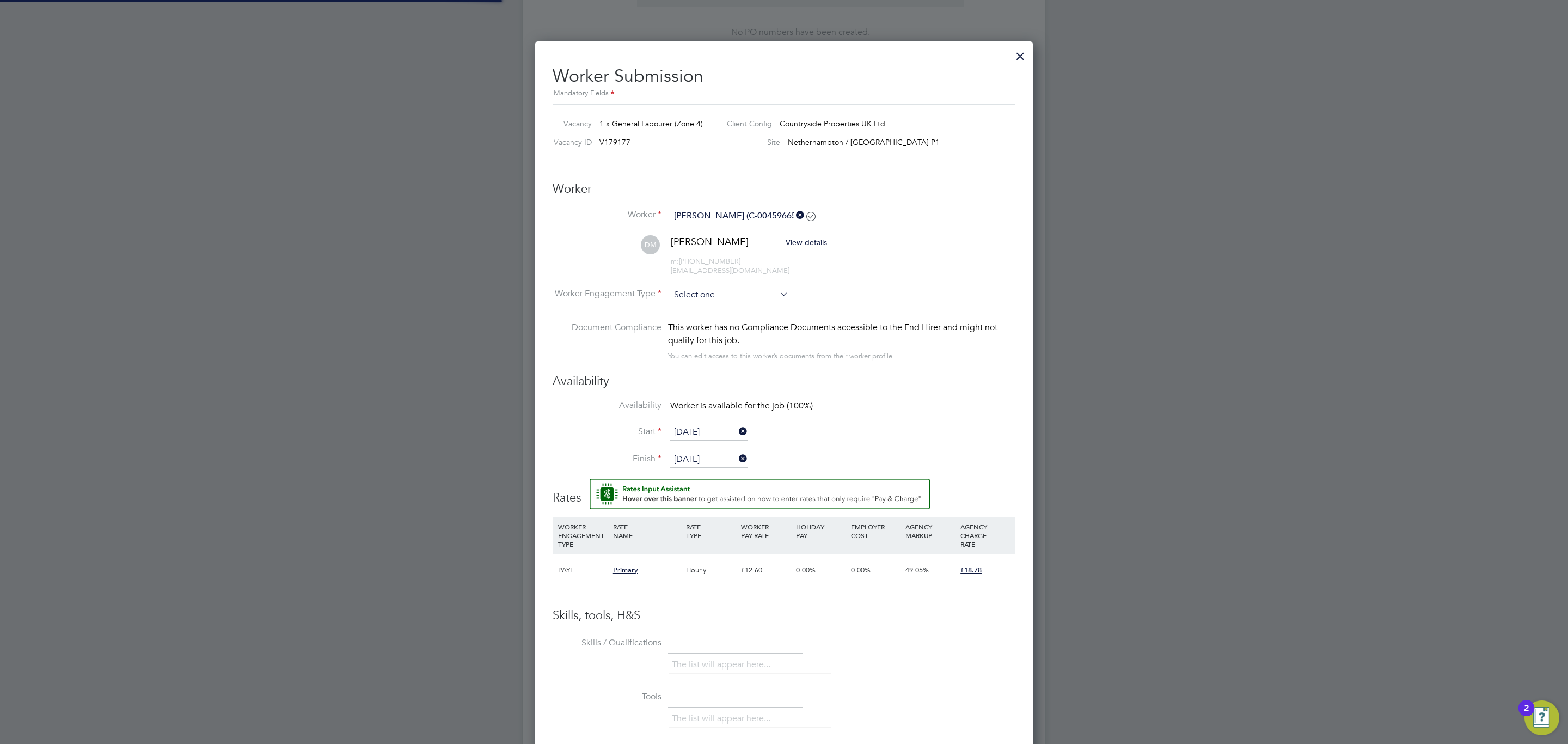
scroll to position [918, 498]
click at [699, 300] on input at bounding box center [729, 295] width 118 height 17
click at [713, 309] on li "Contract" at bounding box center [729, 311] width 119 height 14
type input "Contract"
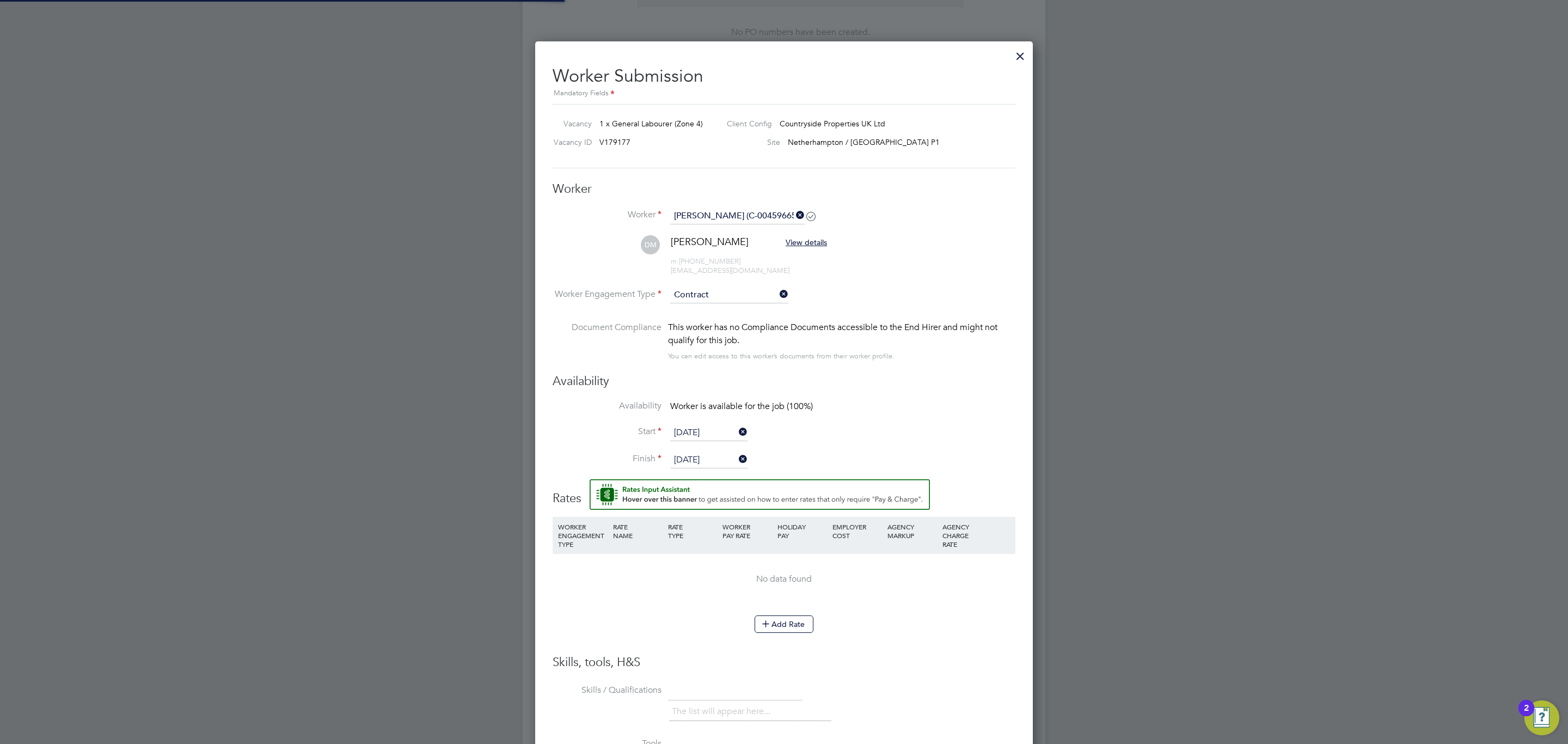
click at [703, 434] on input "25 Aug 2025" at bounding box center [708, 433] width 77 height 17
click at [690, 304] on span "18" at bounding box center [688, 298] width 21 height 21
type input "18 Aug 2025"
click at [706, 453] on input "25 Aug 2025" at bounding box center [708, 460] width 77 height 17
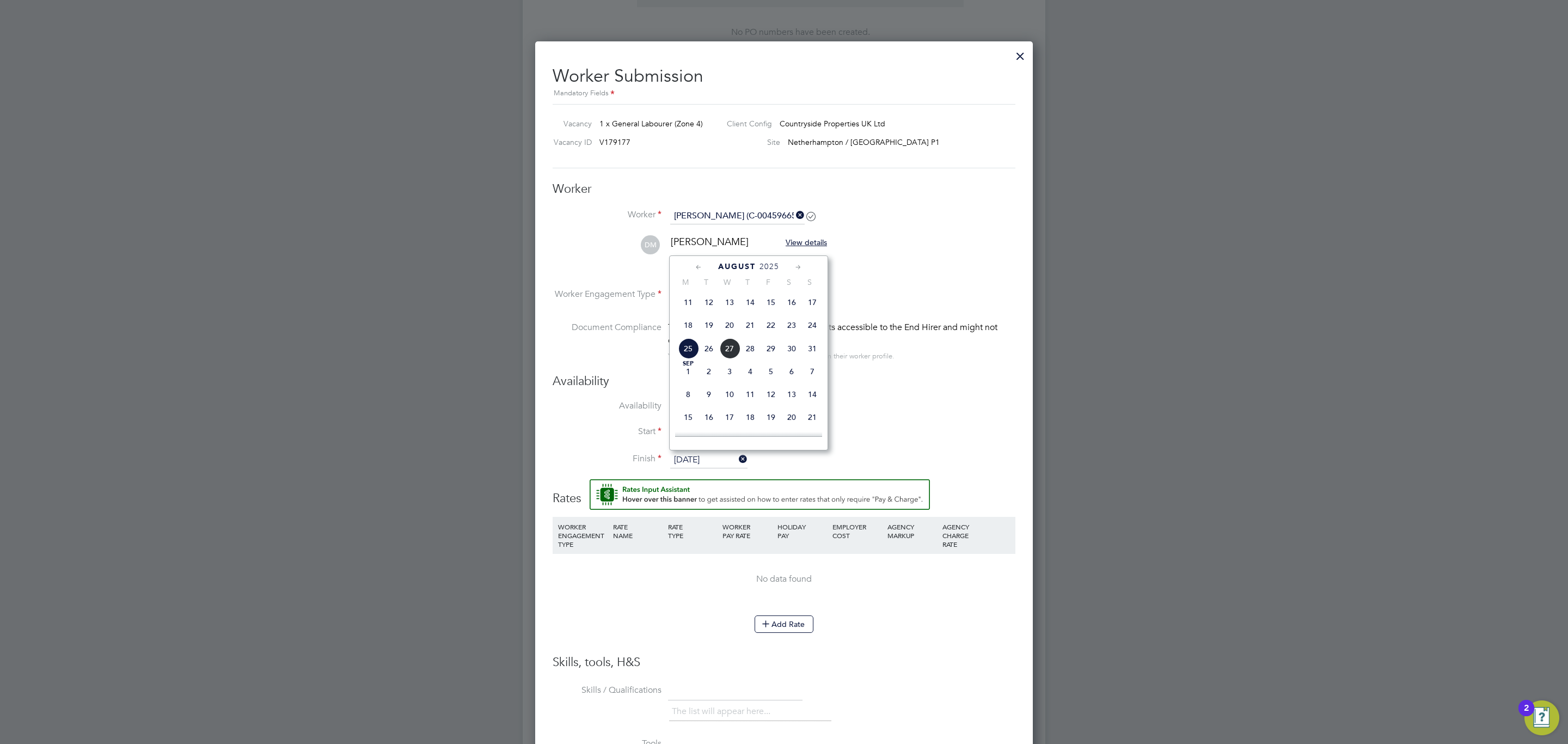
click at [689, 325] on span "18" at bounding box center [688, 325] width 21 height 21
type input "18 Aug 2025"
click at [766, 624] on icon at bounding box center [766, 623] width 8 height 8
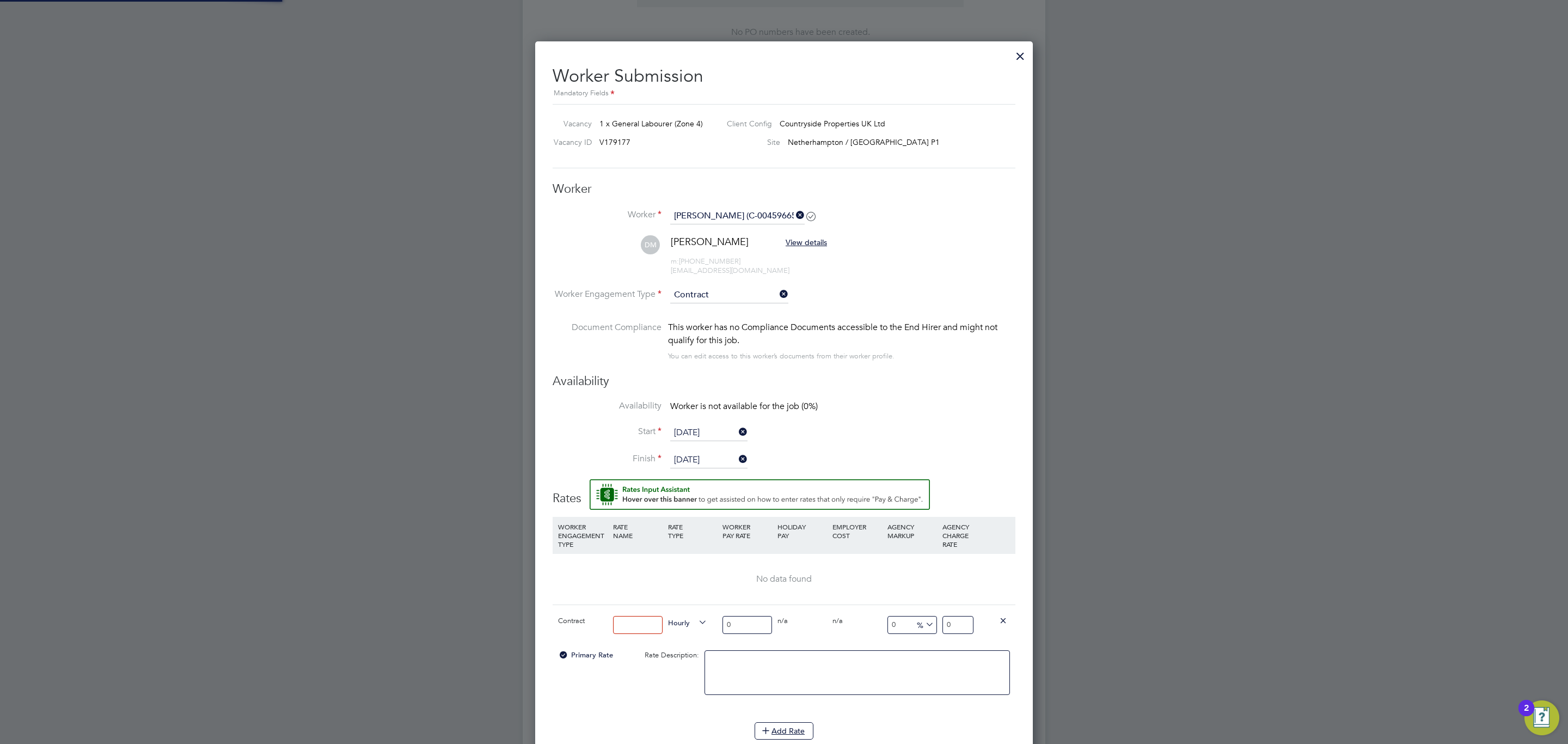
scroll to position [1023, 498]
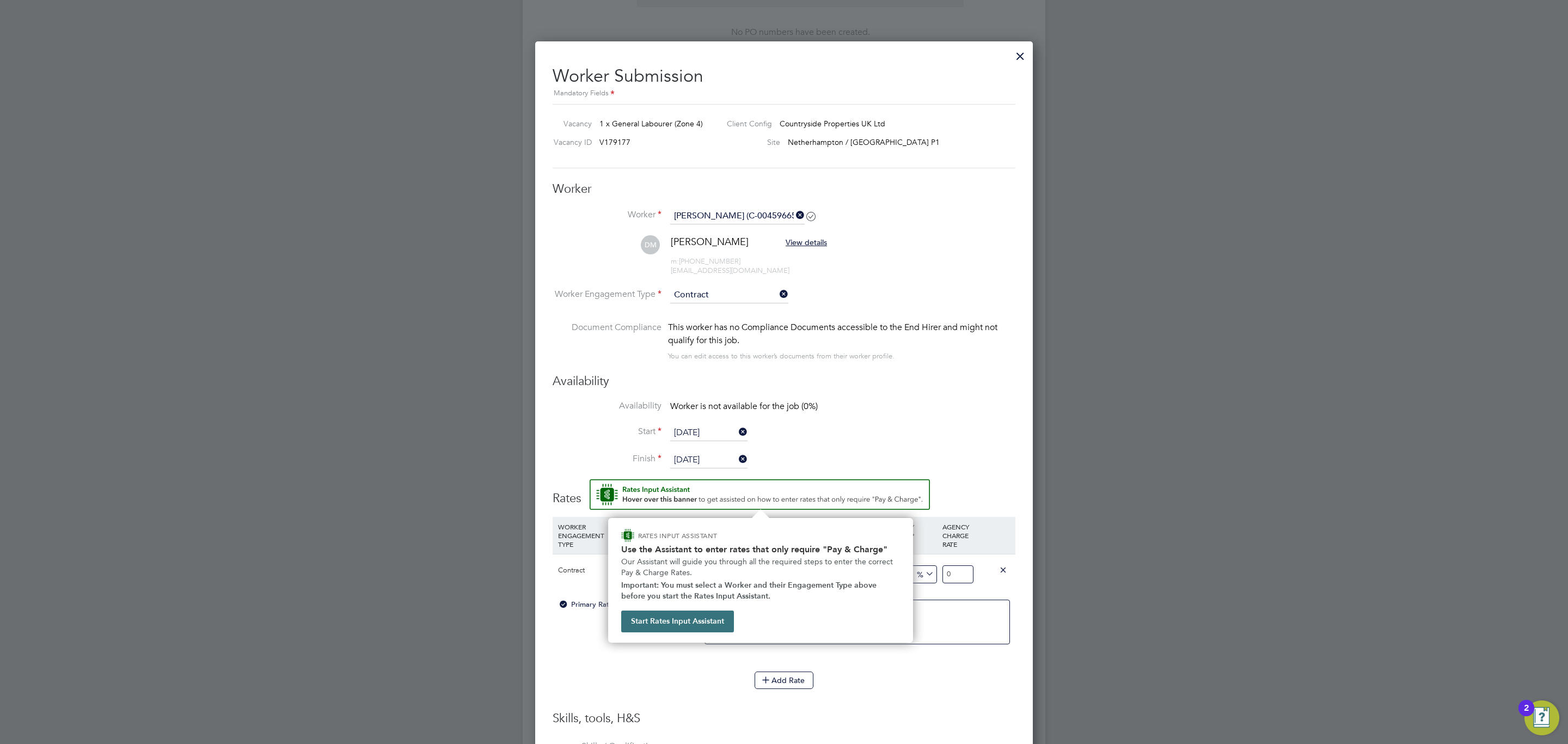
click at [658, 621] on button "Start Rates Input Assistant" at bounding box center [677, 621] width 113 height 22
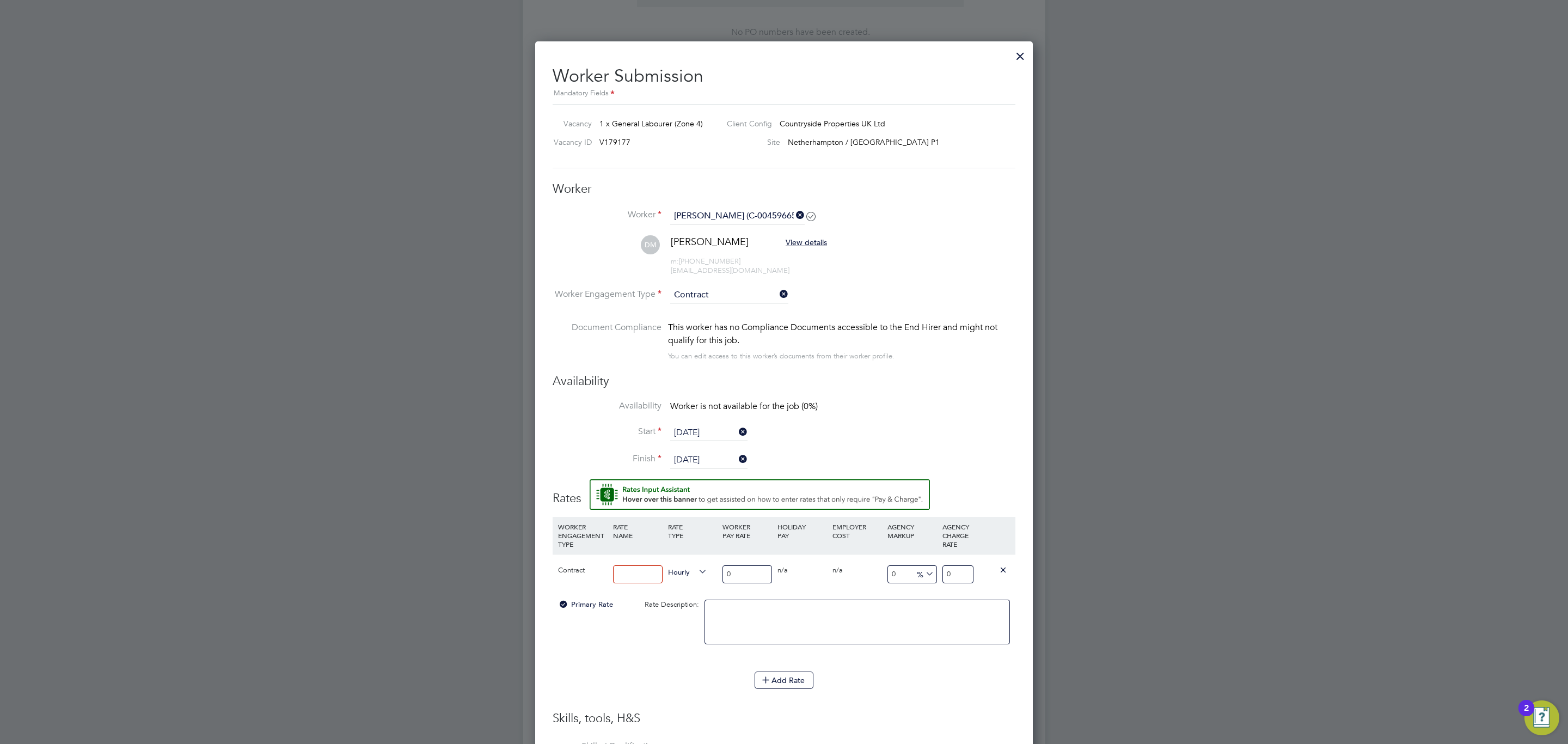
click at [647, 563] on div at bounding box center [638, 574] width 55 height 39
click at [649, 573] on input at bounding box center [638, 574] width 50 height 18
type input "Basic Rate"
click at [744, 582] on input "0" at bounding box center [747, 574] width 50 height 18
drag, startPoint x: 745, startPoint y: 579, endPoint x: 667, endPoint y: 558, distance: 80.8
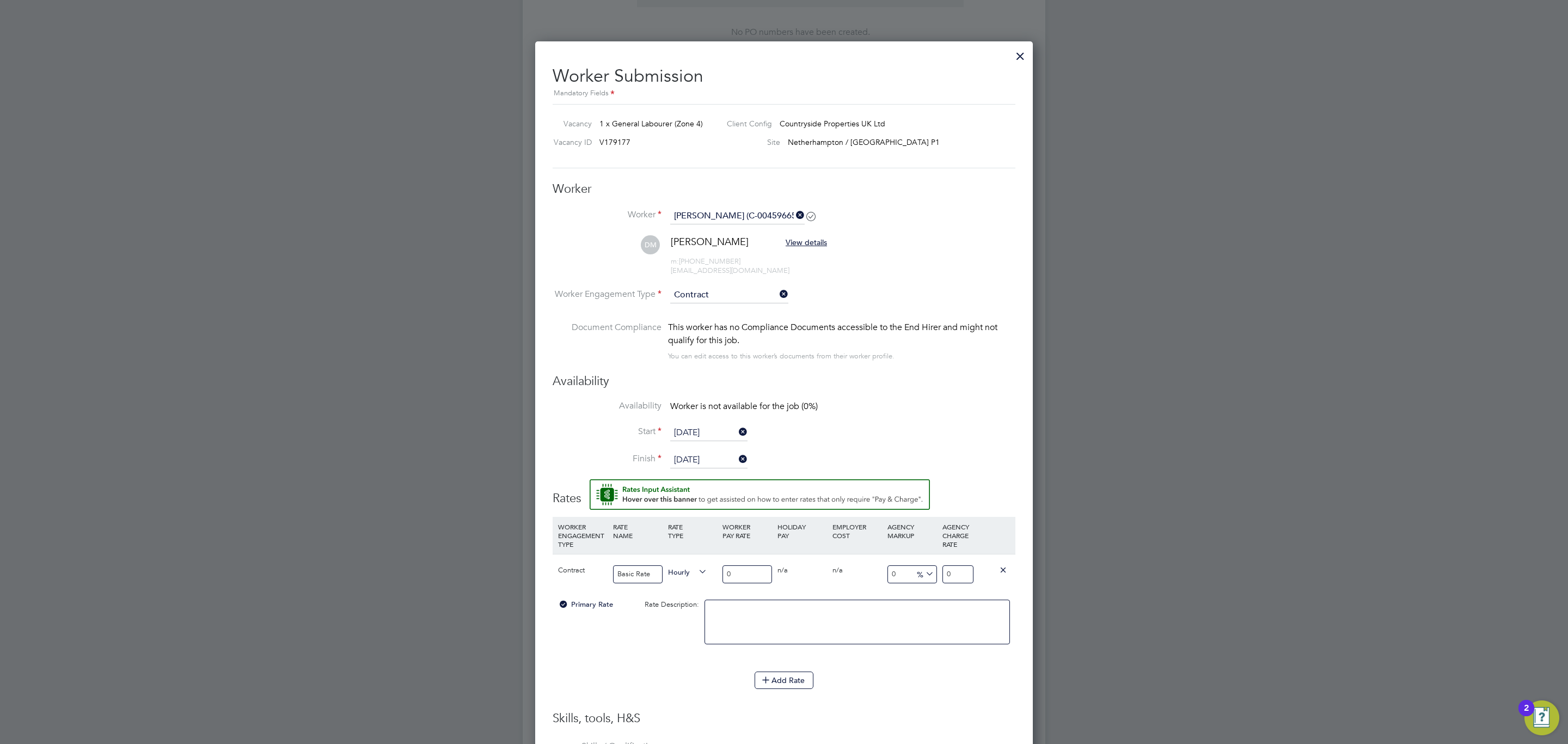
click at [667, 558] on div "Contract Basic Rate Hourly 0 0 n/a 0 n/a 0 0 % 0" at bounding box center [783, 573] width 463 height 40
type input "1"
type input "16"
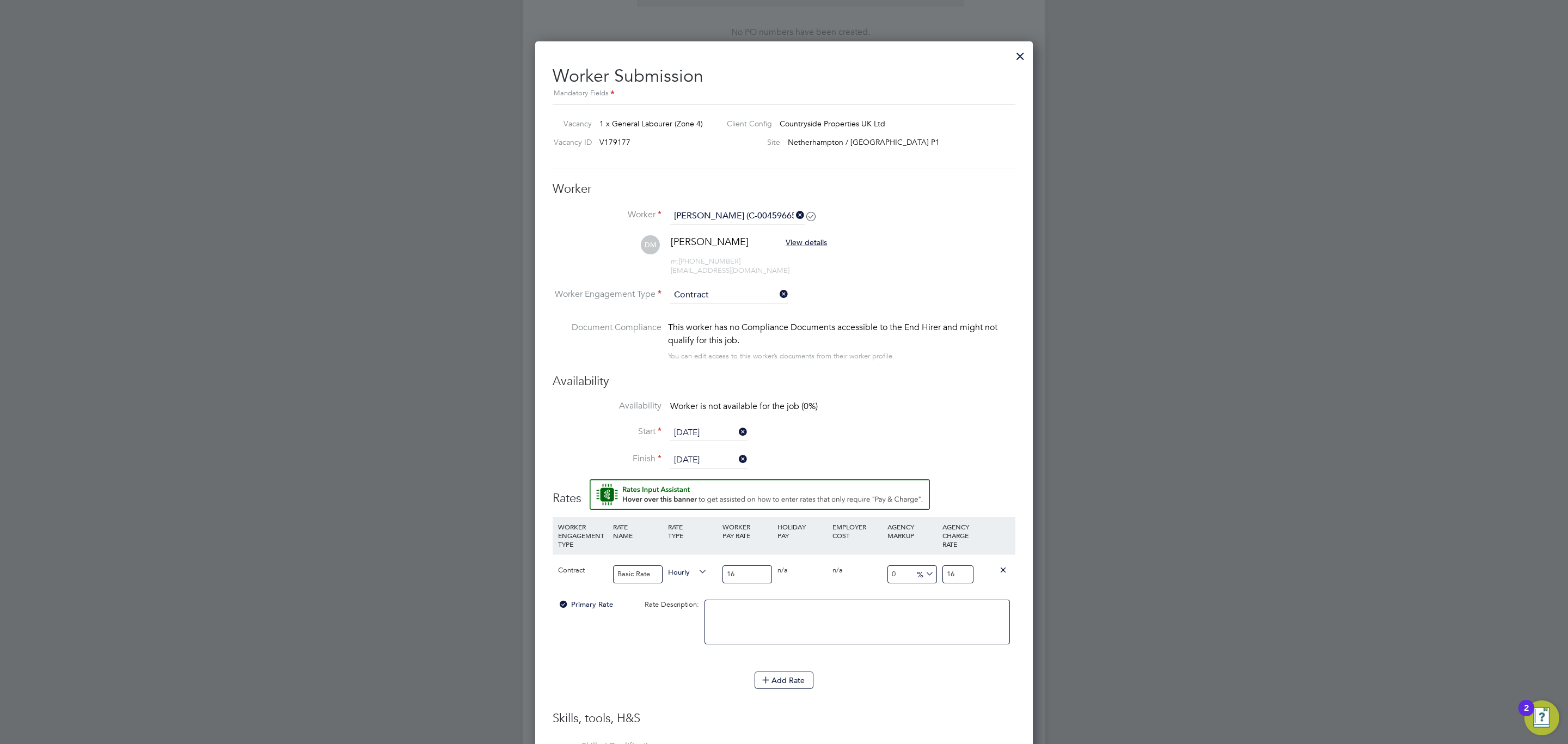
type input "16.5"
type input "16.50"
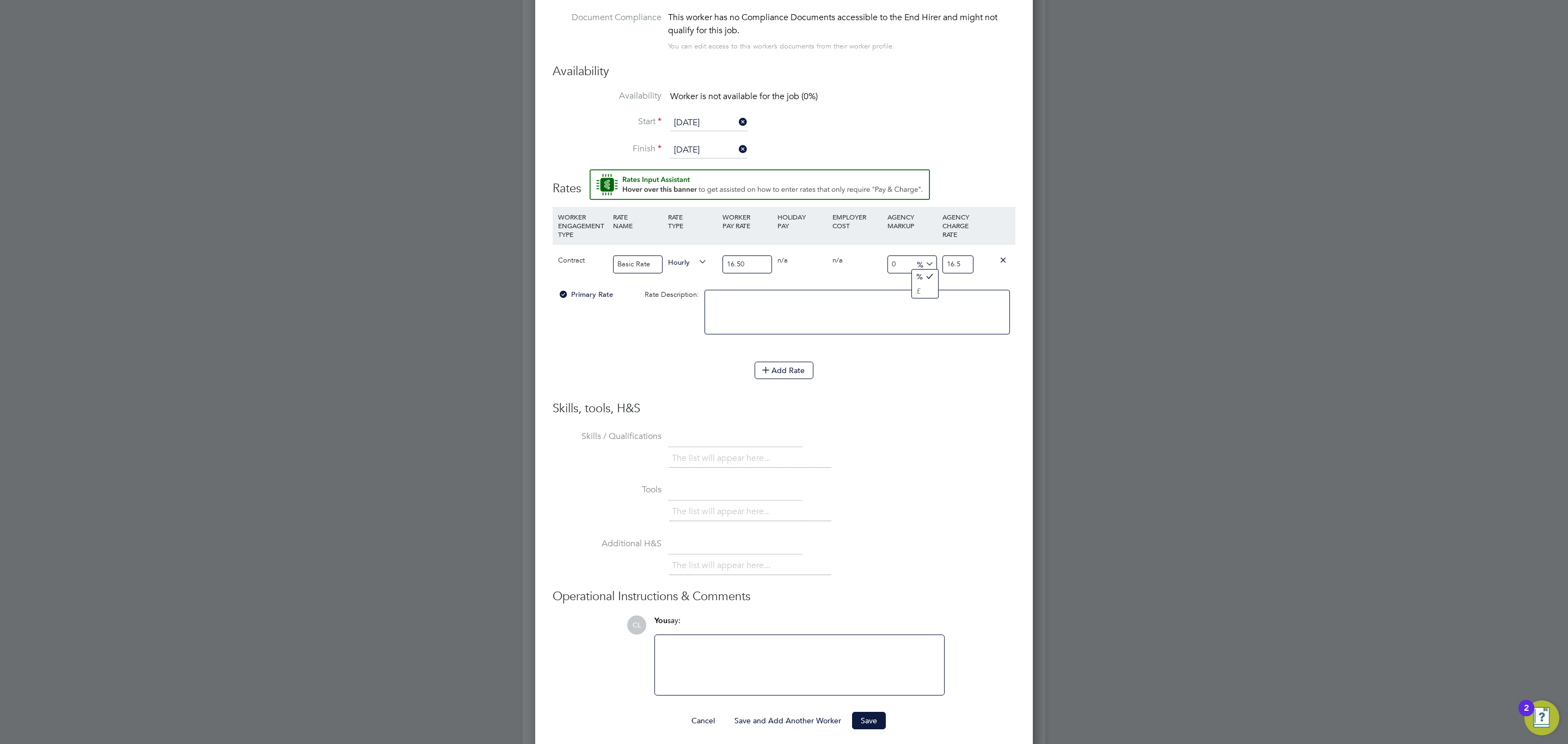
scroll to position [710, 0]
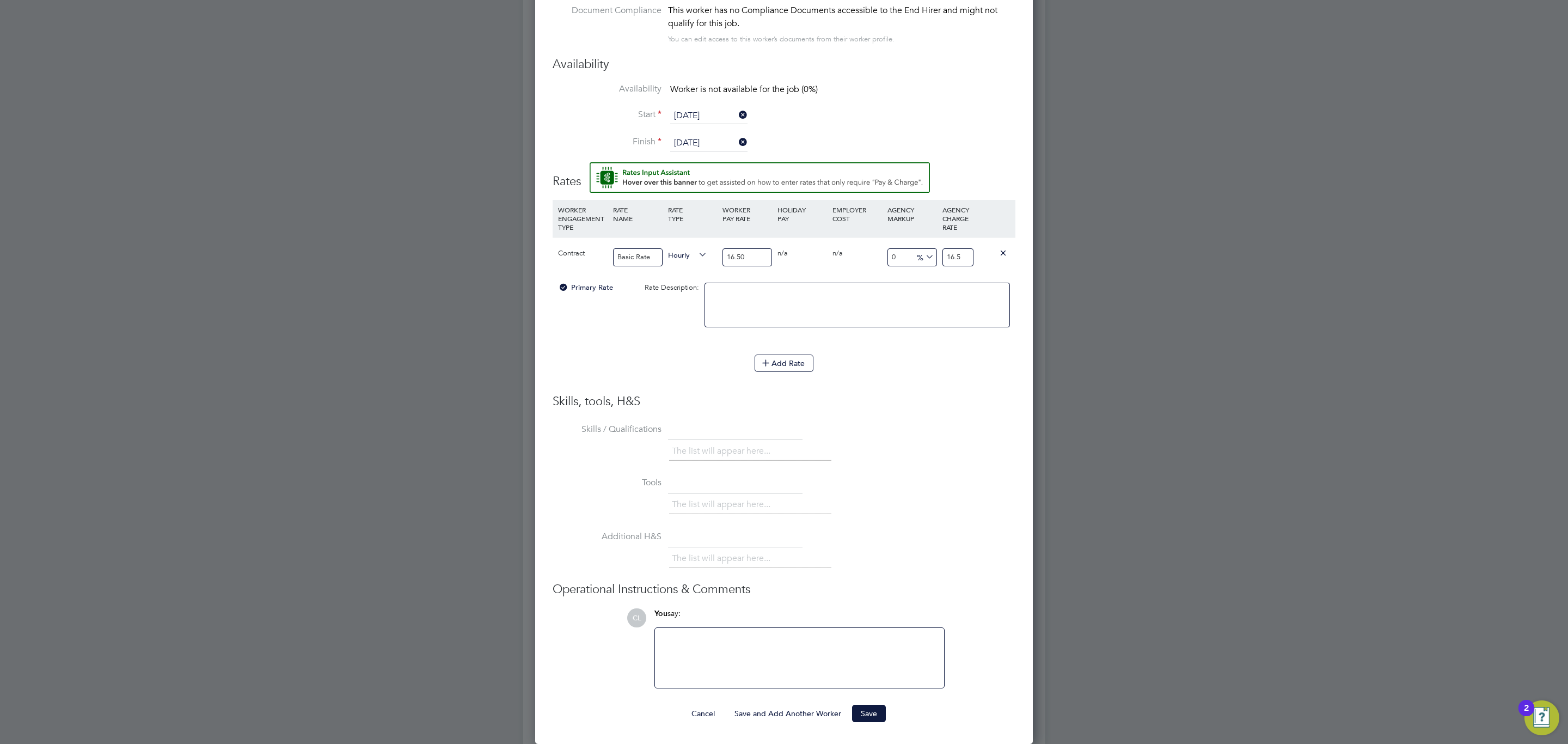
click at [955, 259] on input "16.5" at bounding box center [958, 257] width 31 height 18
drag, startPoint x: 963, startPoint y: 254, endPoint x: 914, endPoint y: 247, distance: 49.5
click at [914, 247] on div "Contract Basic Rate Hourly 16.50 0 n/a 0 n/a 0 0 % 16.5" at bounding box center [783, 256] width 463 height 40
type input "-93.93939393939394"
type input "1"
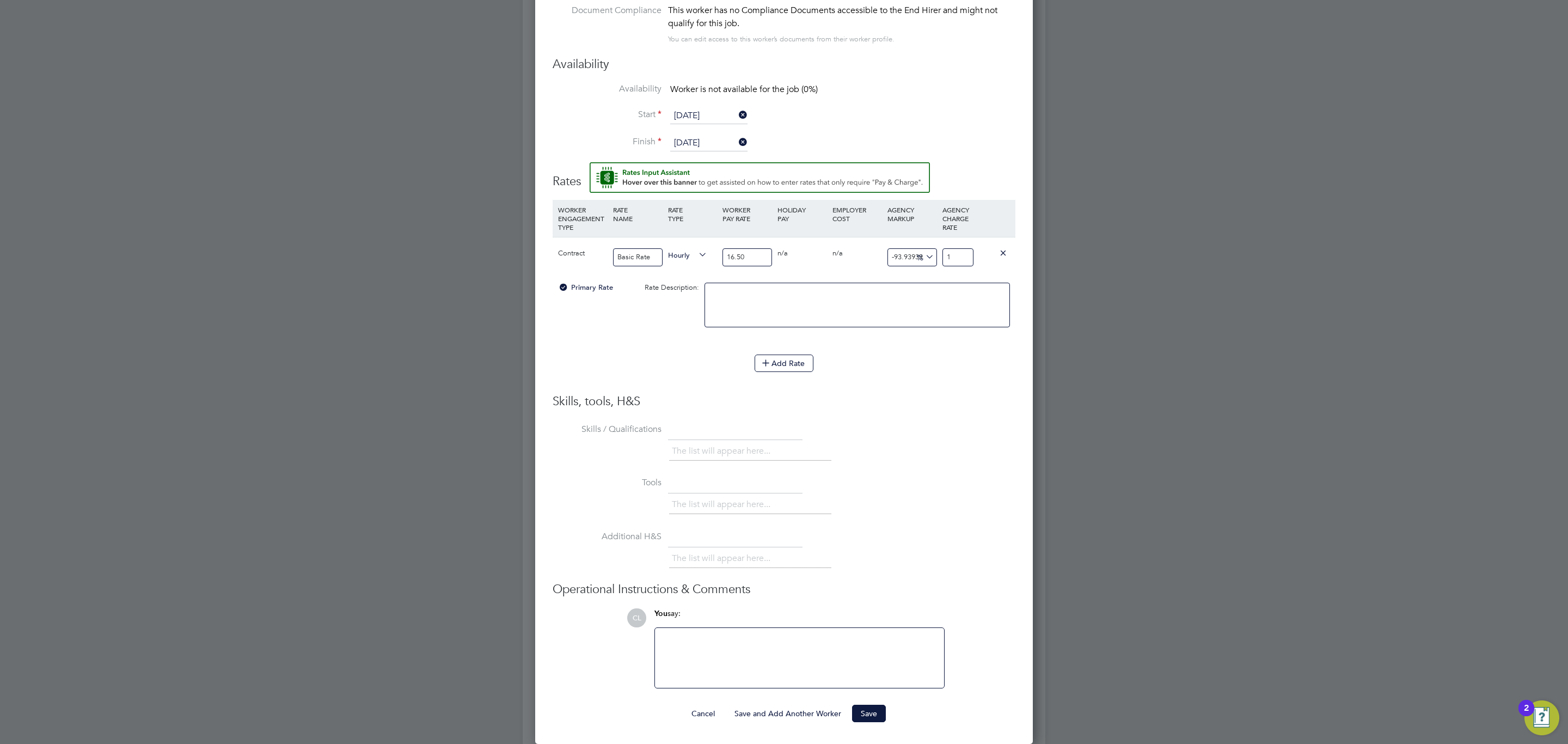
type input "9.090909090909092"
type input "18"
type input "-93.93939393939394"
type input "1"
type input "-89.6969696969697"
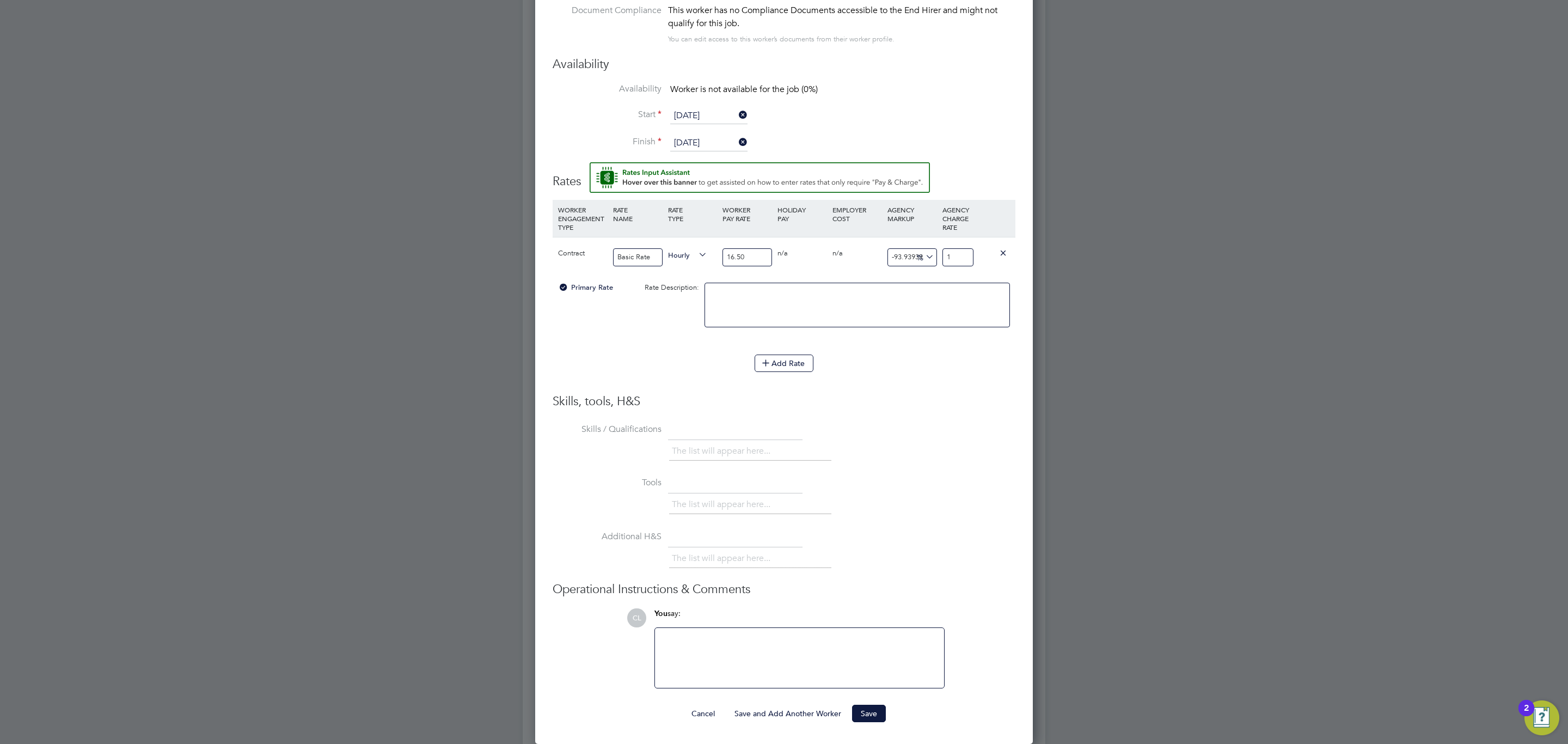
type input "1.7"
type input "-89.21212121212122"
type input "1.78"
type input "-89.6969696969697"
type input "1.7"
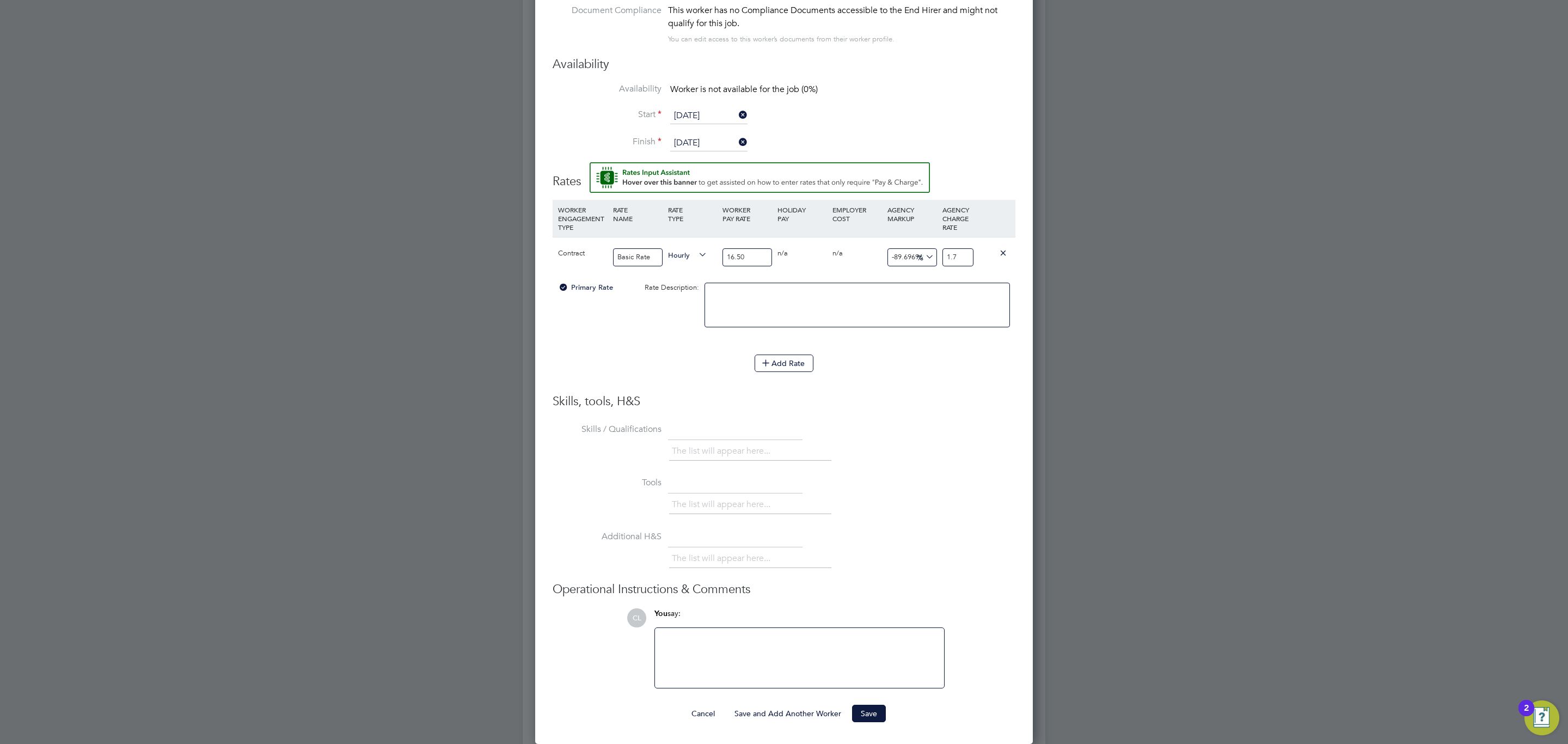
type input "-93.93939393939394"
type input "1"
type input "-33.333333333333336"
type input "118"
type input "-33.333333333333336"
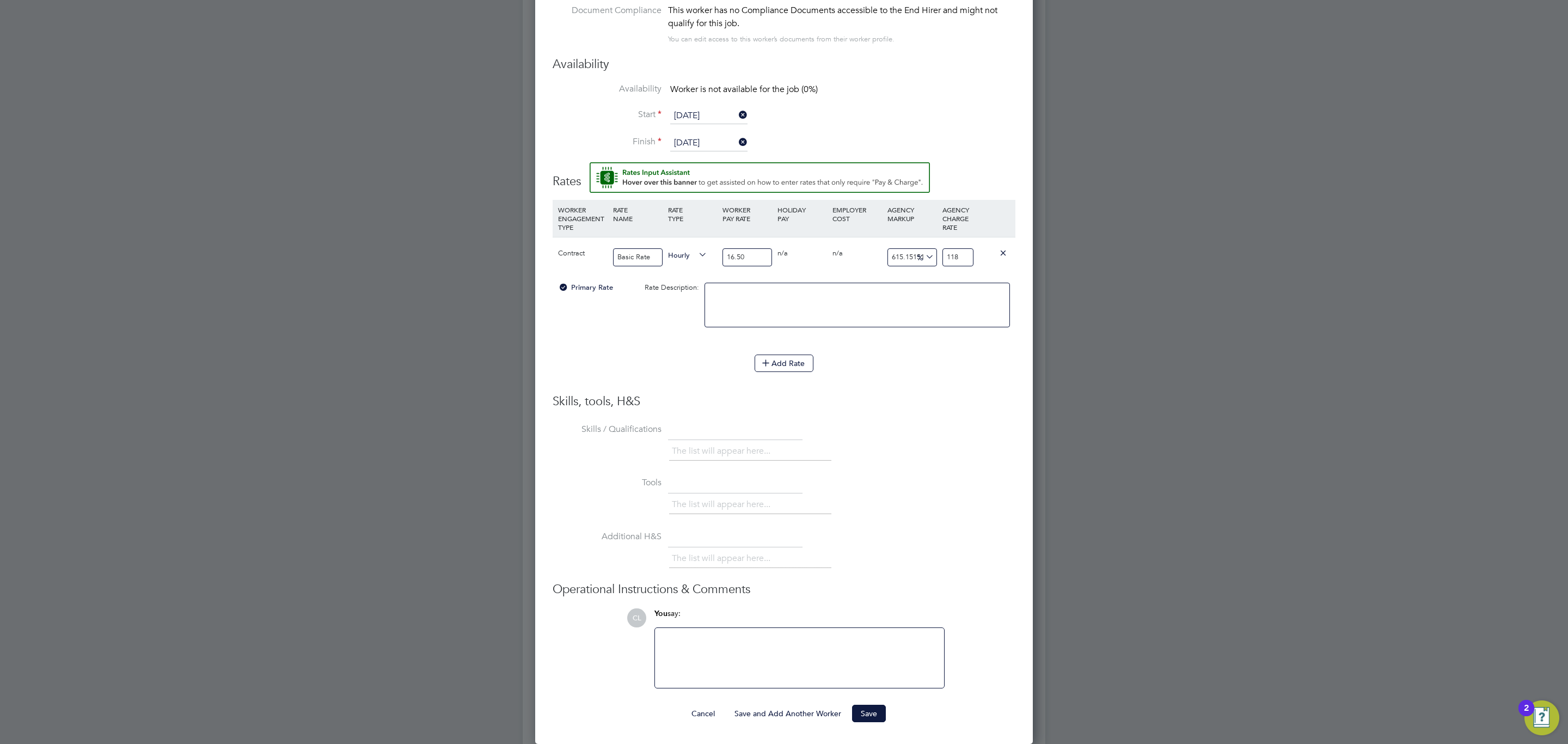
type input "11"
type input "-93.93939393939394"
type input "1"
type input "9.090909090909092"
type input "18"
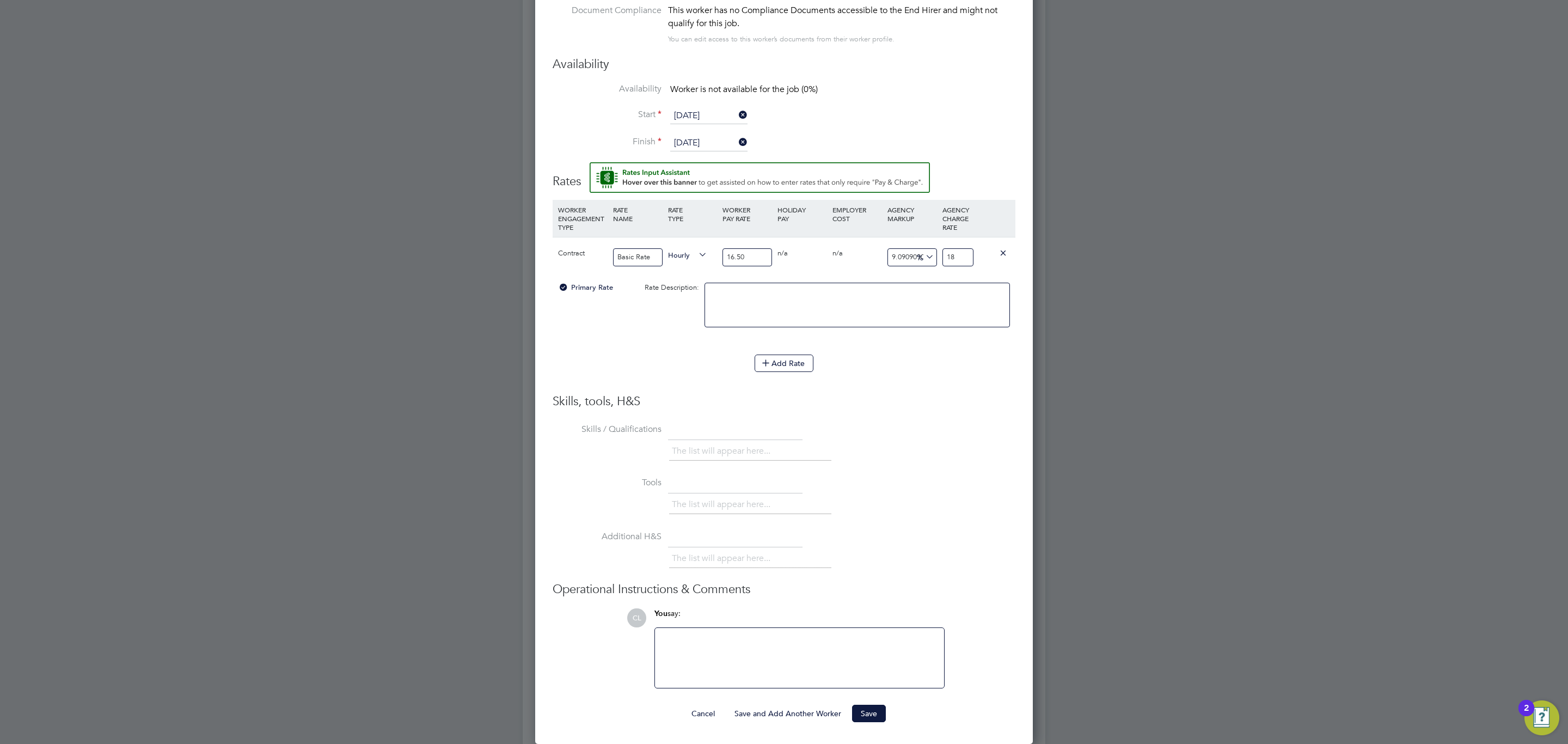
type input "13.333333333333334"
type input "18.7"
type input "13.818181818181818"
type input "18.78"
click at [888, 397] on ng-form "Worker Worker Daniel Mcvicker (C-004596658) DM Daniel Mcvicker View details m: …" at bounding box center [783, 293] width 463 height 857
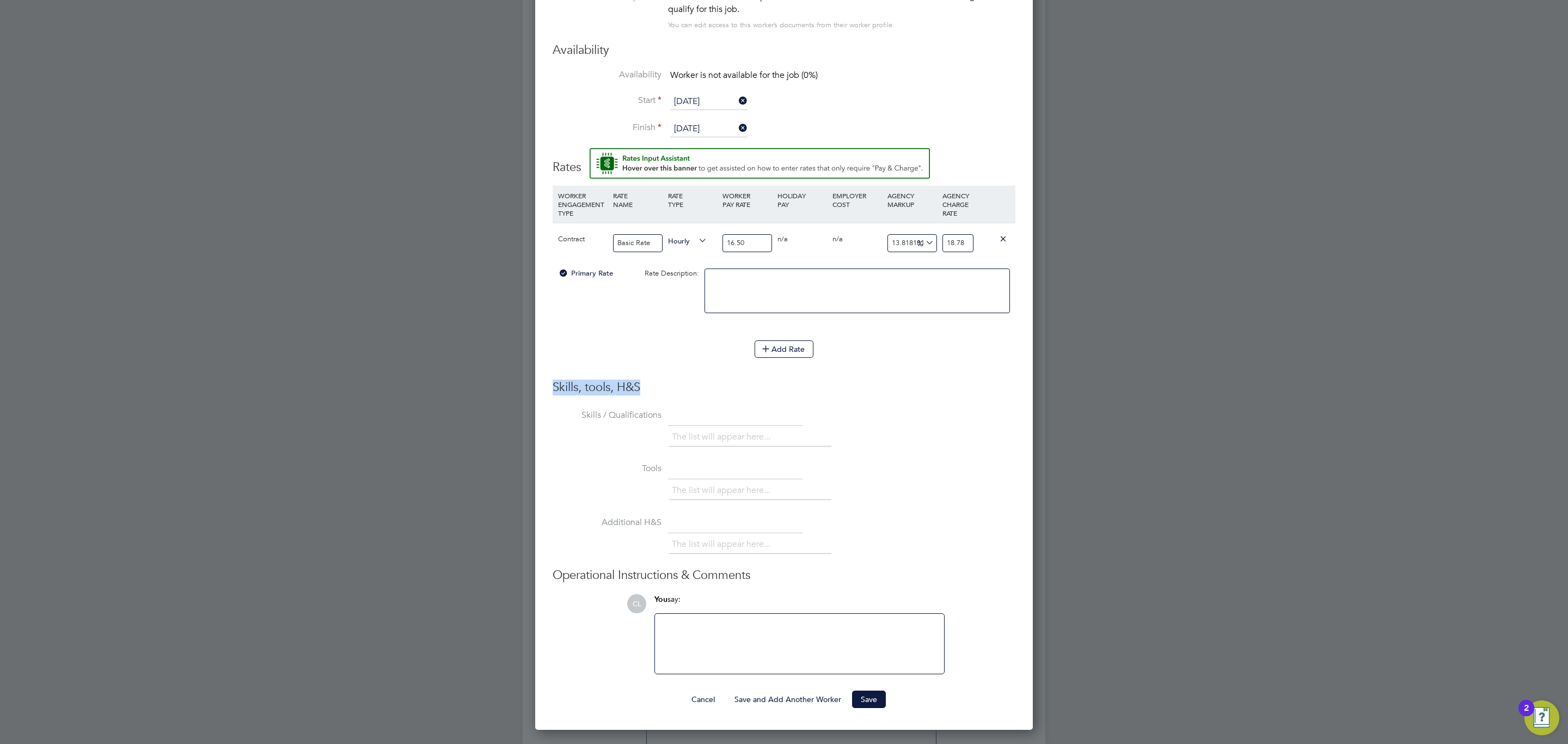
scroll to position [820, 0]
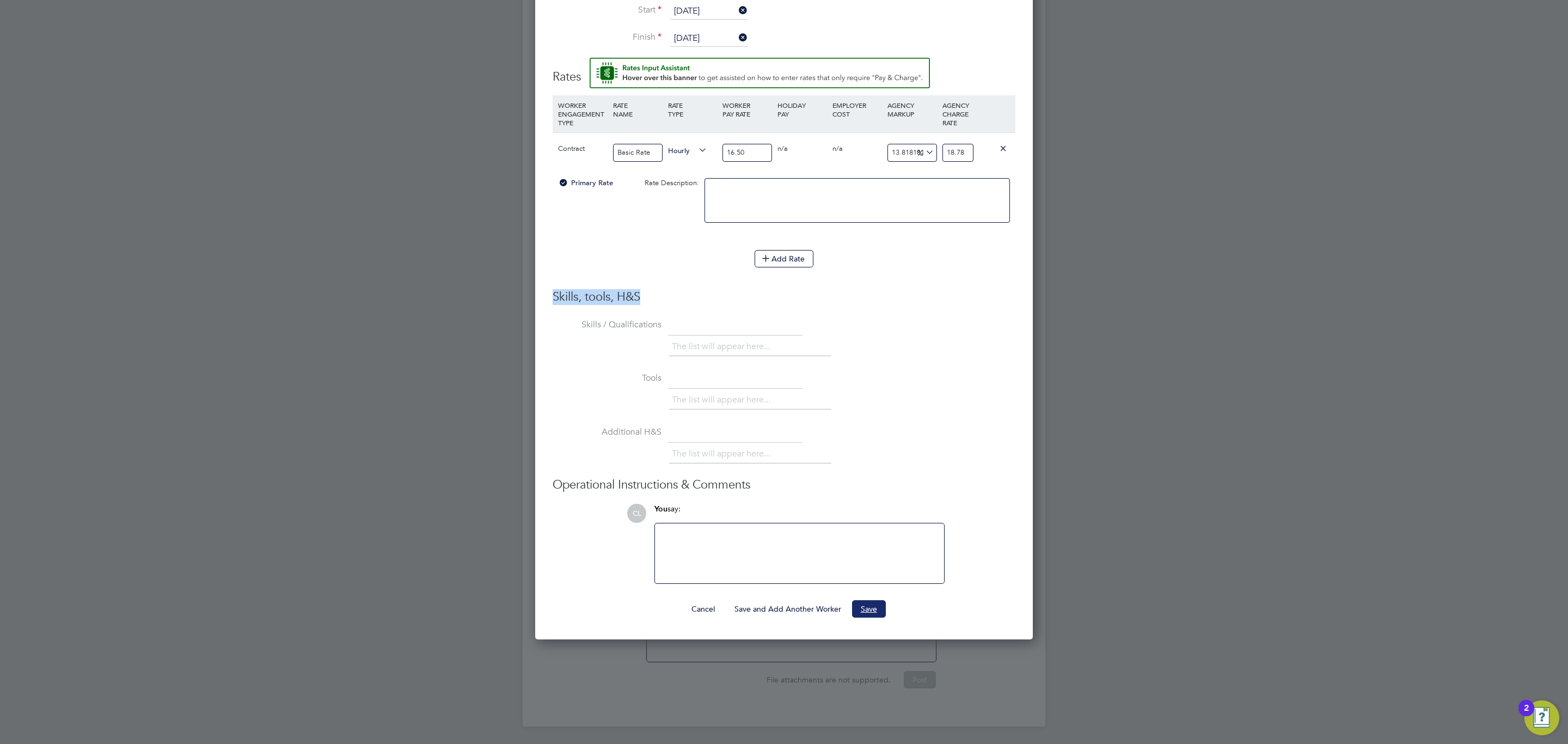
click at [873, 600] on button "Save" at bounding box center [869, 608] width 34 height 17
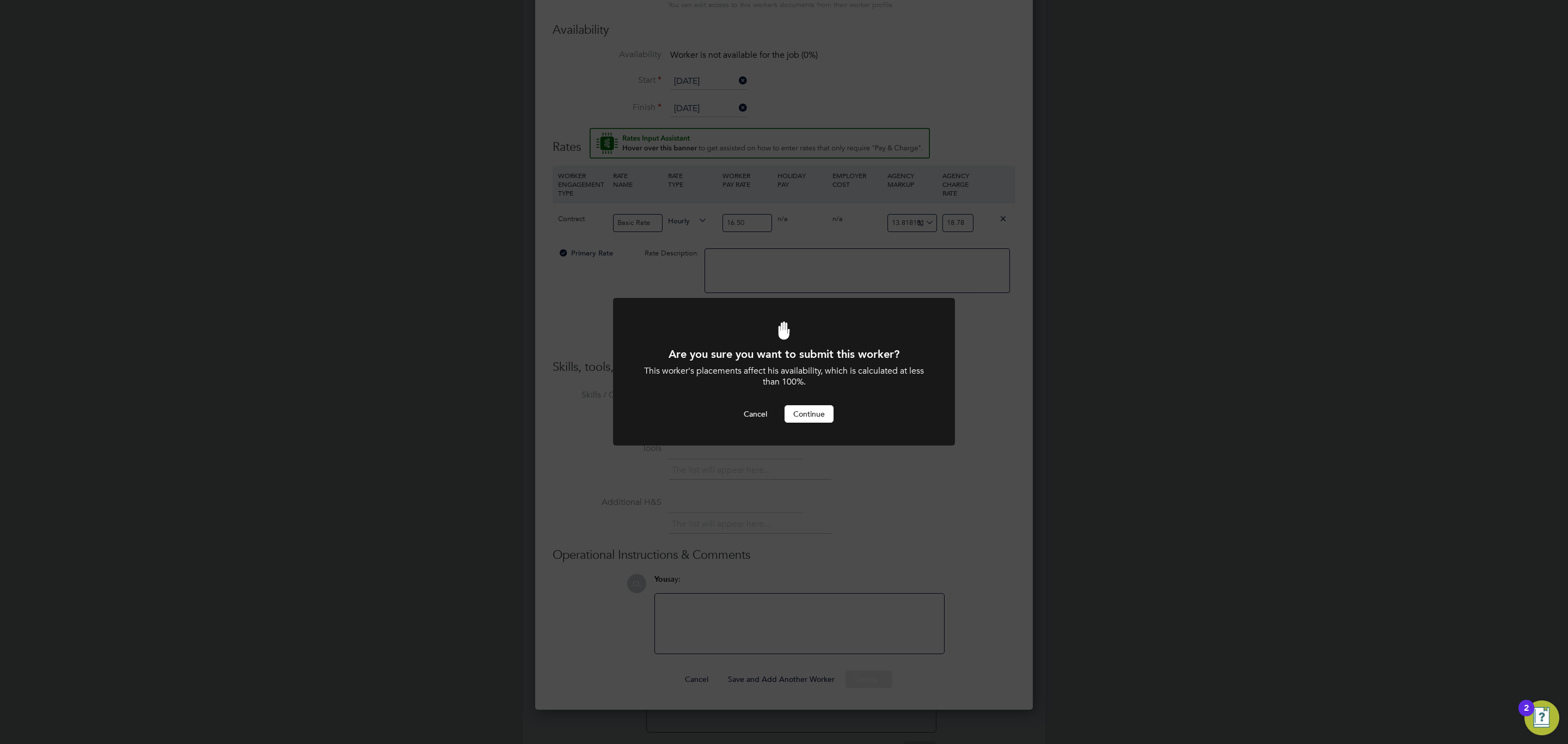
click at [800, 402] on div "Are you sure you want to submit this worker? This worker's placements affect hi…" at bounding box center [784, 385] width 283 height 76
click at [809, 417] on button "Continue" at bounding box center [809, 414] width 49 height 17
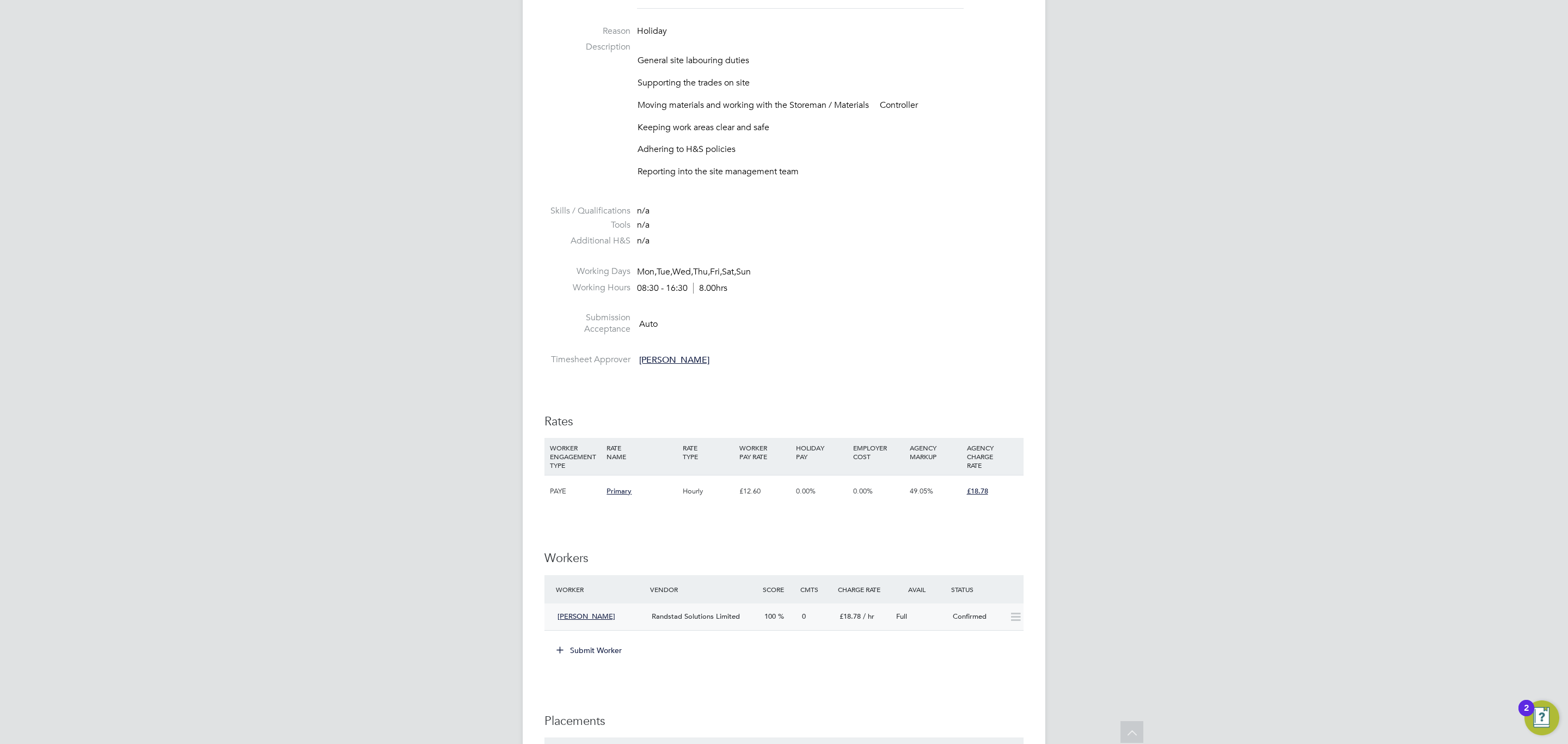
click at [776, 619] on span "100" at bounding box center [770, 616] width 11 height 10
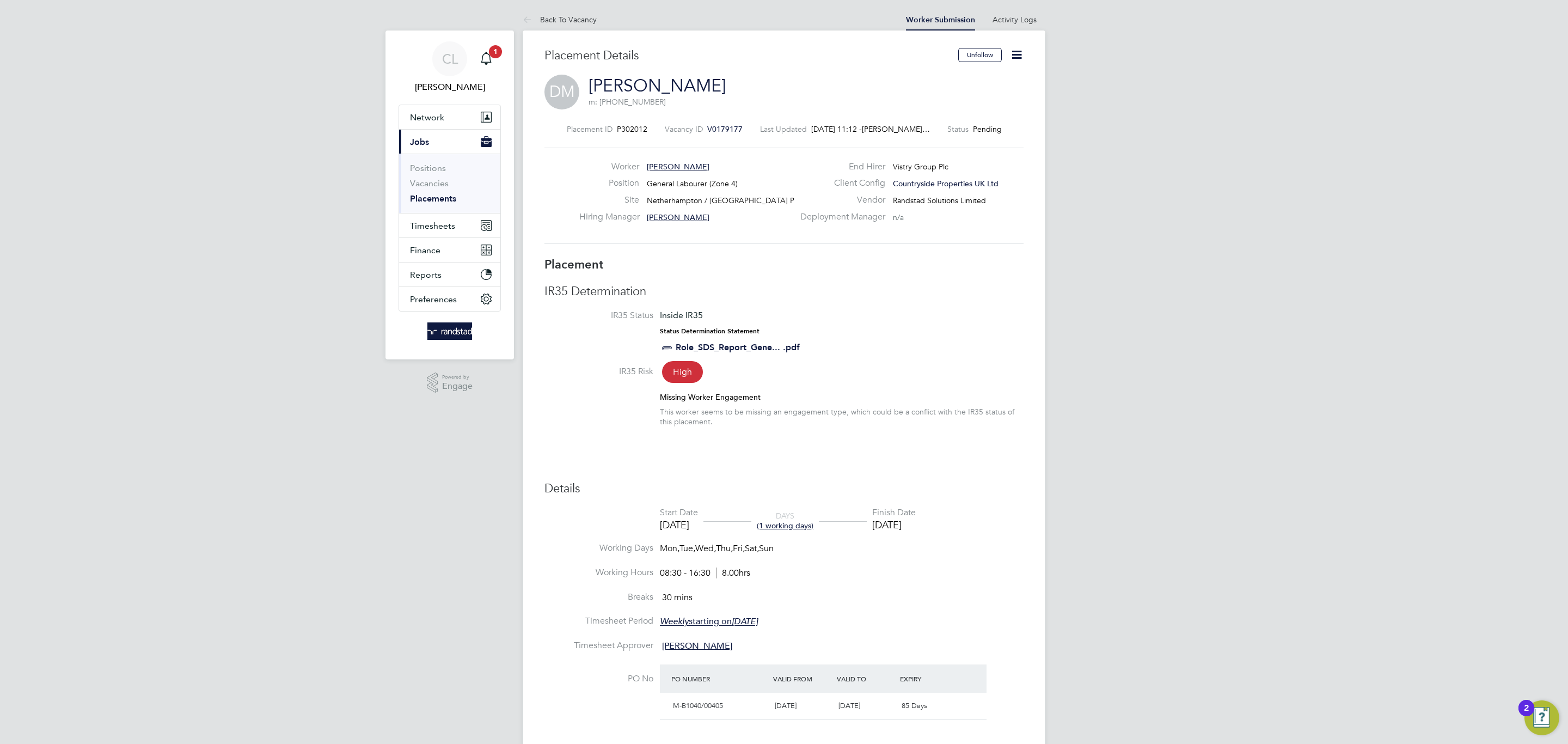
click at [1015, 55] on icon at bounding box center [1016, 54] width 13 height 13
click at [960, 116] on li "Start" at bounding box center [981, 117] width 80 height 15
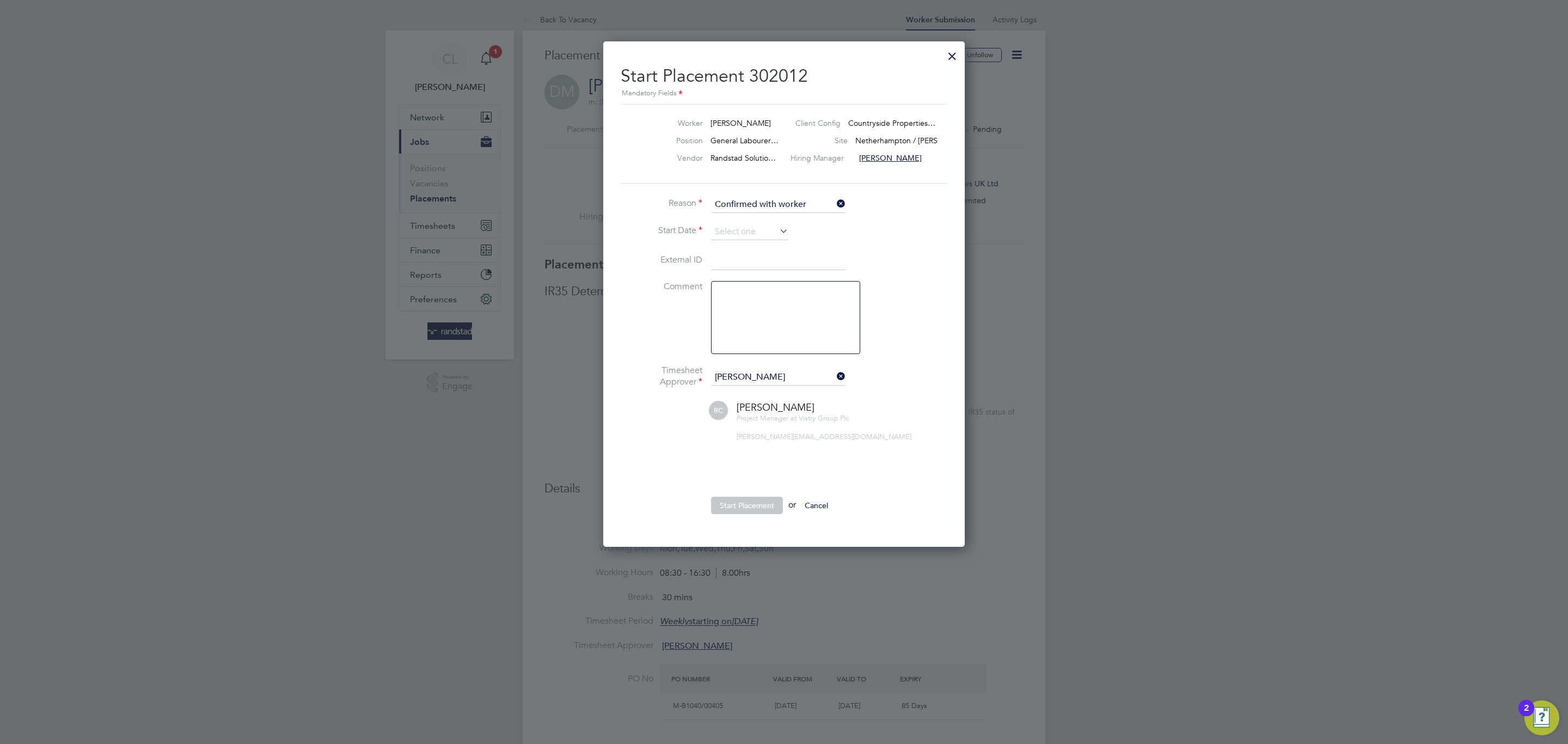
click at [741, 219] on li "Reason Confirmed with worker" at bounding box center [783, 210] width 326 height 27
click at [740, 226] on input at bounding box center [749, 232] width 77 height 17
click at [734, 311] on span "18" at bounding box center [729, 310] width 21 height 21
type input "18 Aug 2025"
click at [766, 506] on button "Start Placement" at bounding box center [746, 505] width 72 height 17
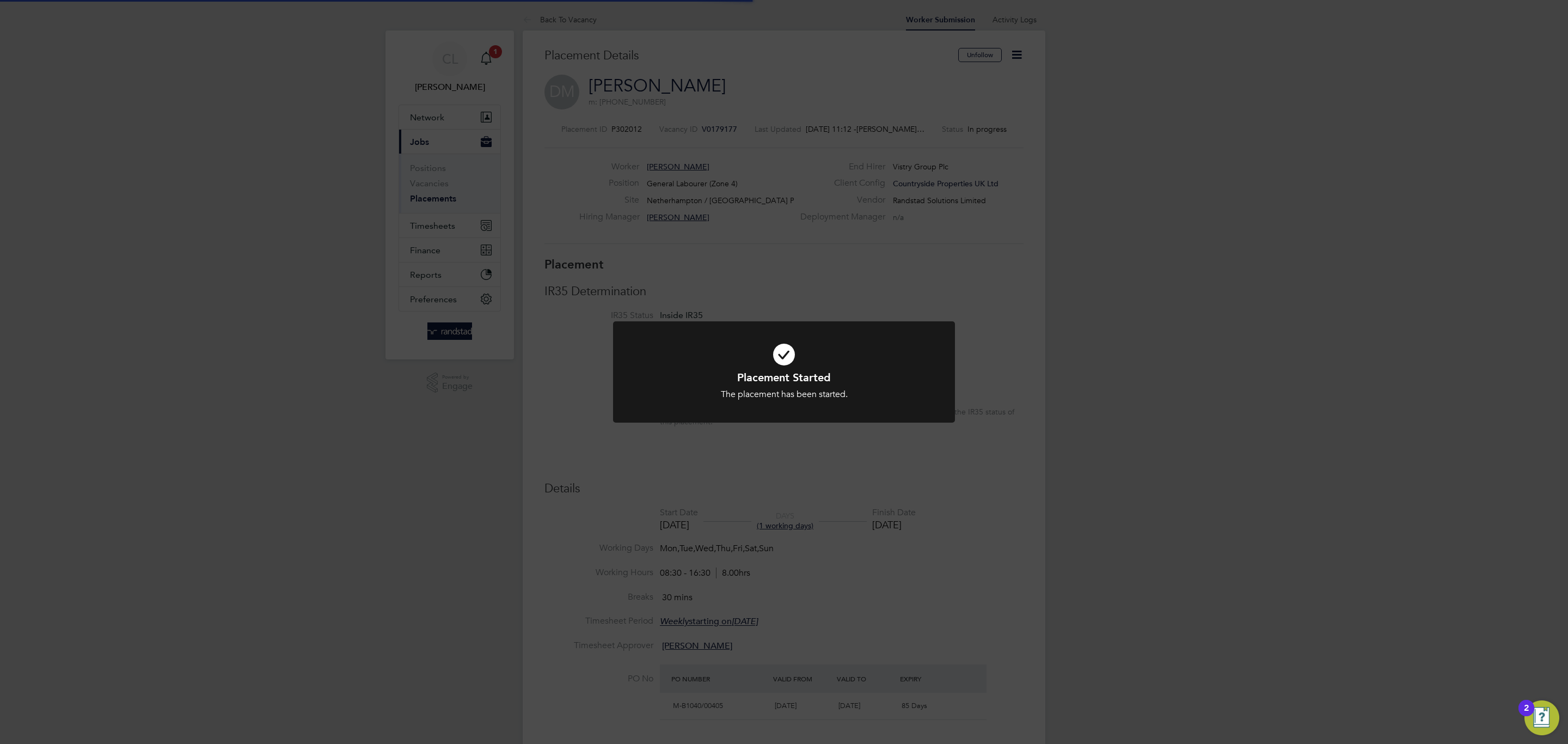
click at [991, 391] on div "Placement Started The placement has been started. Cancel Okay" at bounding box center [784, 372] width 1568 height 744
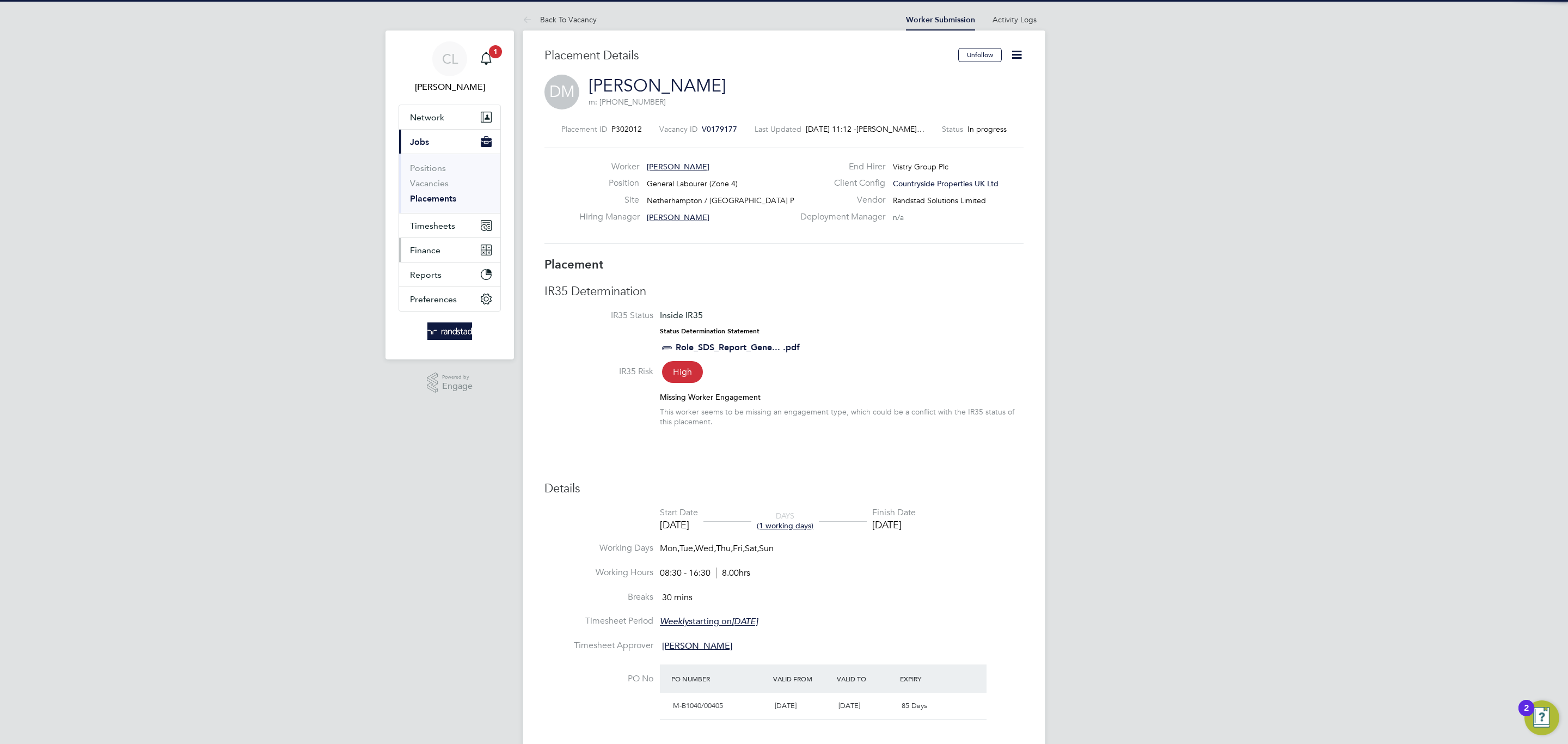
click at [433, 241] on button "Finance" at bounding box center [449, 250] width 101 height 24
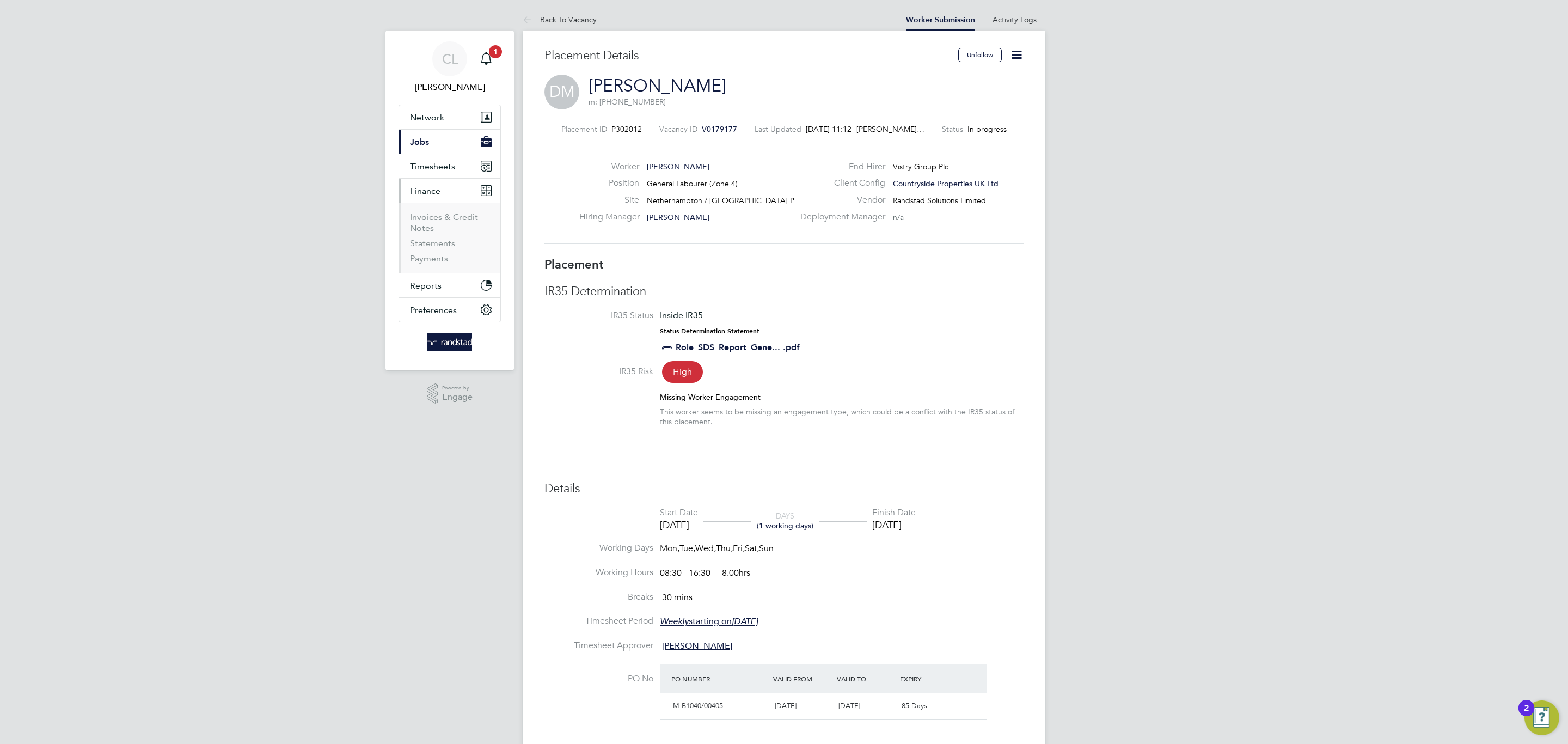
click at [430, 231] on app-navbar-apps-list-group "Finance Invoices & Credit Notes Statements Payments" at bounding box center [449, 226] width 101 height 94
click at [423, 170] on span "Timesheets" at bounding box center [432, 166] width 45 height 10
click at [428, 195] on link "Timesheets" at bounding box center [432, 192] width 45 height 10
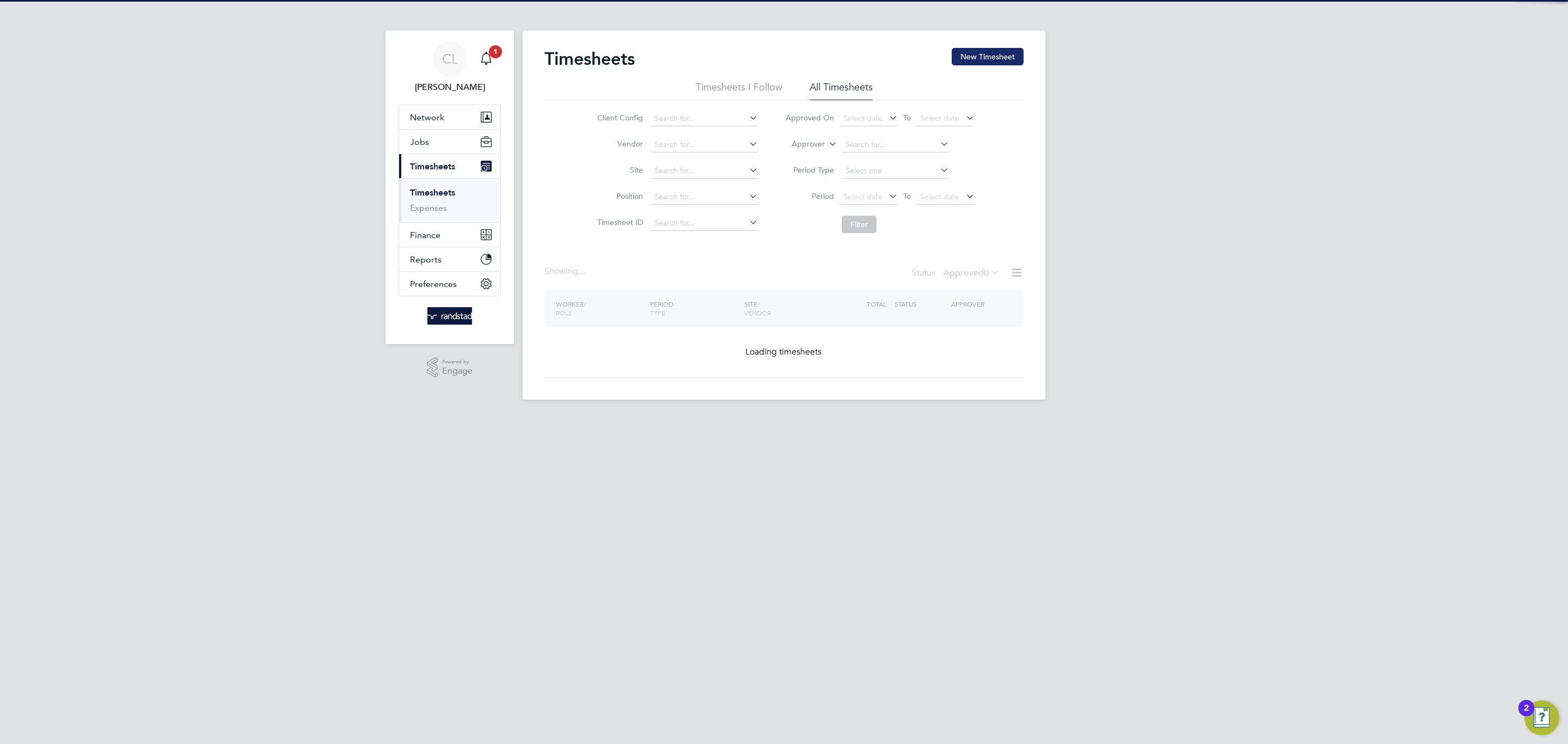
click at [1011, 62] on button "New Timesheet" at bounding box center [987, 56] width 72 height 17
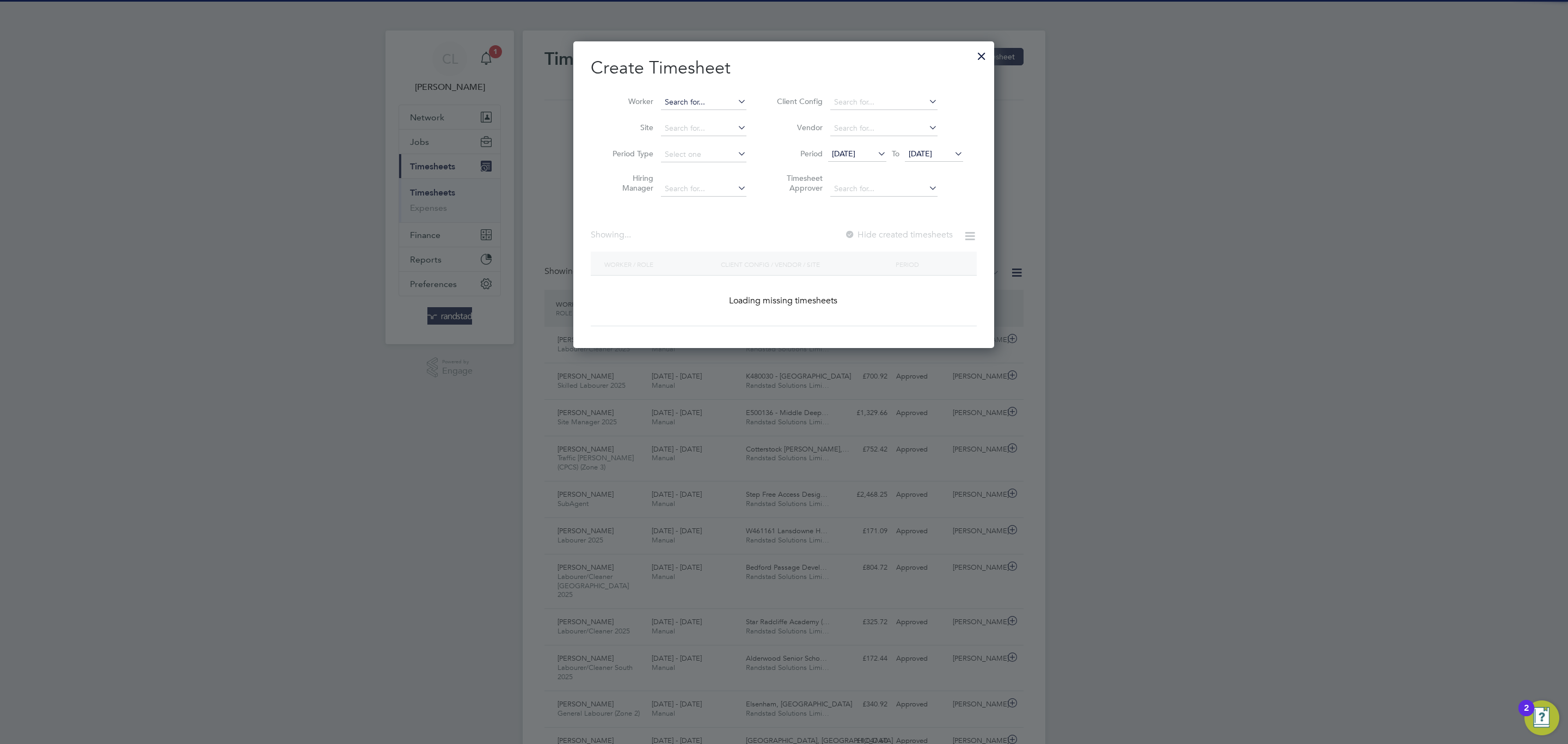
click at [732, 96] on input at bounding box center [704, 102] width 85 height 15
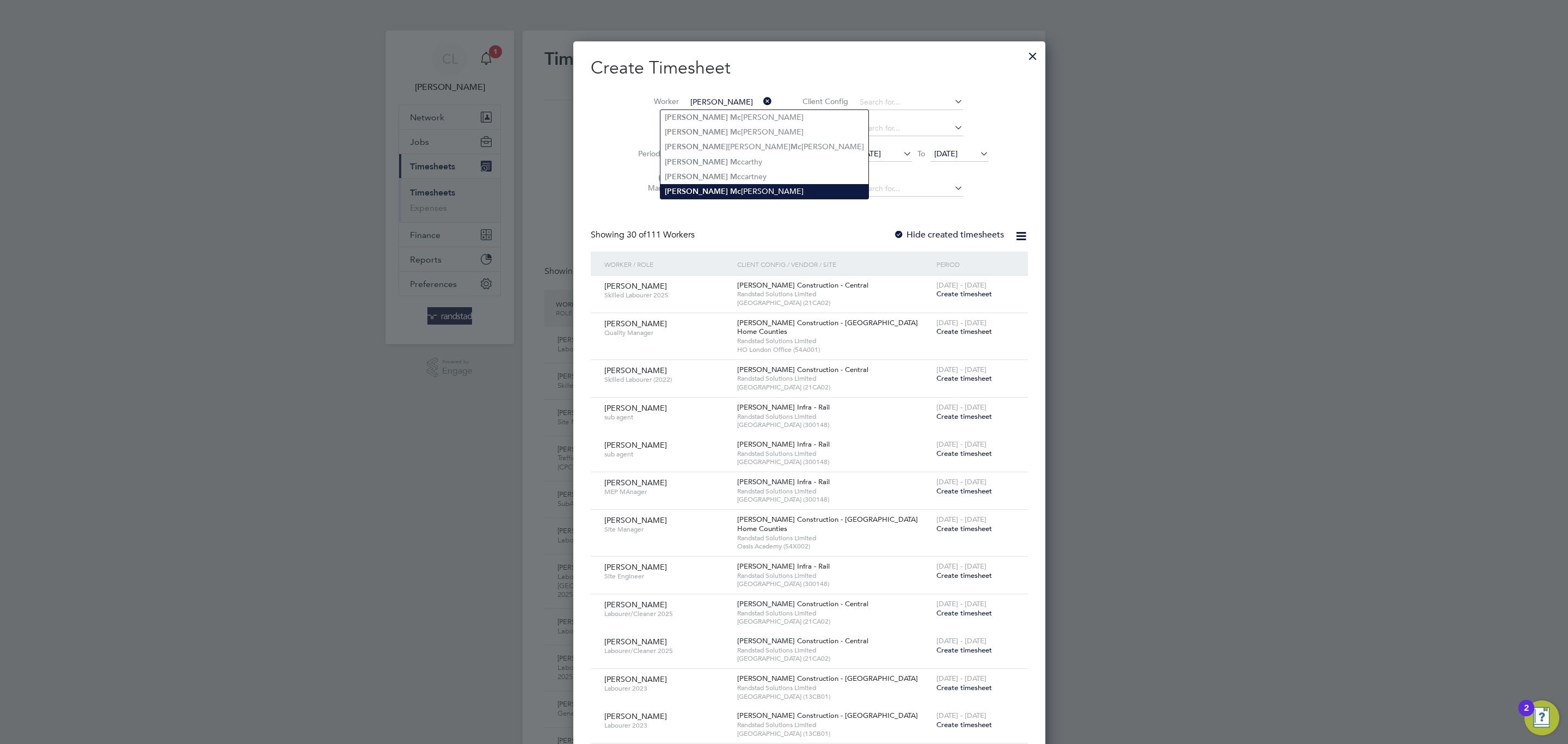
click at [731, 190] on li "Daniel Mc vicker" at bounding box center [764, 191] width 208 height 15
type input "Daniel Mcvicker"
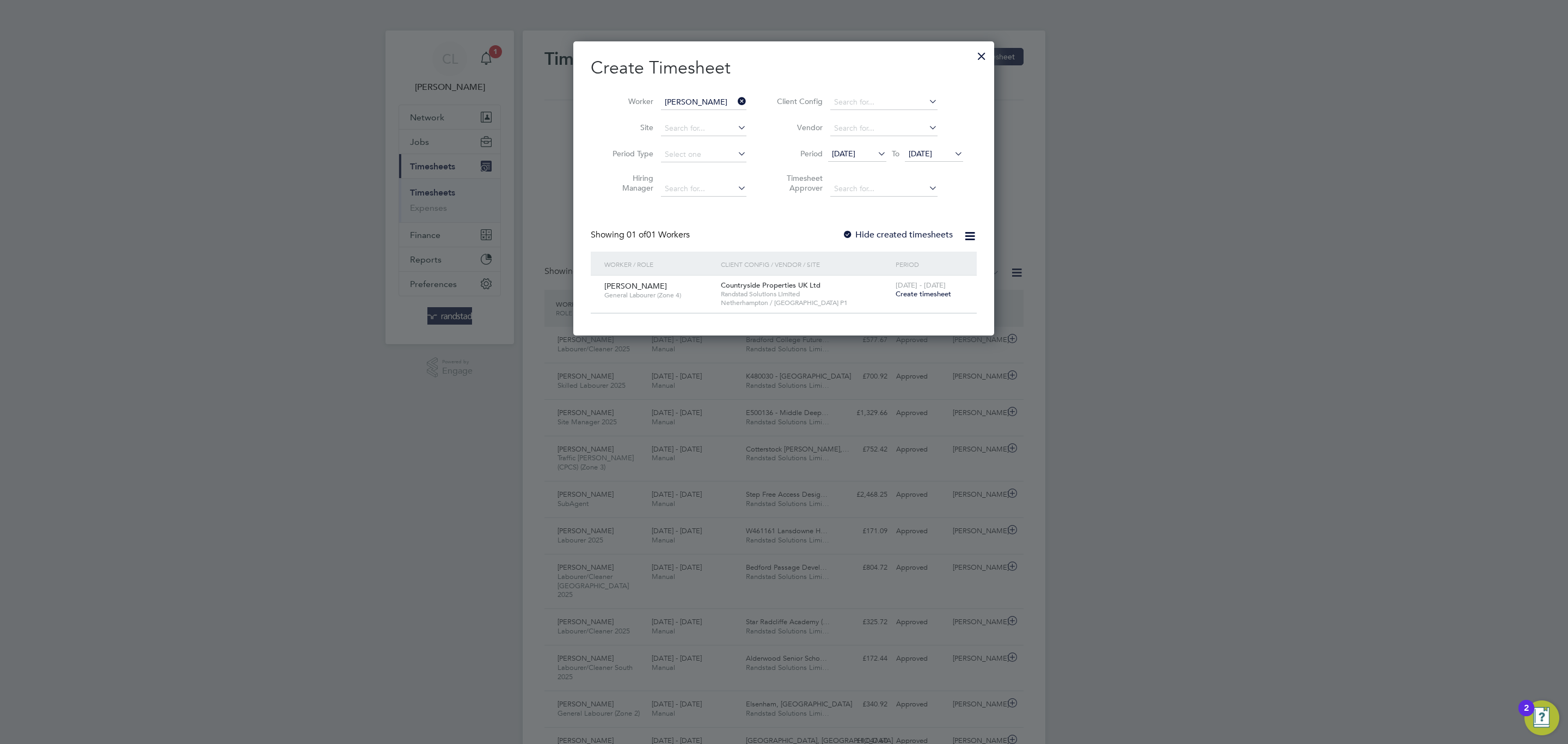
click at [913, 284] on span "18 - 24 Aug 2025" at bounding box center [920, 285] width 50 height 10
click at [917, 293] on span "Create timesheet" at bounding box center [923, 293] width 55 height 10
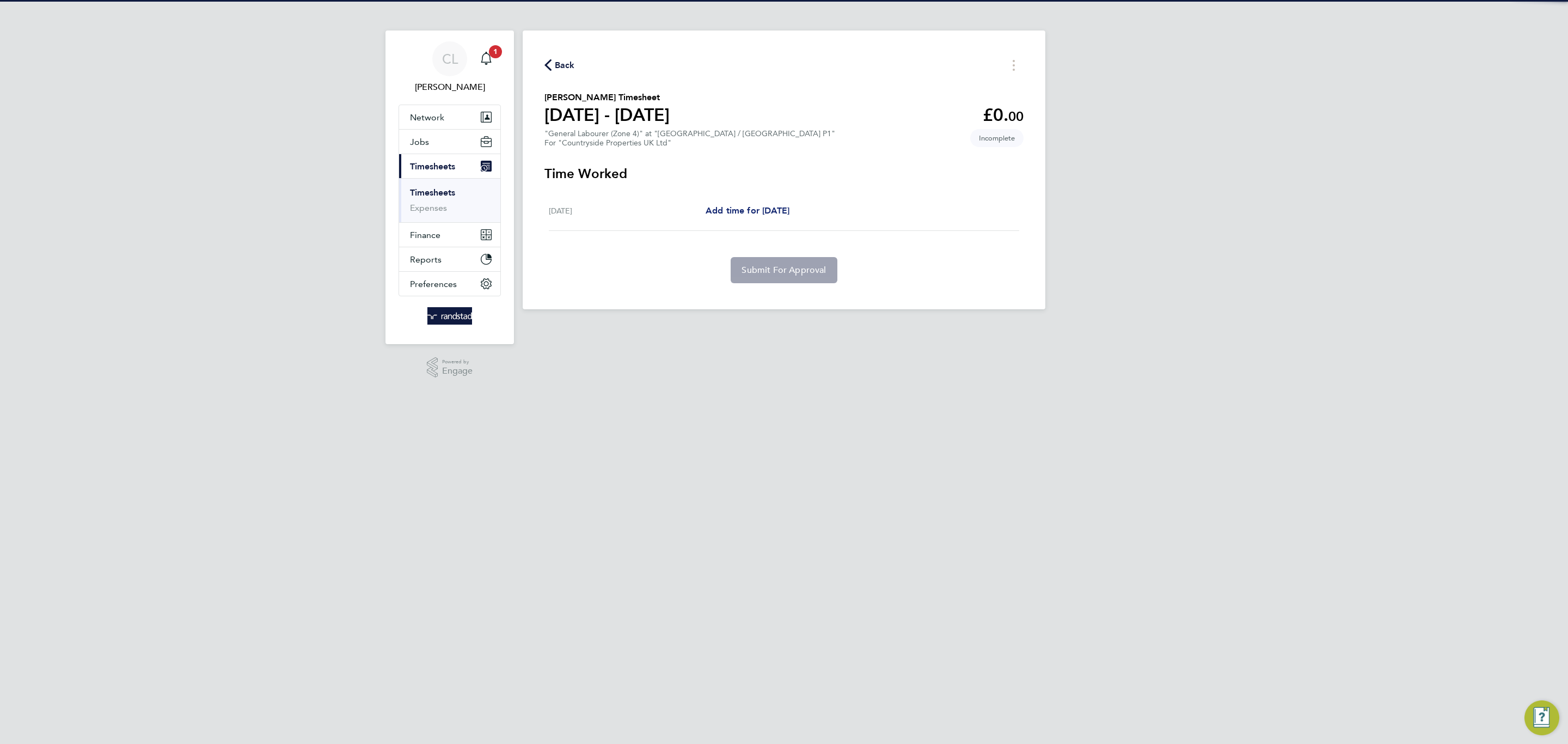
click at [739, 211] on span "Add time for Mon 18 Aug" at bounding box center [748, 211] width 84 height 10
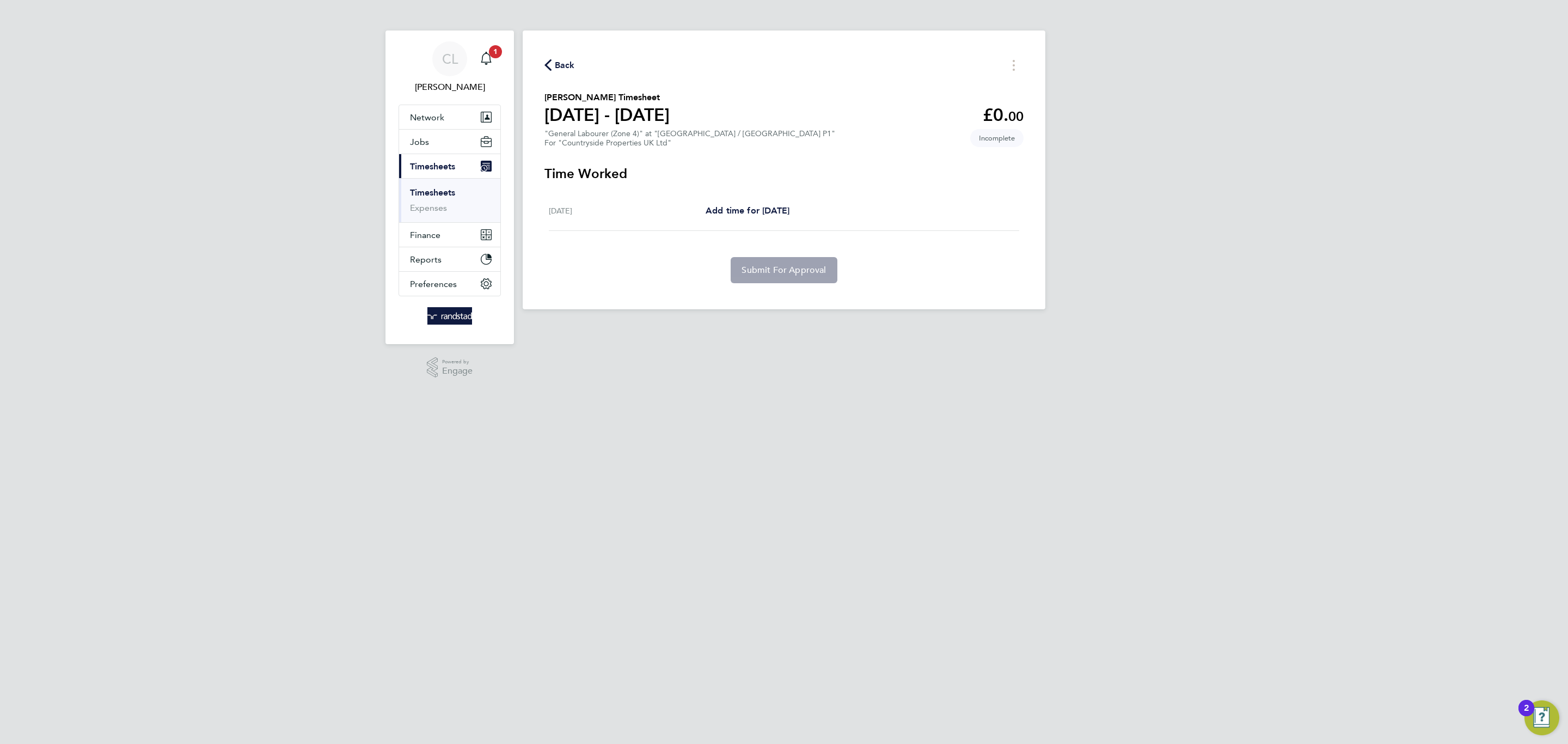
select select "30"
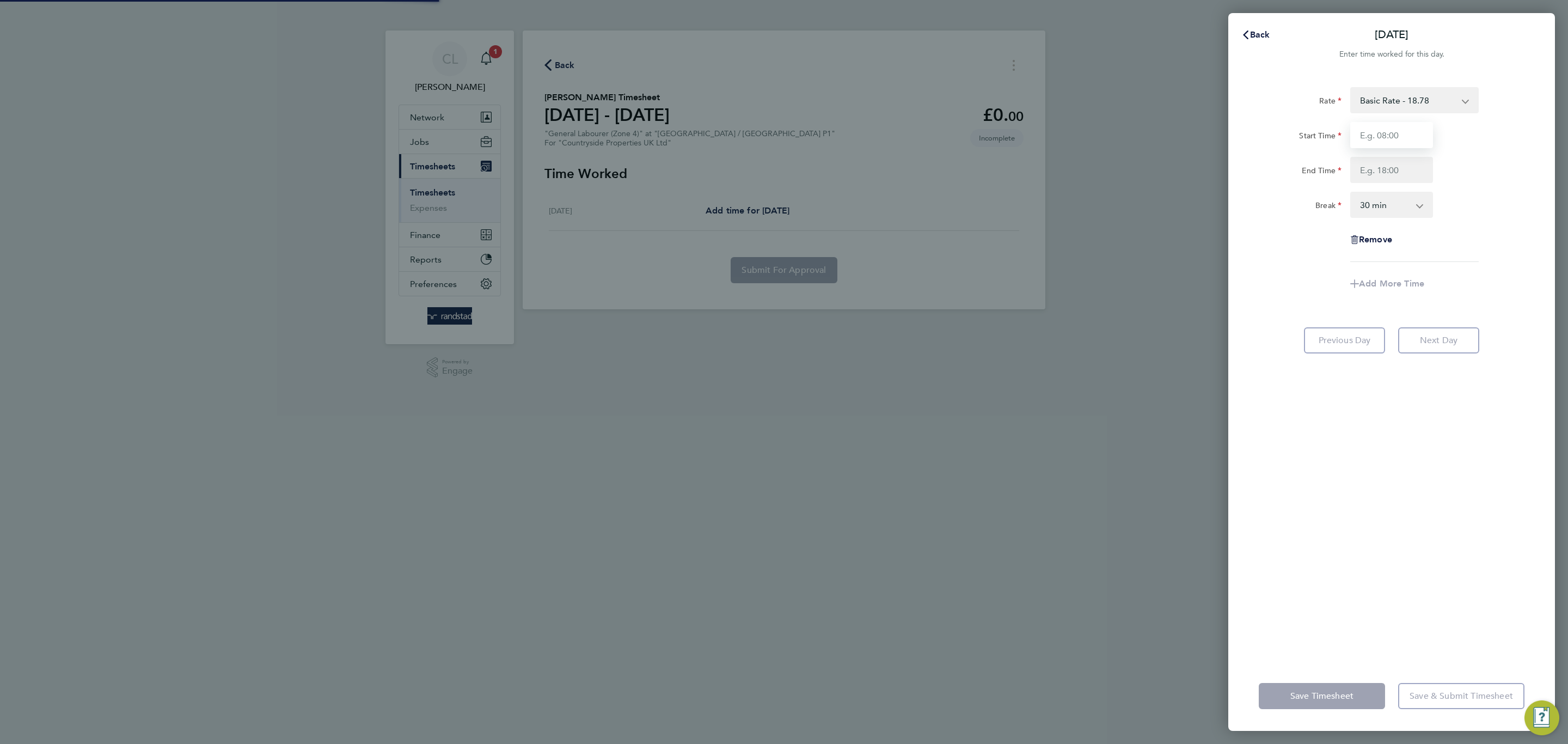
click at [1374, 139] on input "Start Time" at bounding box center [1392, 135] width 83 height 26
type input "07:30"
click at [1395, 168] on input "End Time" at bounding box center [1392, 169] width 83 height 26
type input "17:00"
click at [1469, 192] on div "Break 0 min 15 min 30 min 45 min 60 min 75 min 90 min" at bounding box center [1391, 204] width 274 height 26
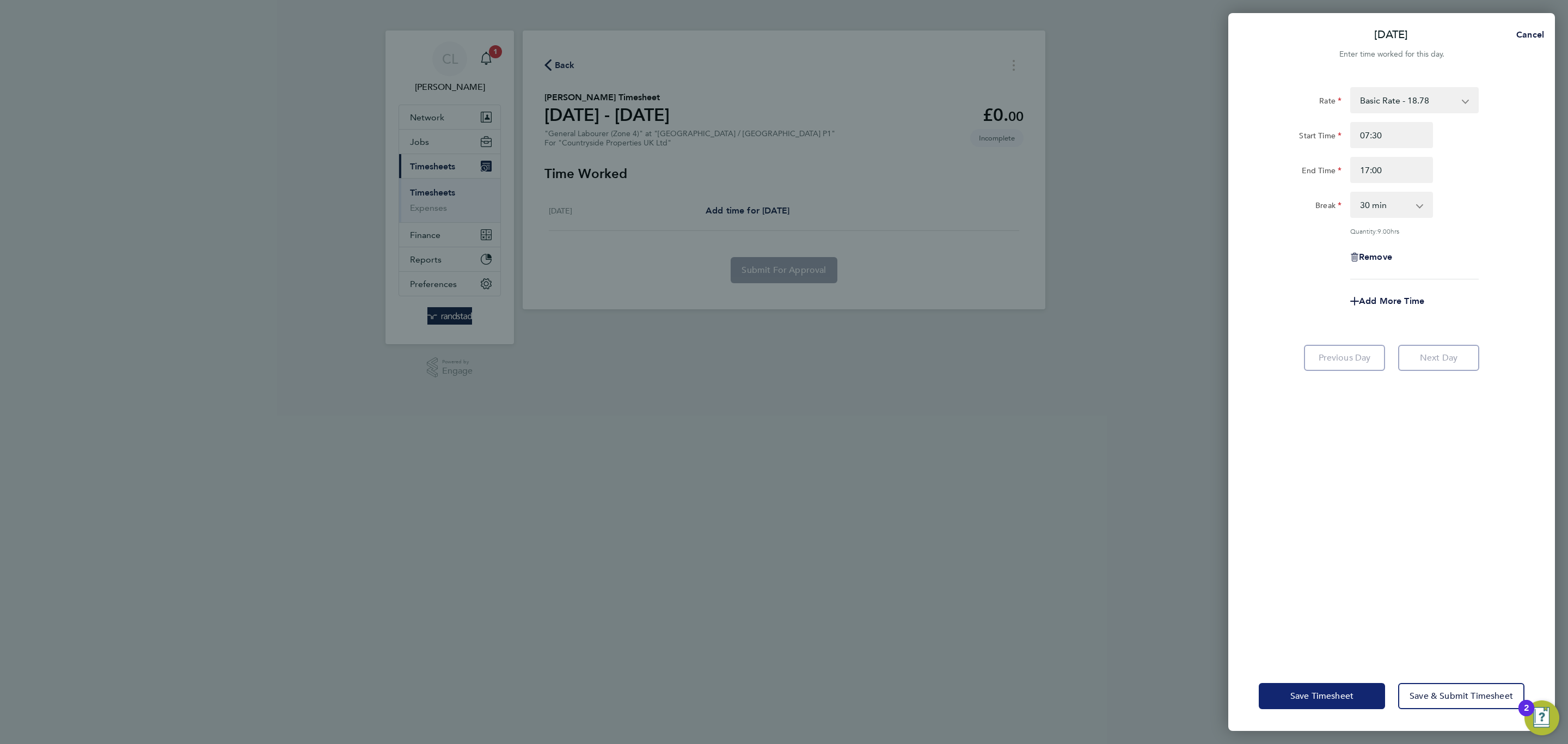
click at [1292, 691] on span "Save Timesheet" at bounding box center [1322, 696] width 63 height 11
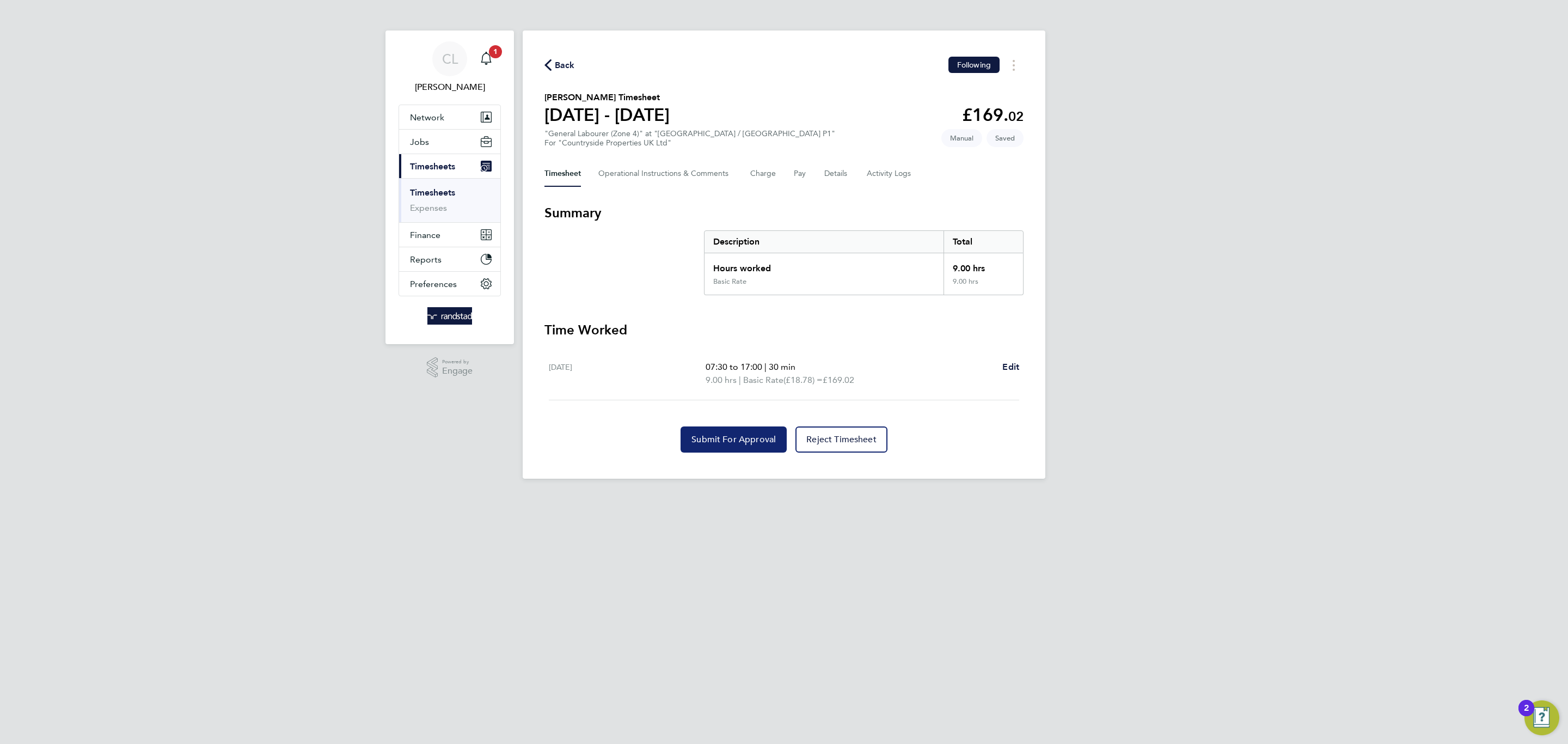
click at [745, 434] on span "Submit For Approval" at bounding box center [734, 439] width 85 height 11
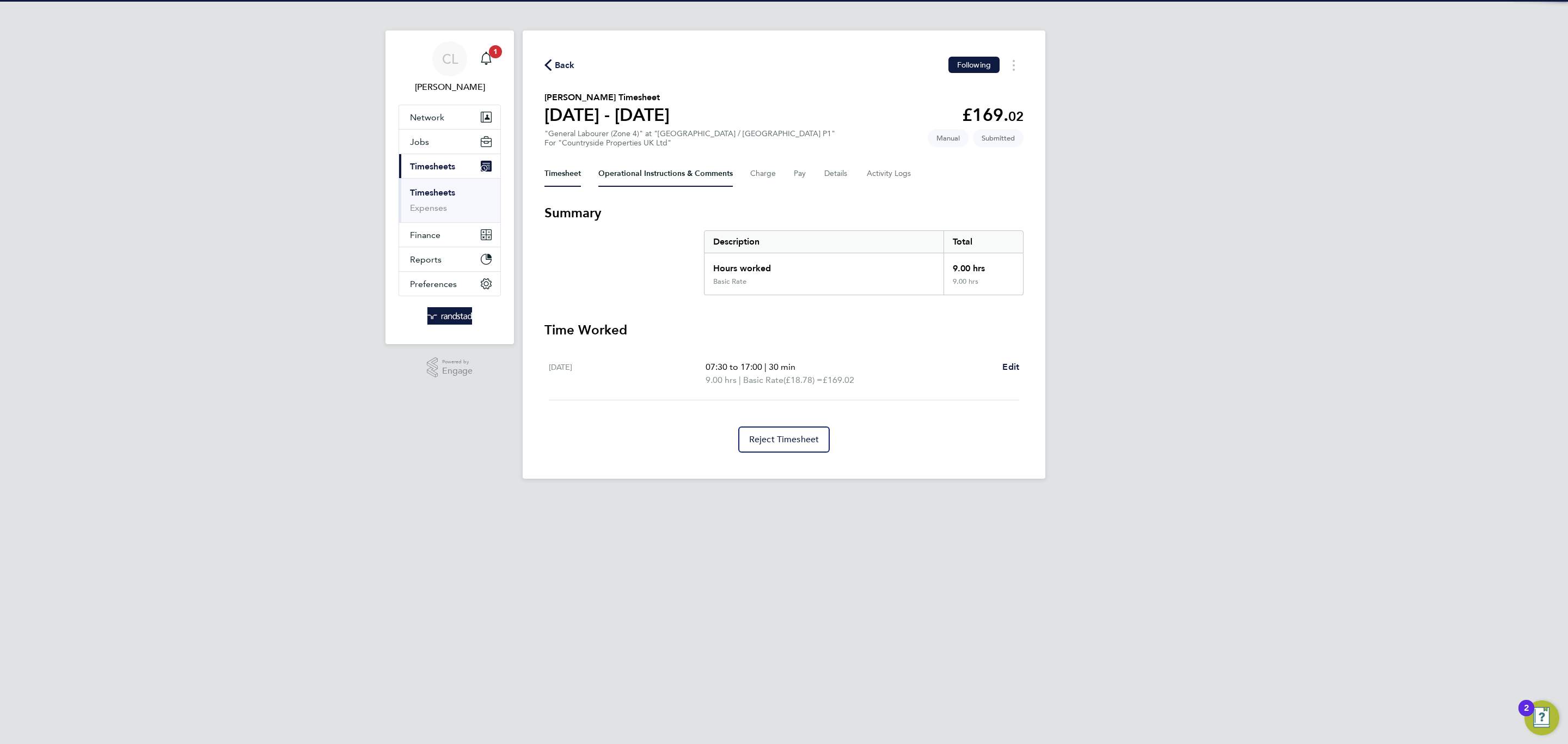
click at [654, 169] on Comments-tab "Operational Instructions & Comments" at bounding box center [665, 173] width 134 height 26
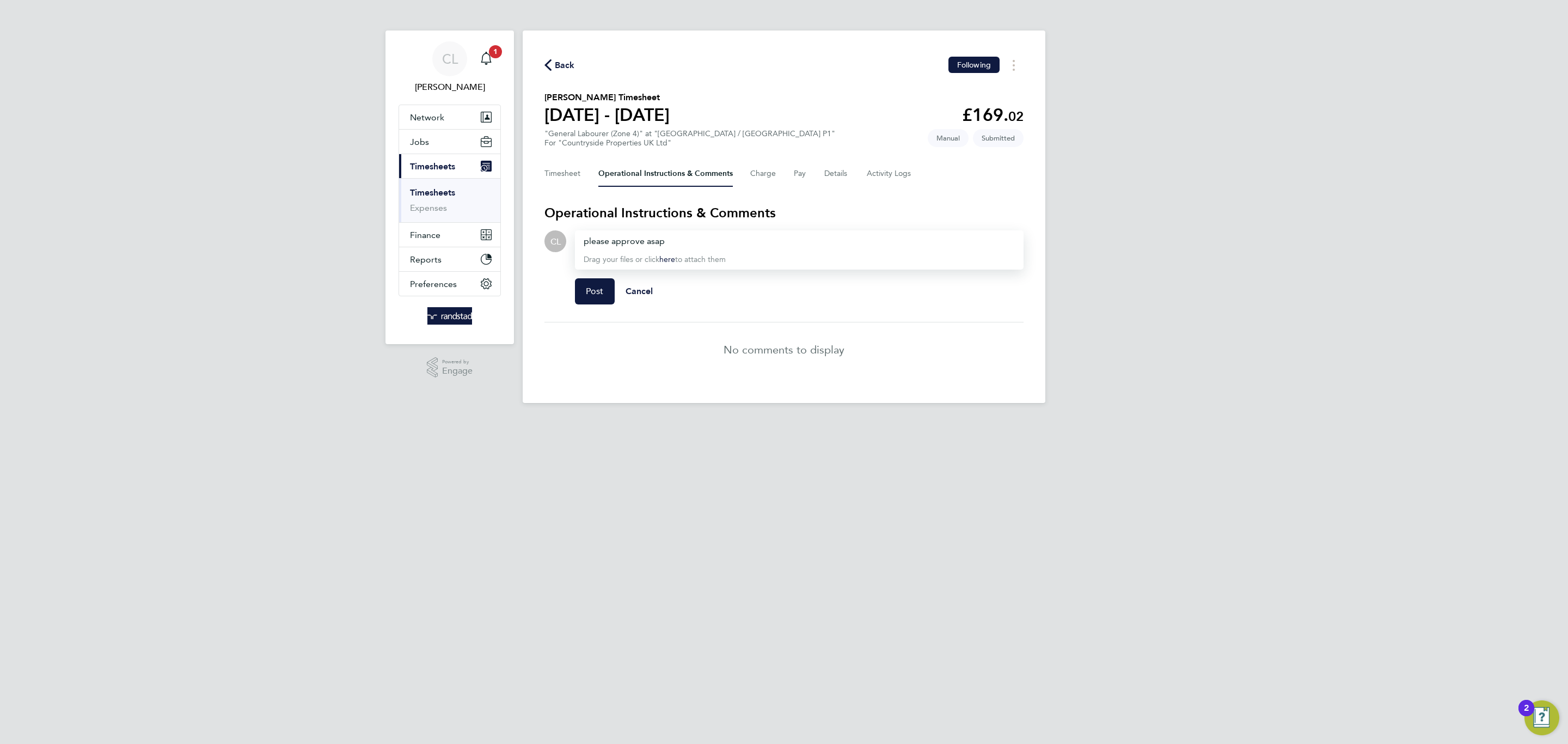
click at [573, 284] on div "Drop your files here Supported files: JPG, JPEG, PNG, GIF or PDF please approve…" at bounding box center [795, 272] width 458 height 83
click at [596, 291] on span "Post" at bounding box center [595, 291] width 18 height 11
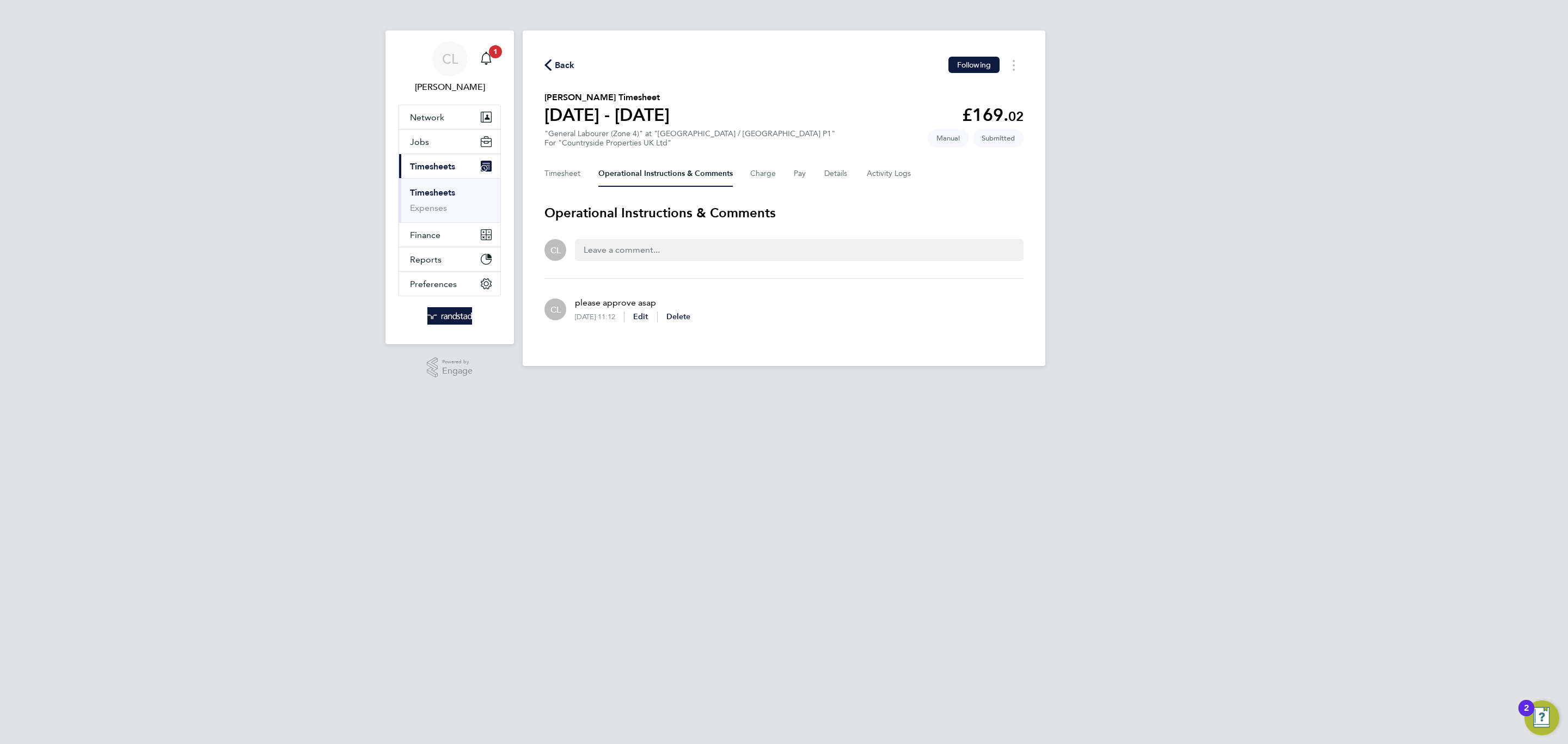
click at [143, 251] on div "CL Charlotte Lockeridge Notifications 1 Applications: Network Team Members Busi…" at bounding box center [784, 192] width 1568 height 383
click at [500, 48] on span "2" at bounding box center [495, 52] width 13 height 13
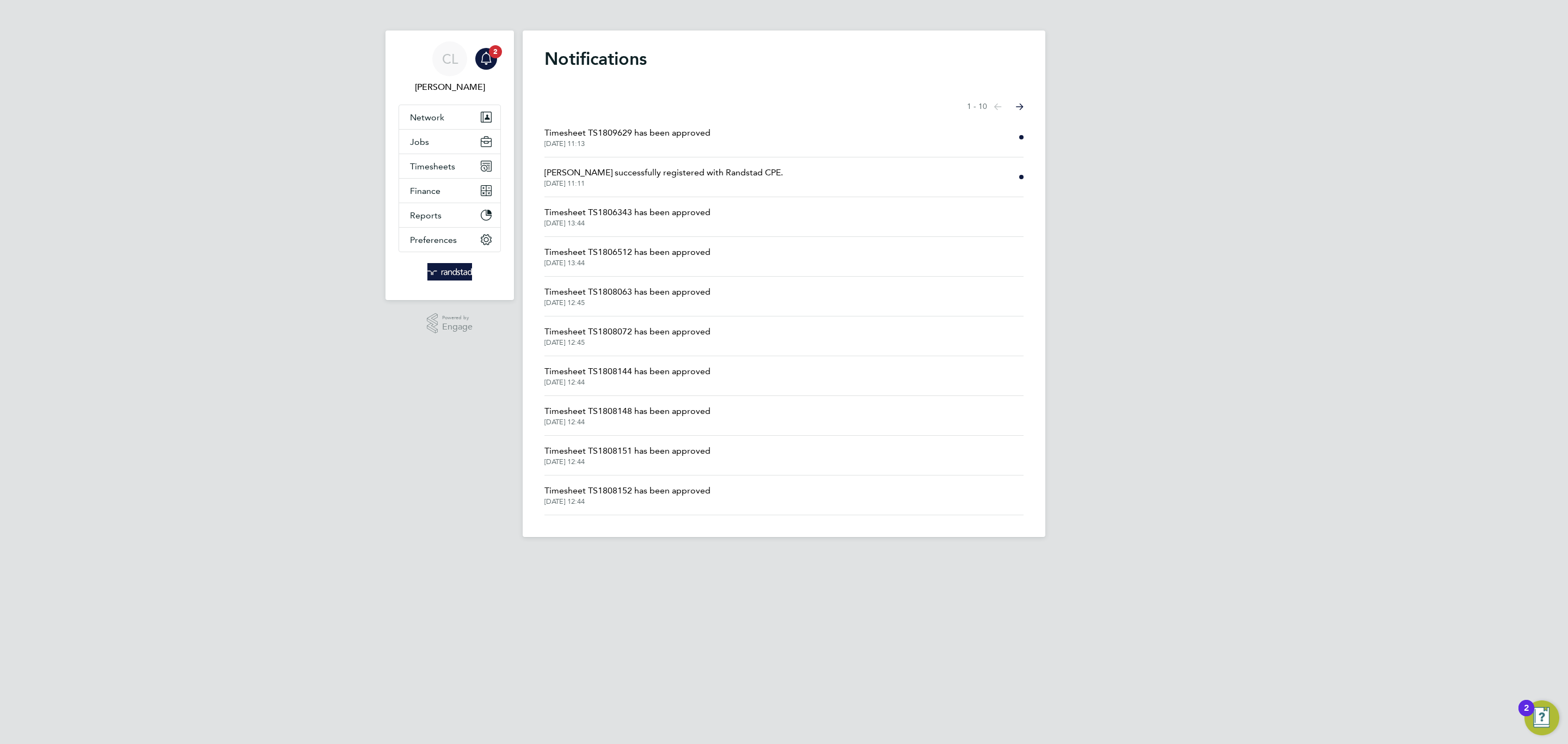
click at [617, 133] on span "Timesheet TS1809629 has been approved" at bounding box center [627, 132] width 166 height 13
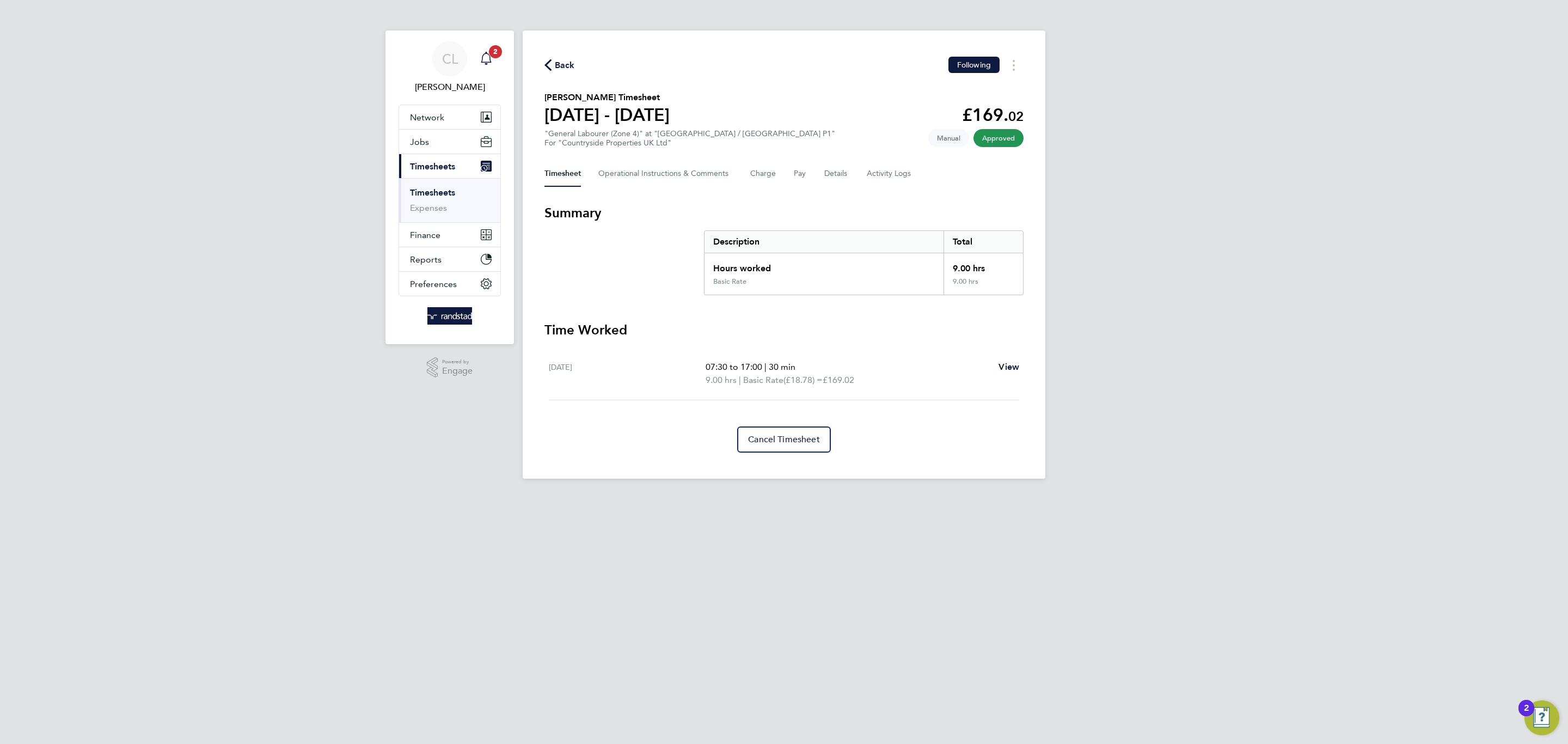
click at [480, 62] on icon "Main navigation" at bounding box center [486, 58] width 13 height 13
